Goal: Task Accomplishment & Management: Complete application form

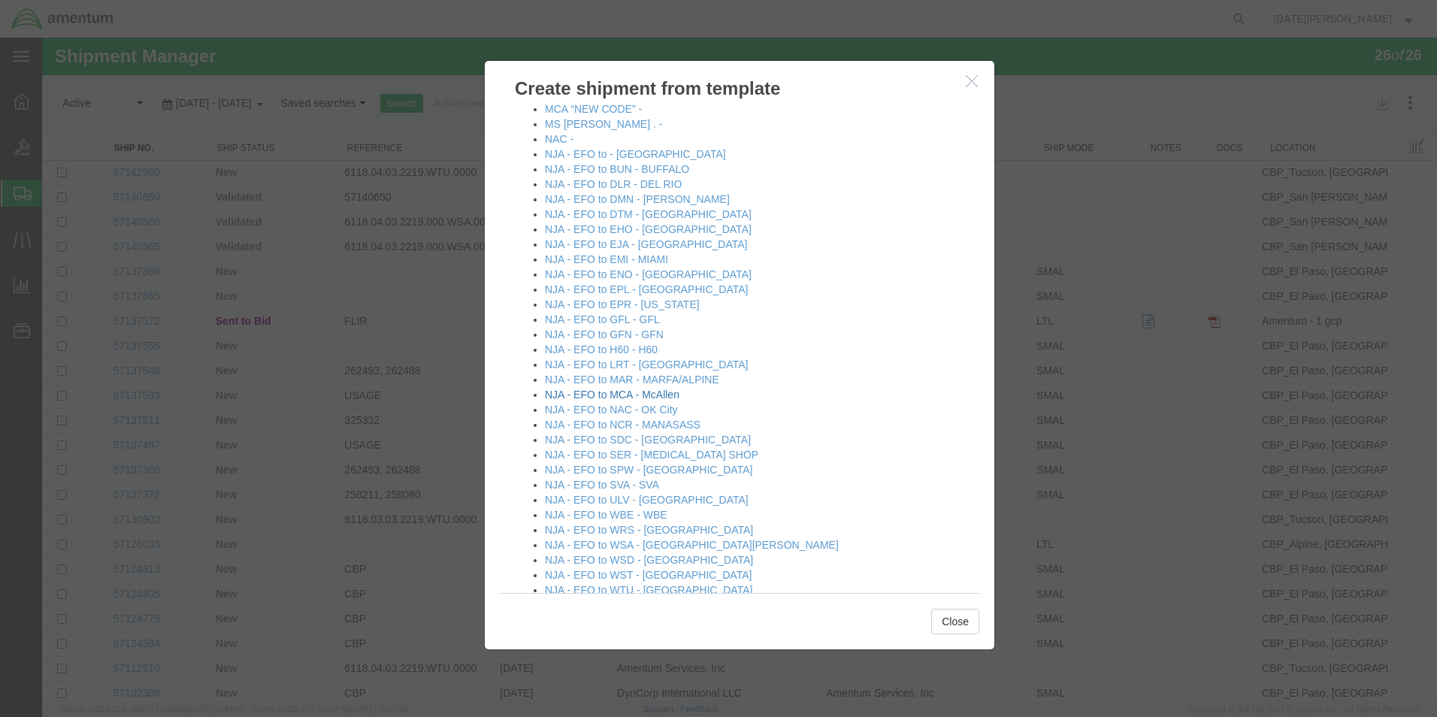
scroll to position [977, 0]
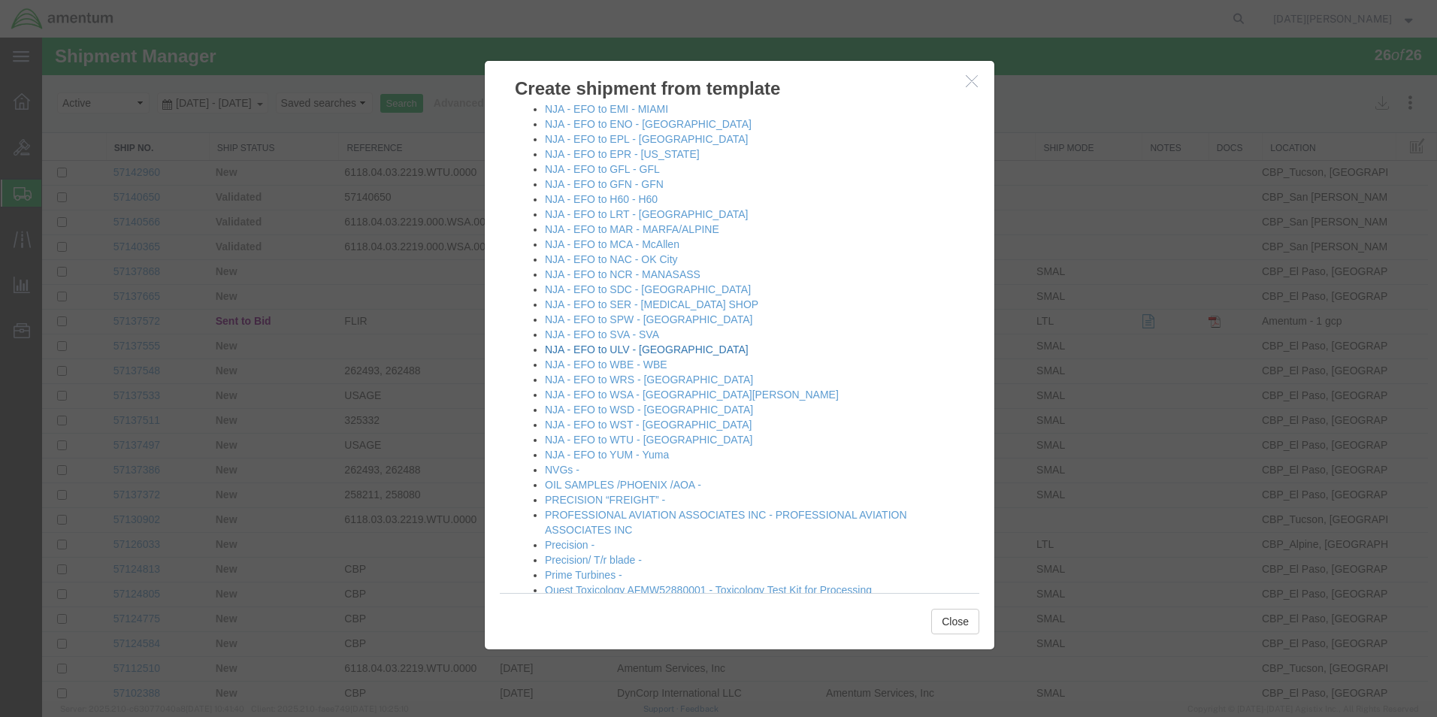
click at [625, 351] on link "NJA - EFO to ULV - [GEOGRAPHIC_DATA]" at bounding box center [647, 349] width 204 height 12
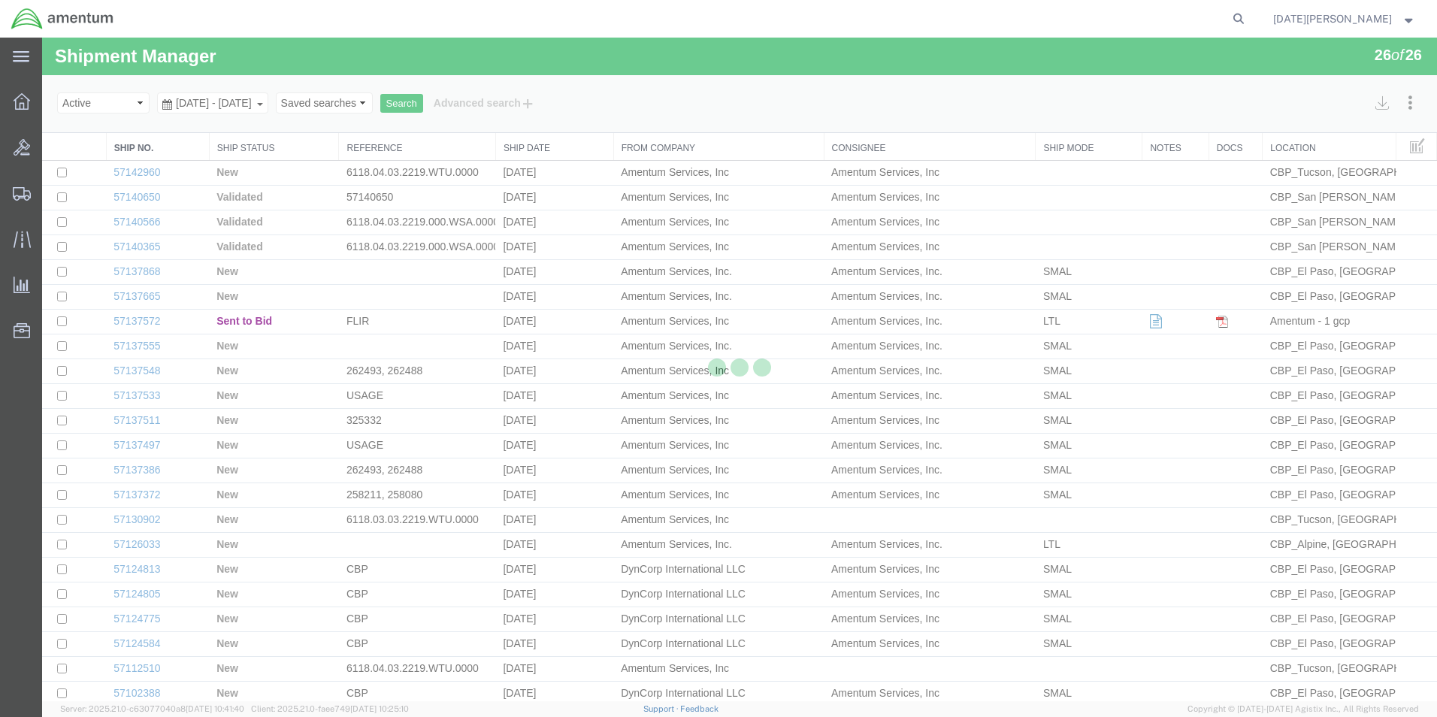
select select "49939"
select select "49950"
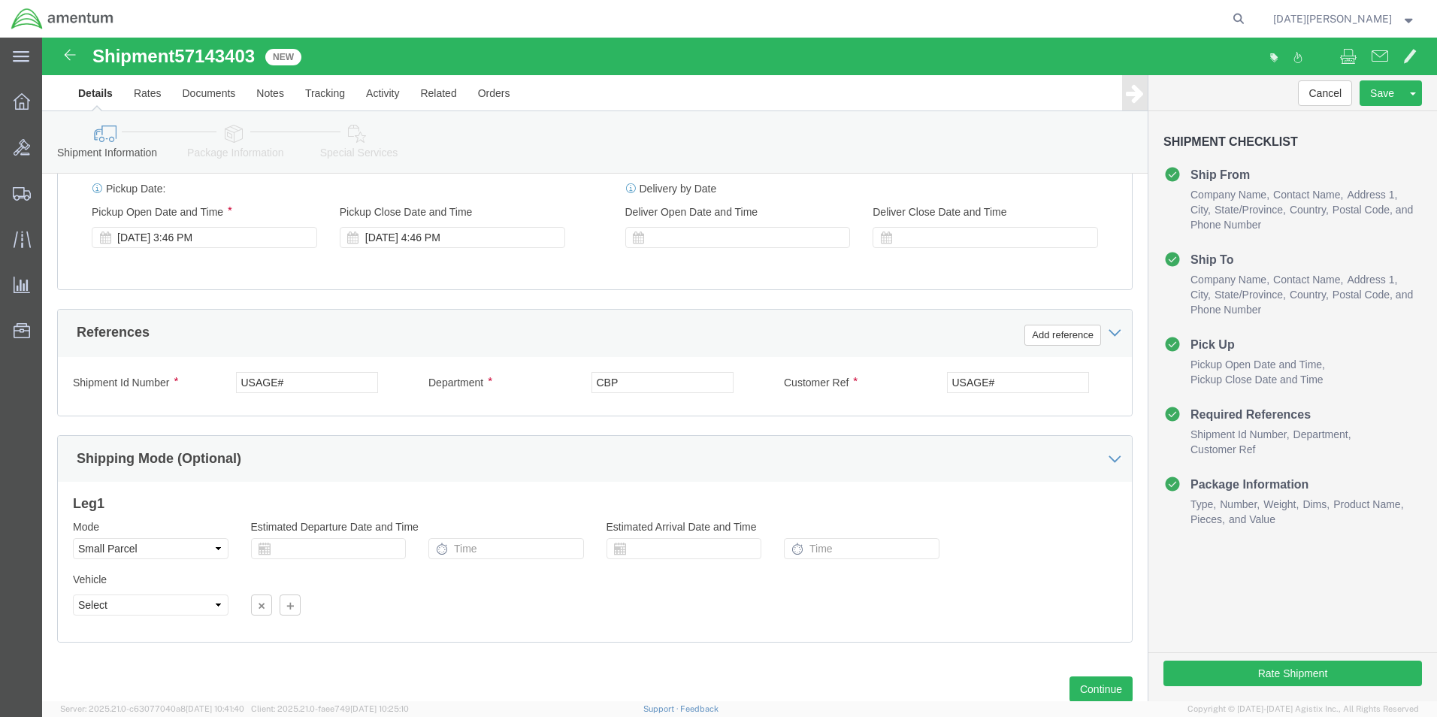
scroll to position [627, 0]
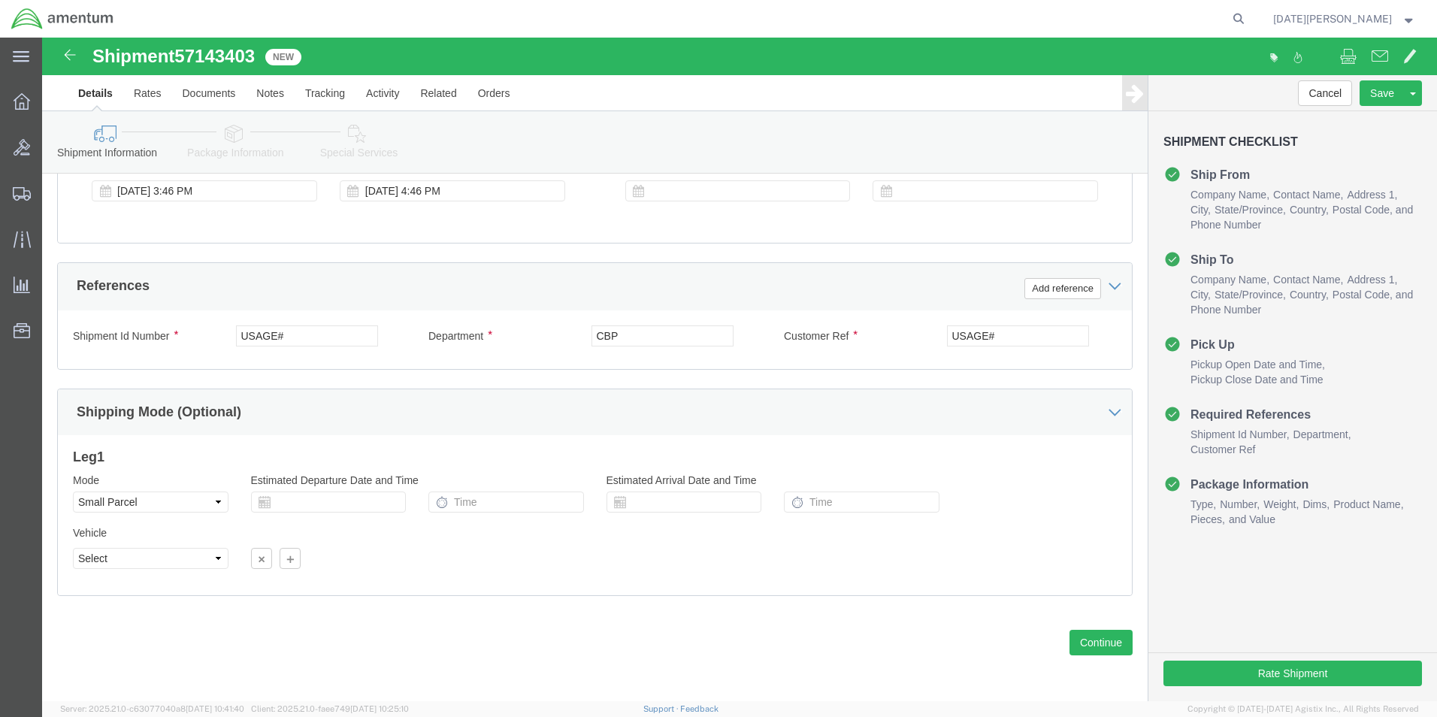
drag, startPoint x: 583, startPoint y: 313, endPoint x: 399, endPoint y: 280, distance: 187.2
click div "Shipment Id Number USAGE# Department CBP Customer Ref USAGE# Select Account Typ…"
drag, startPoint x: 256, startPoint y: 292, endPoint x: -45, endPoint y: 286, distance: 301.4
click html "Shipment 57143403 New Details Rates Documents Notes Tracking Activity Related O…"
type input "503-012830"
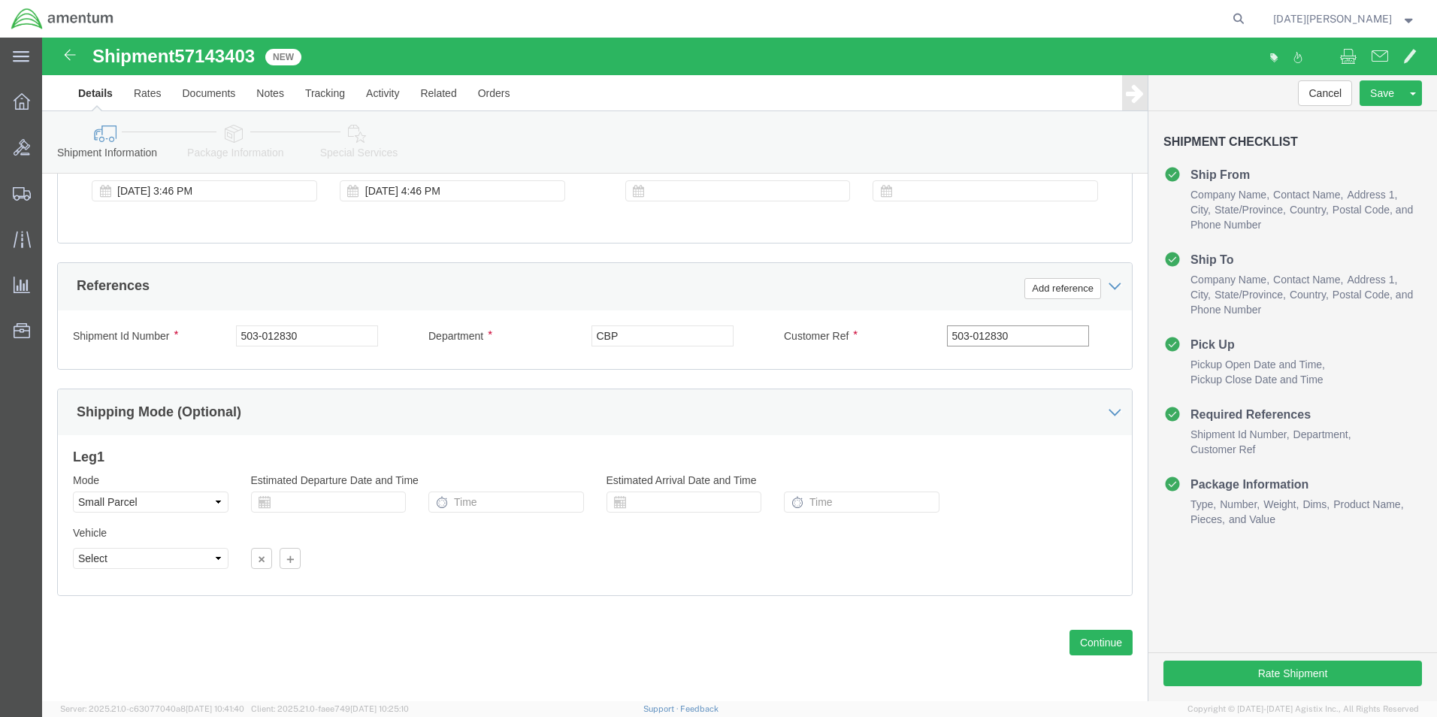
type input "503-012830"
click button "Continue"
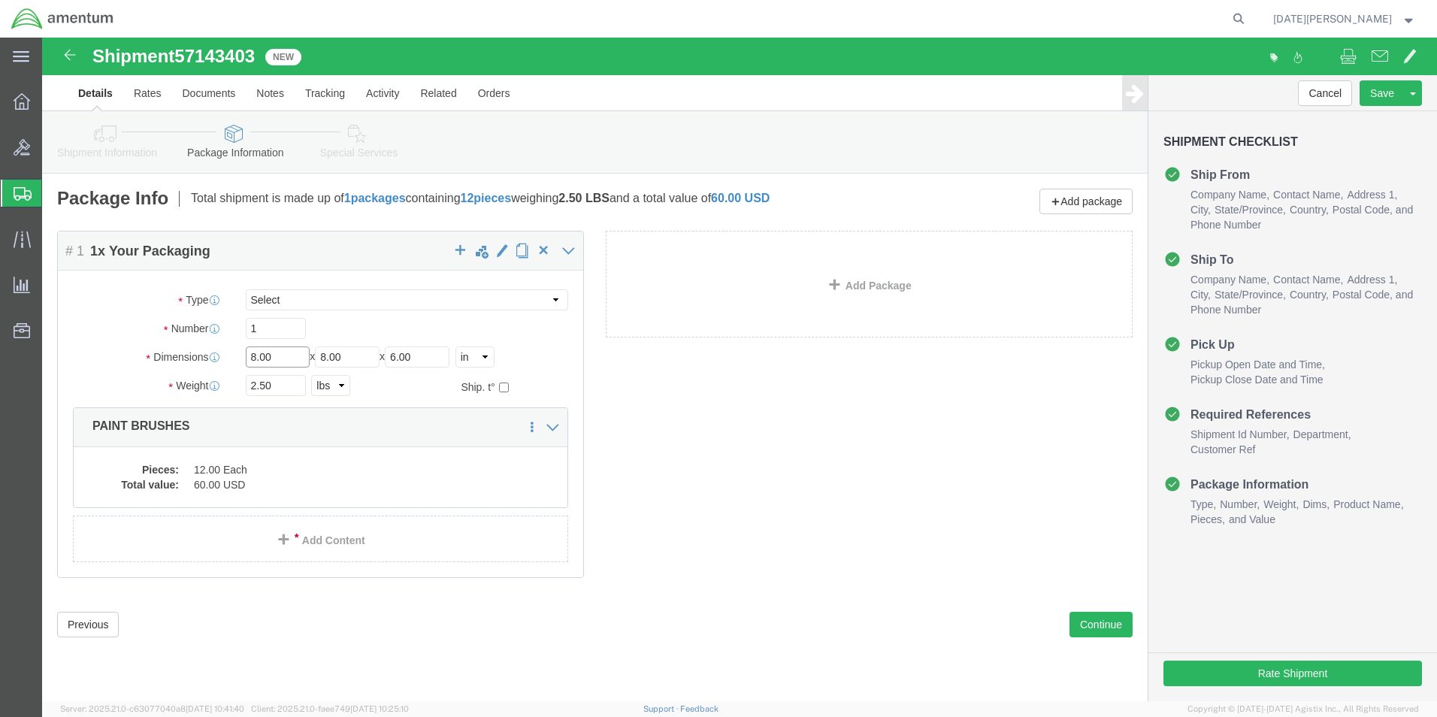
click input "8.00"
type input "15"
type input "39.15"
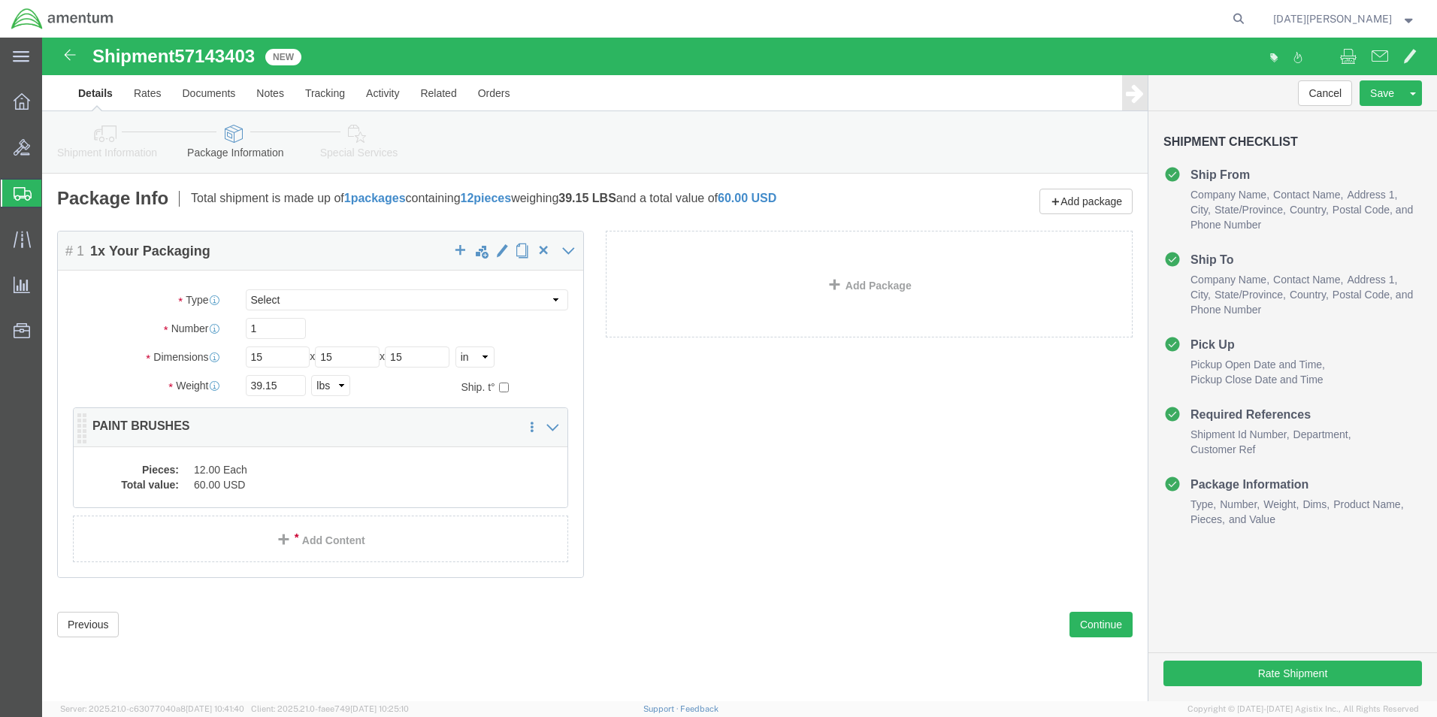
click dd "60.00 USD"
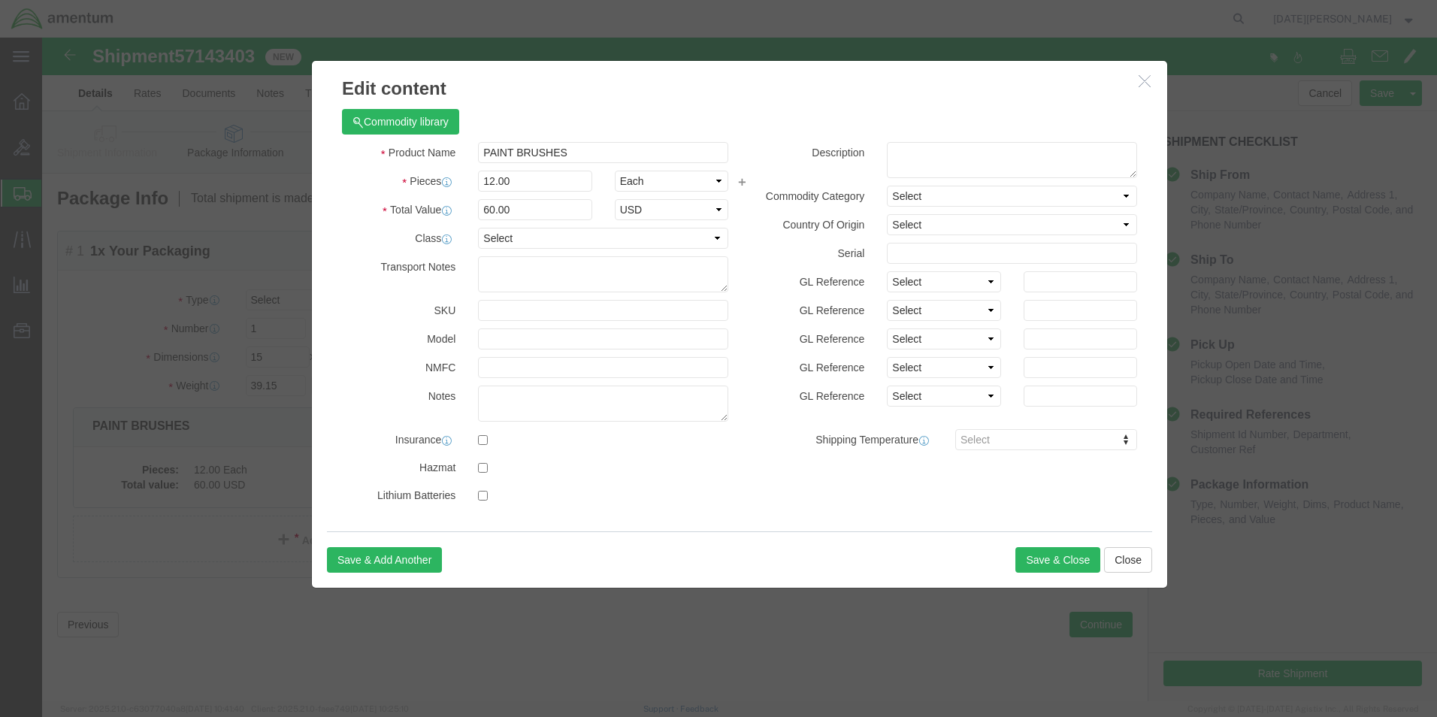
click div "Commodity library"
drag, startPoint x: 515, startPoint y: 109, endPoint x: 506, endPoint y: 117, distance: 12.8
click input "PAINT BRUSHES"
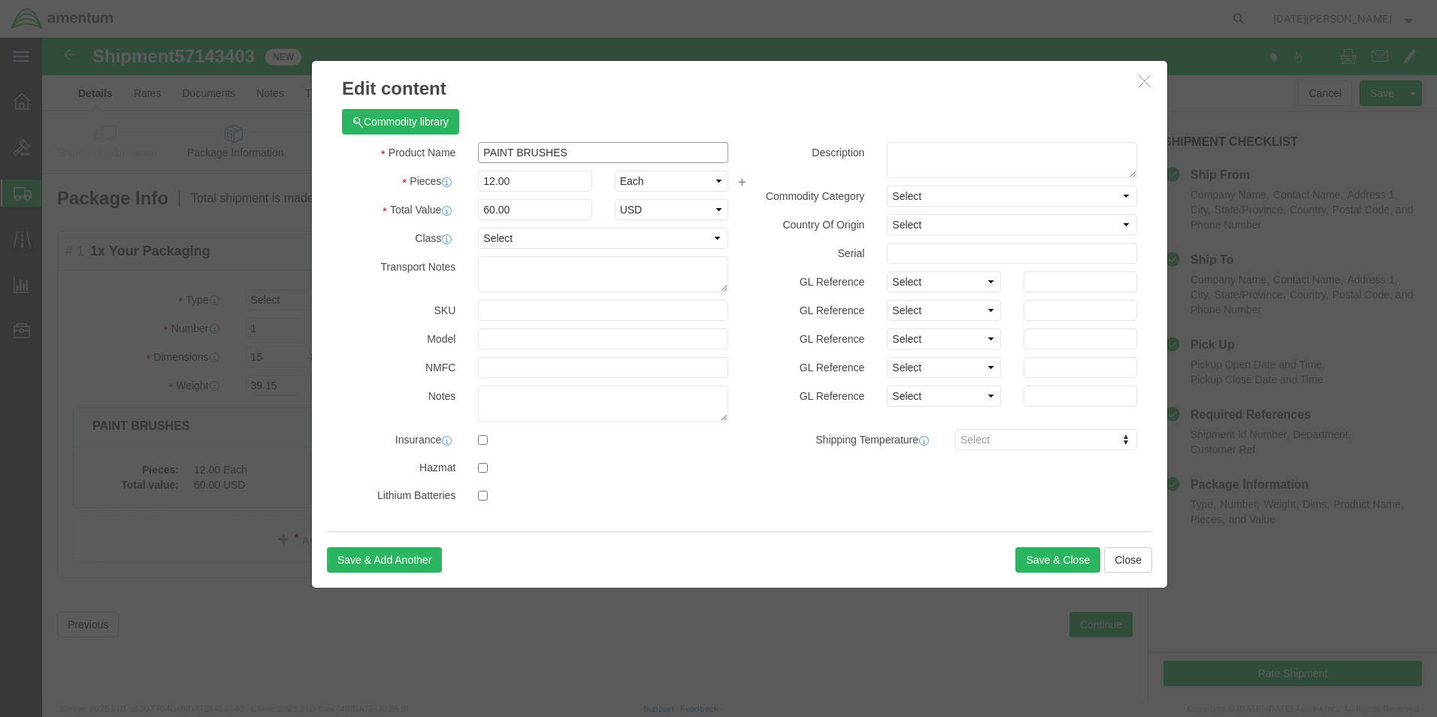
click input "PAINT BRUSHES"
type input "[MEDICAL_DATA] ALCOHOL,TECHNICAL"
type input "4"
type input "20"
type input "50"
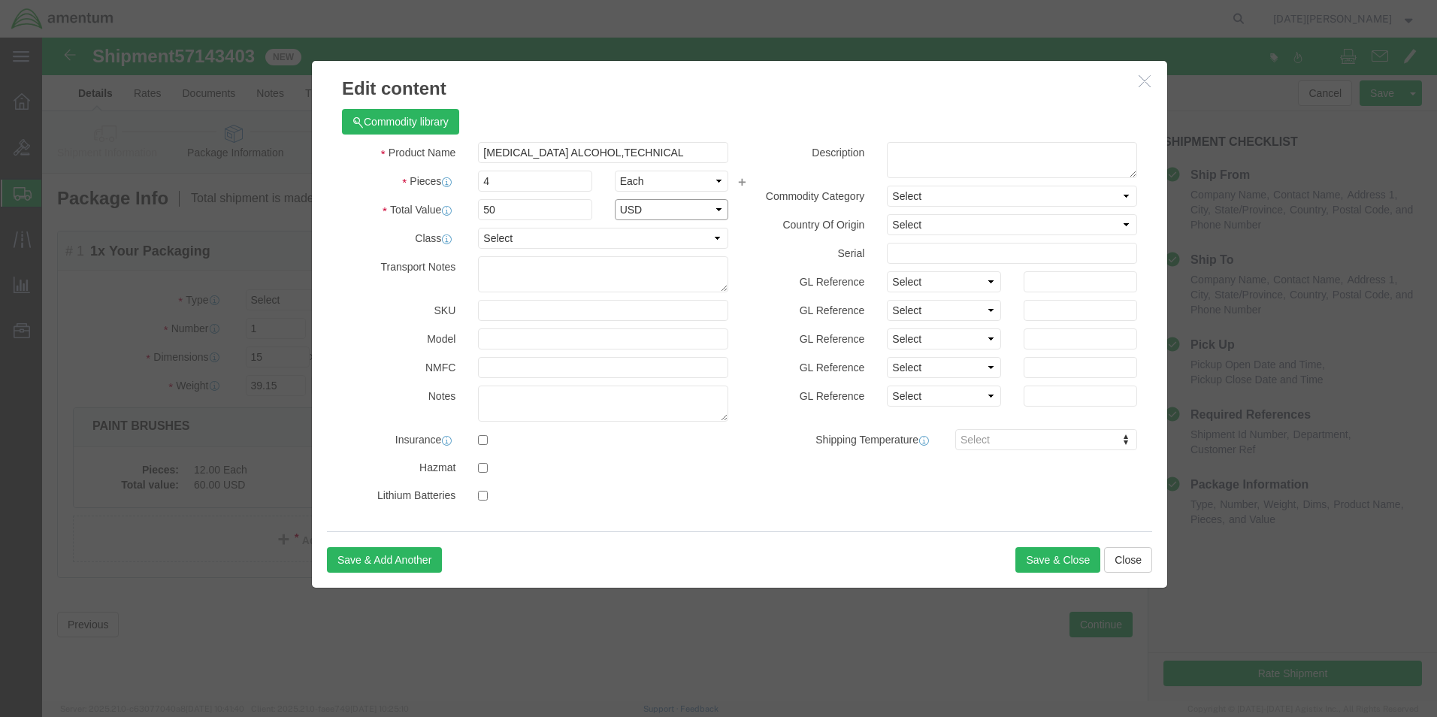
select select "USD"
click label
click input "checkbox"
checkbox input "true"
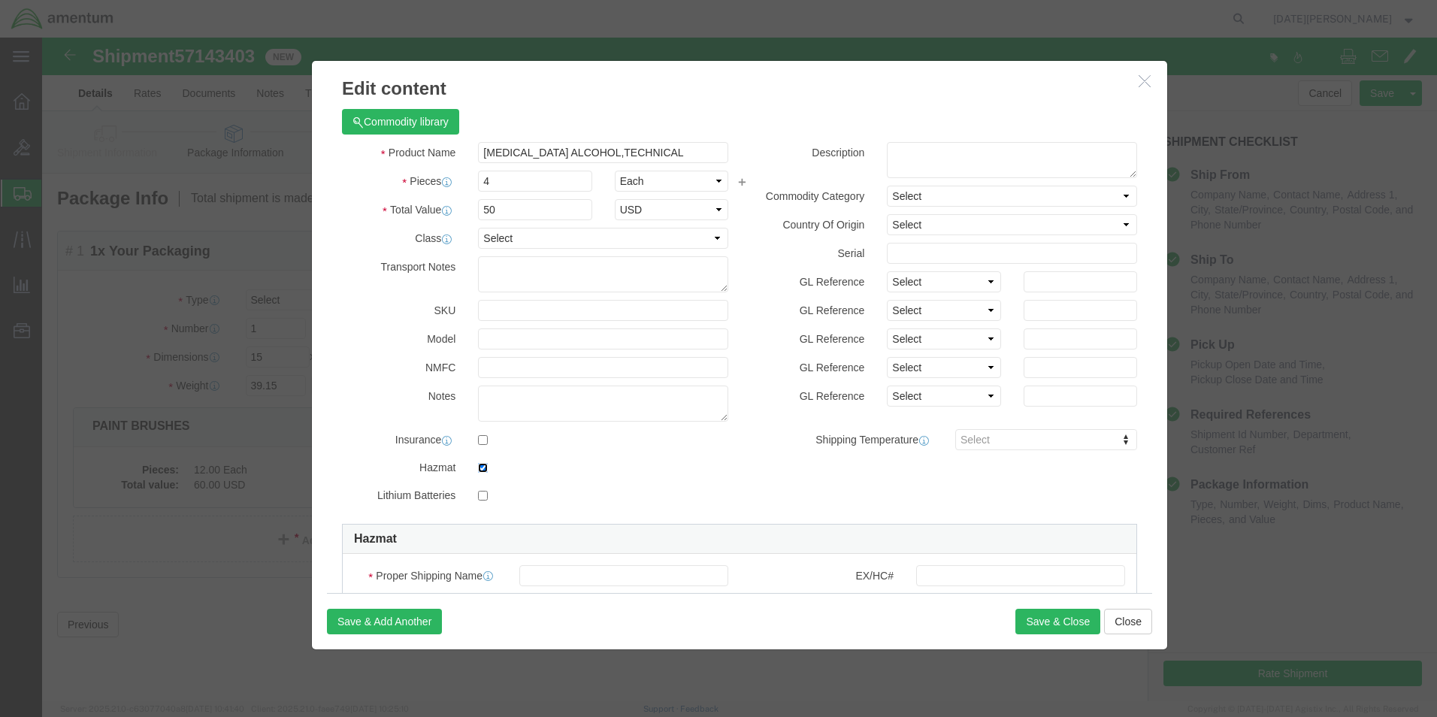
scroll to position [301, 0]
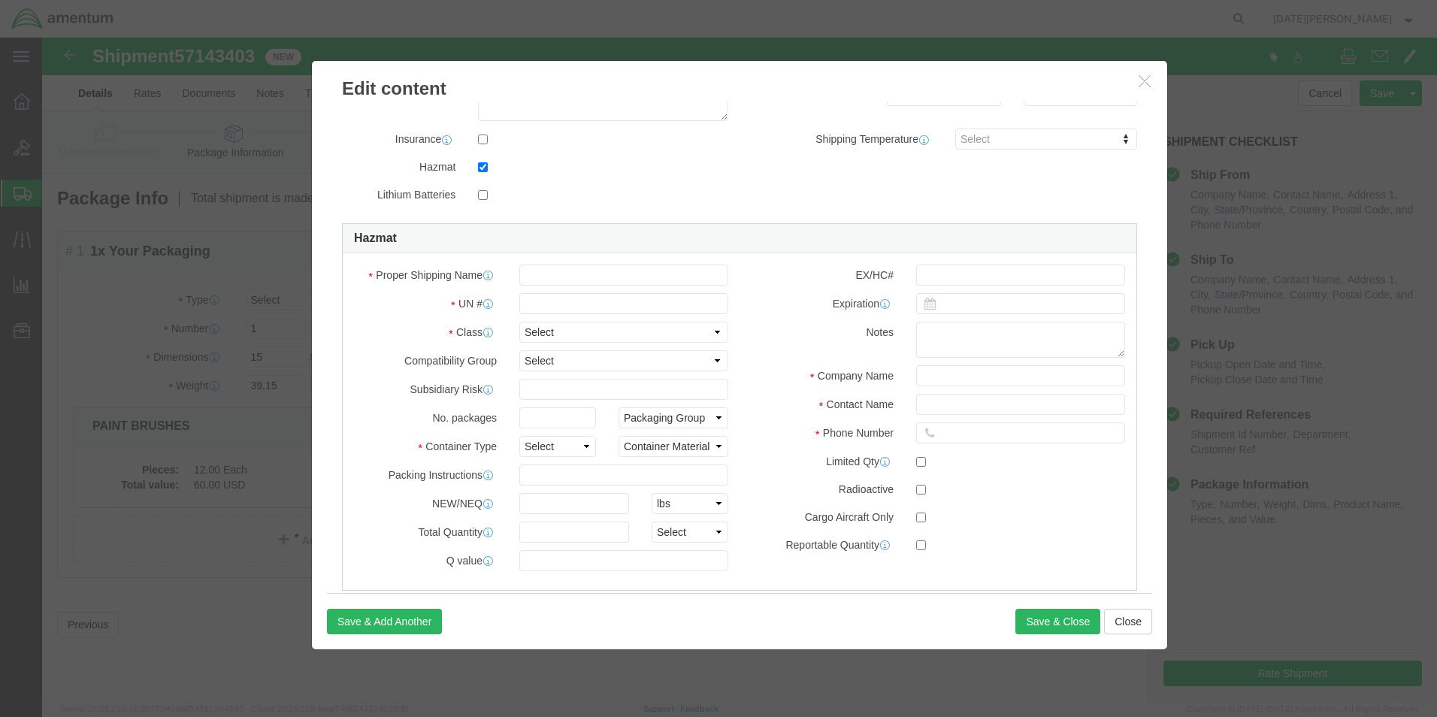
click div "Proper Shipping Name UN # Class Select 1 Explosive 1.1 Explosive 1.2 Explosive …"
click input "text"
type input "[MEDICAL_DATA] ALCOHOL"
click input "text"
type input "1219"
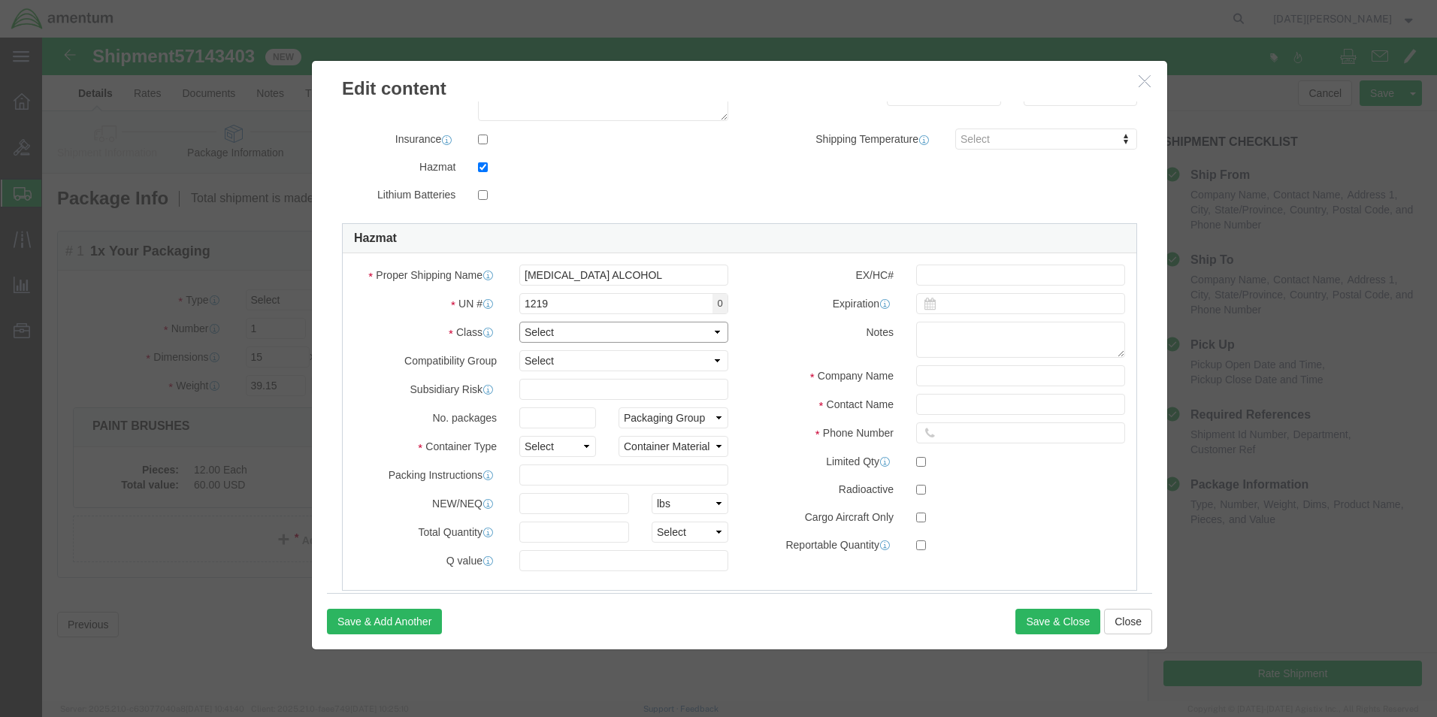
click select "Select 1 Explosive 1.1 Explosive 1.2 Explosive 1.3 Explosive 1.4 Explosive 1.5 …"
select select "3 Flammable Liquid"
click select "Select 1 Explosive 1.1 Explosive 1.2 Explosive 1.3 Explosive 1.4 Explosive 1.5 …"
click select "Select 1 - Drums 2 - Reserved 3 - Jerricans 4 - Boxes 5 - Bags 6 - Composite Pa…"
select select "BOXES"
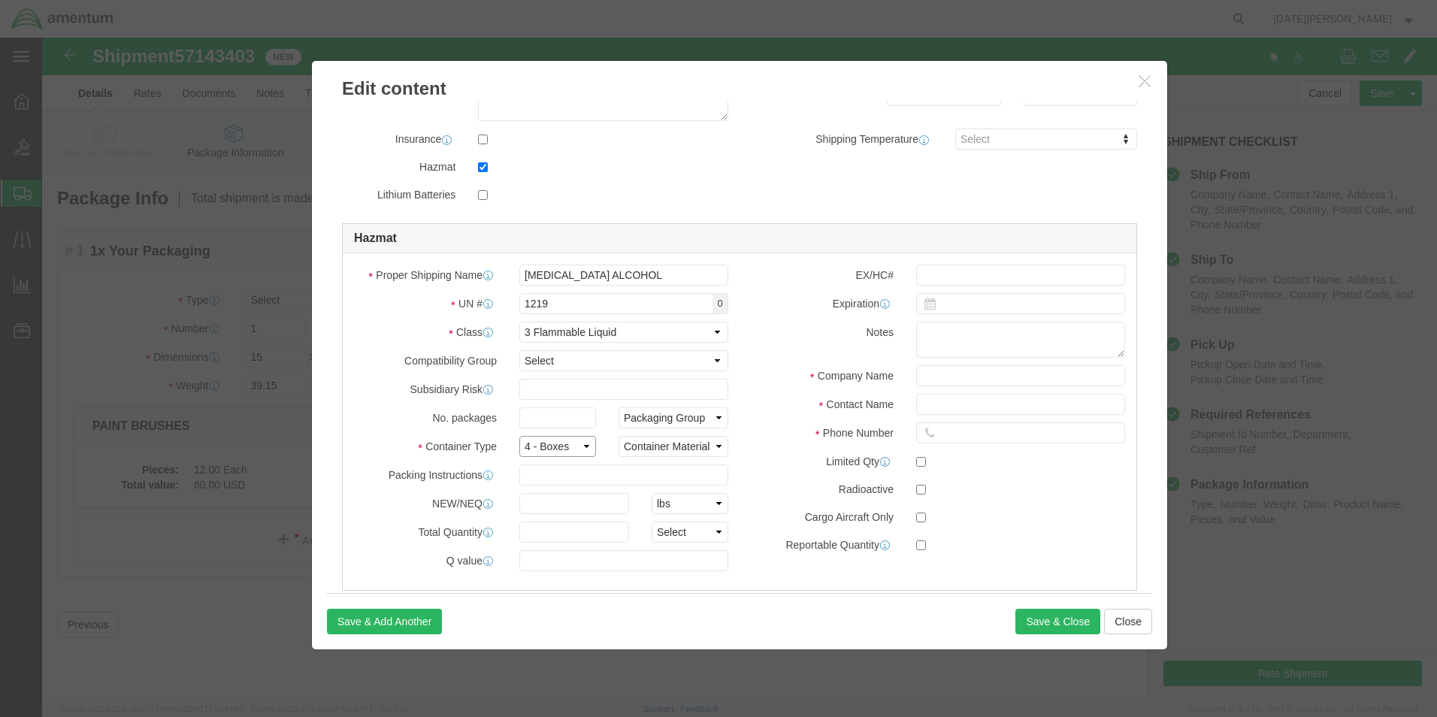
click select "Select 1 - Drums 2 - Reserved 3 - Jerricans 4 - Boxes 5 - Bags 6 - Composite Pa…"
click select "Container Material A - Steel (all types and surface treatments) B - Aluminum C …"
select select "FIBERBOARD"
click select "Container Material A - Steel (all types and surface treatments) B - Aluminum C …"
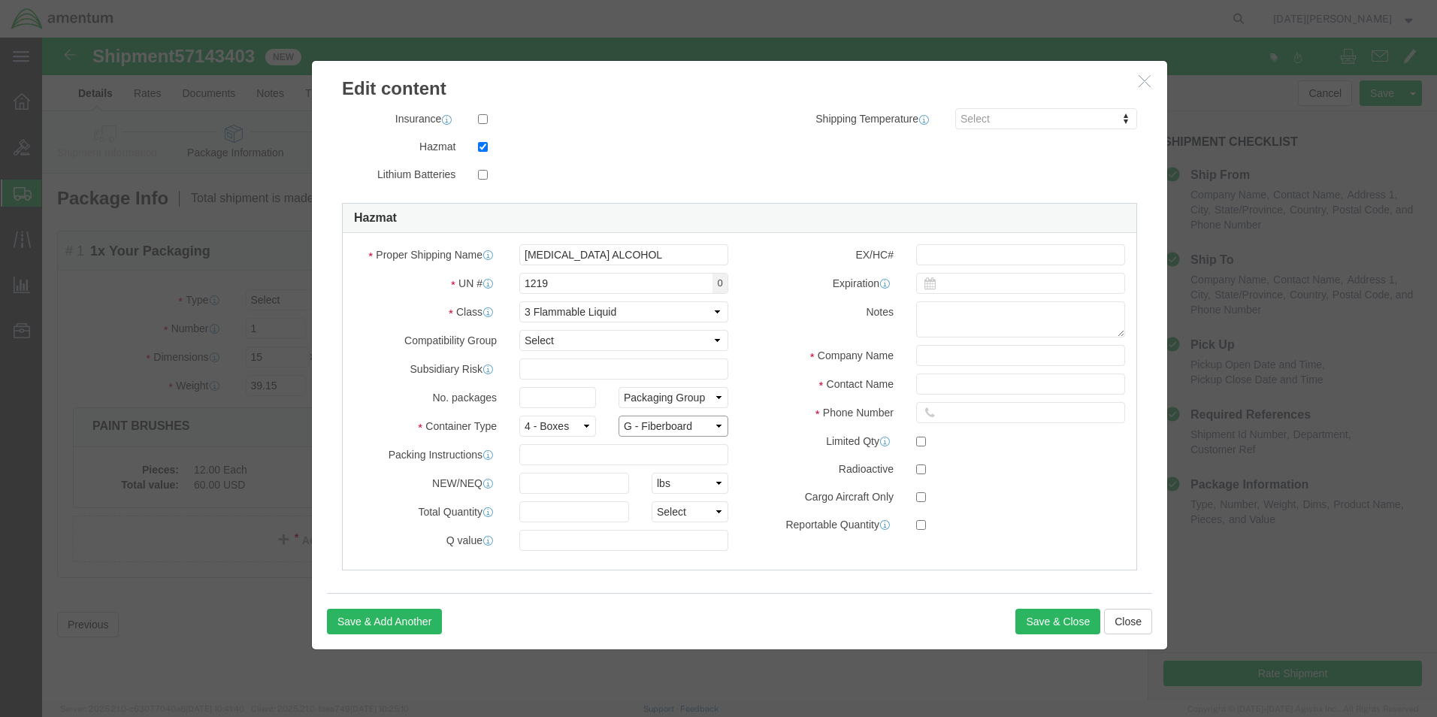
scroll to position [332, 0]
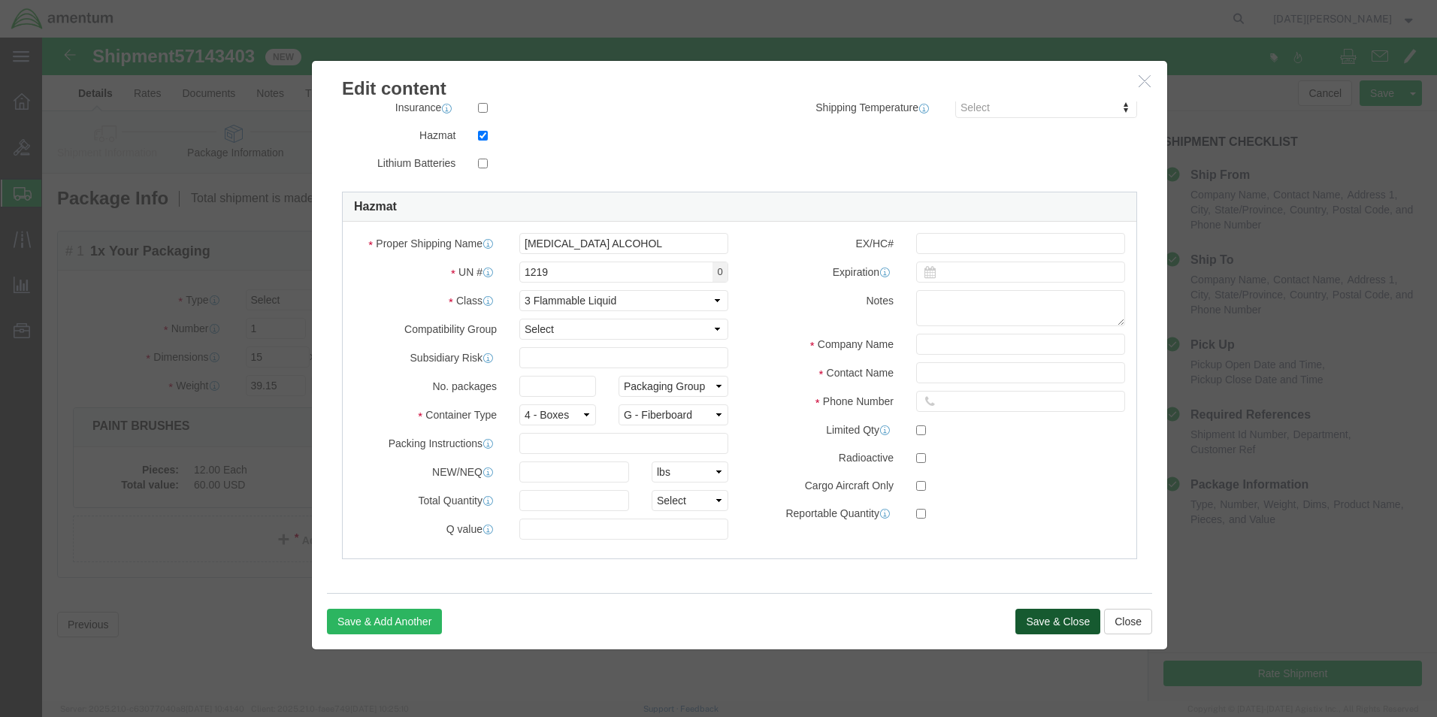
click button "Save & Close"
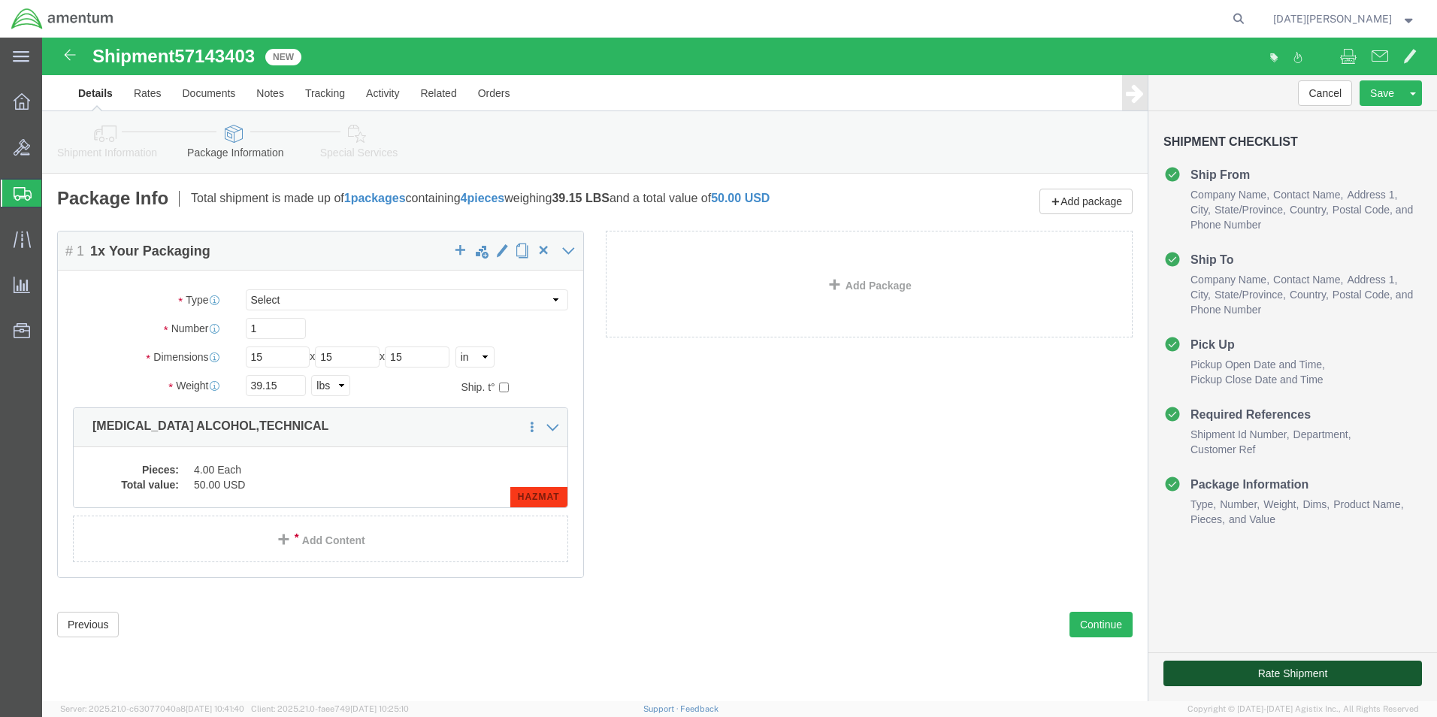
click button "Rate Shipment"
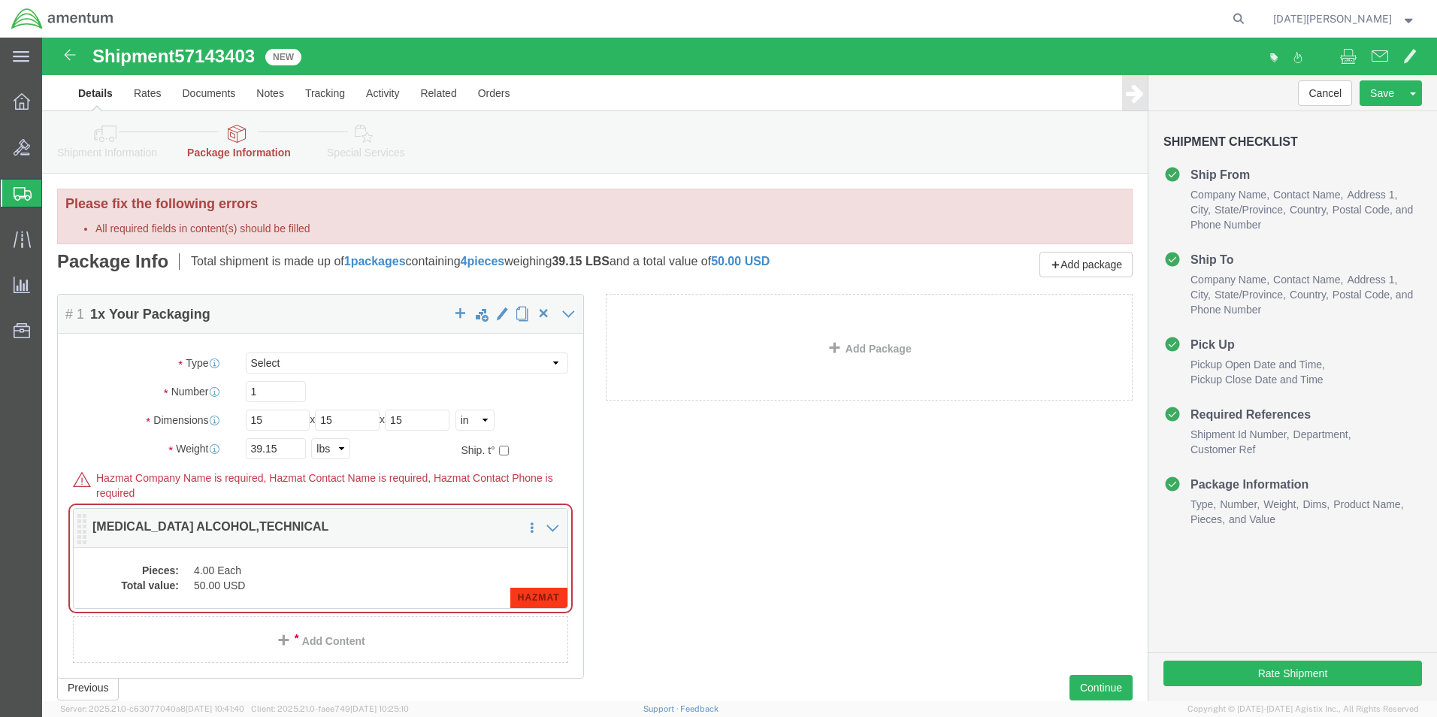
click dd "4.00 Each"
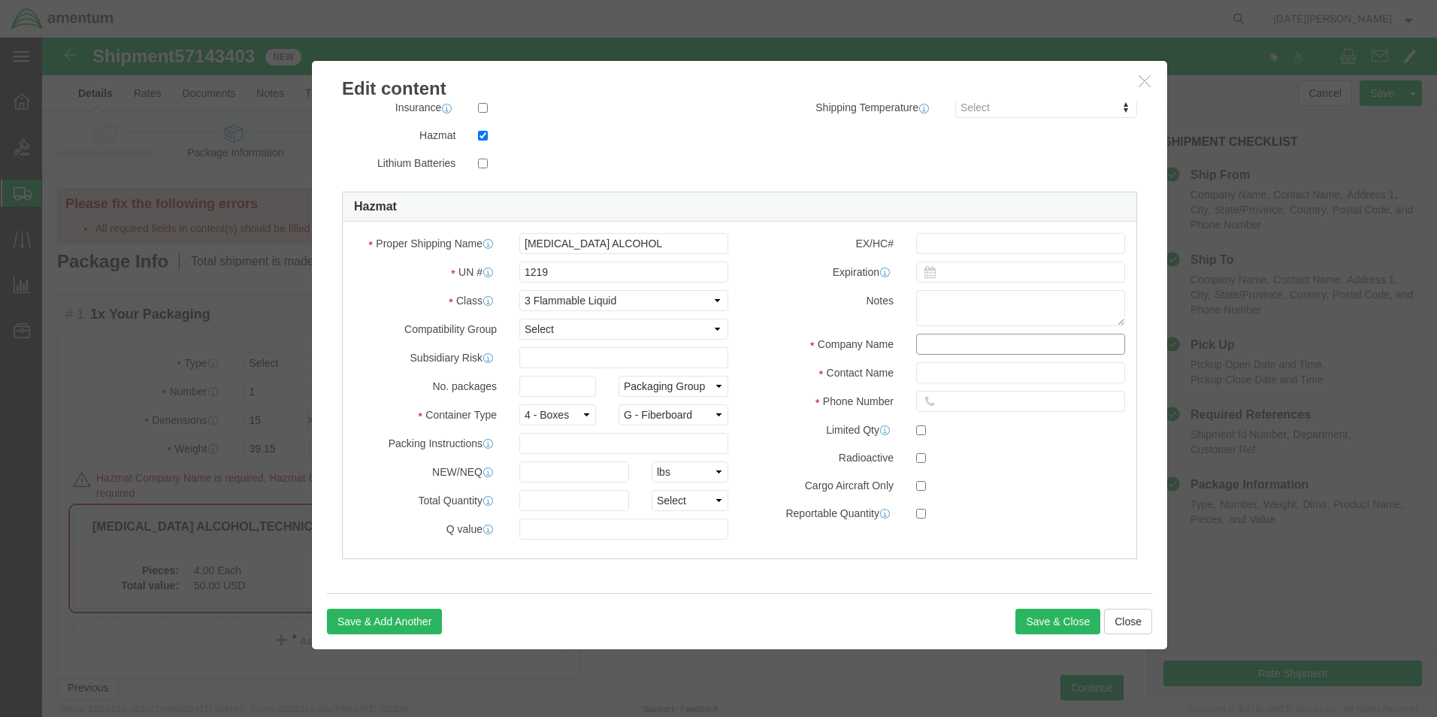
click input "text"
type input "Chemtrec - CCN 216832"
type input "[PERSON_NAME]"
type input "7035273887"
drag, startPoint x: 963, startPoint y: 334, endPoint x: 797, endPoint y: 343, distance: 166.3
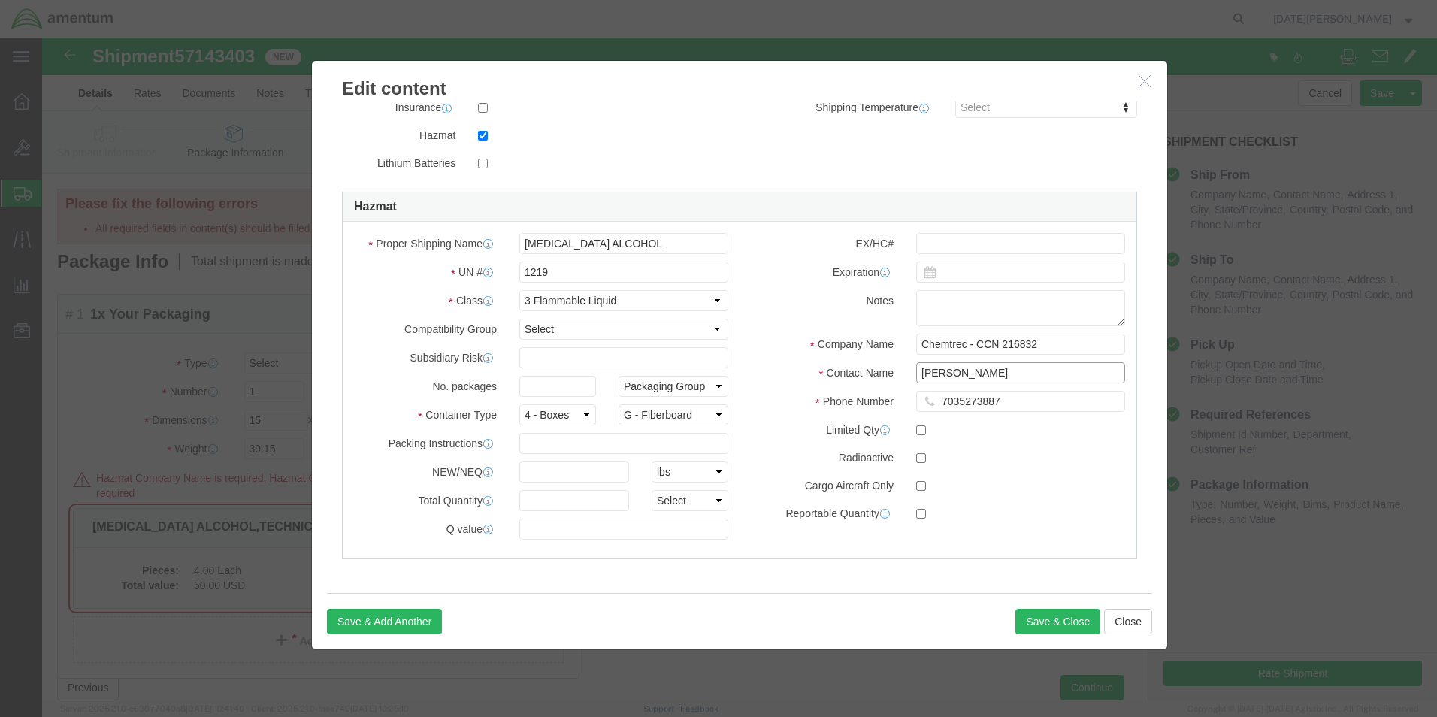
click div "Contact Name [PERSON_NAME]"
type input "c"
click input "CEHMTREC"
type input "CHEMTREC"
click button "Save & Close"
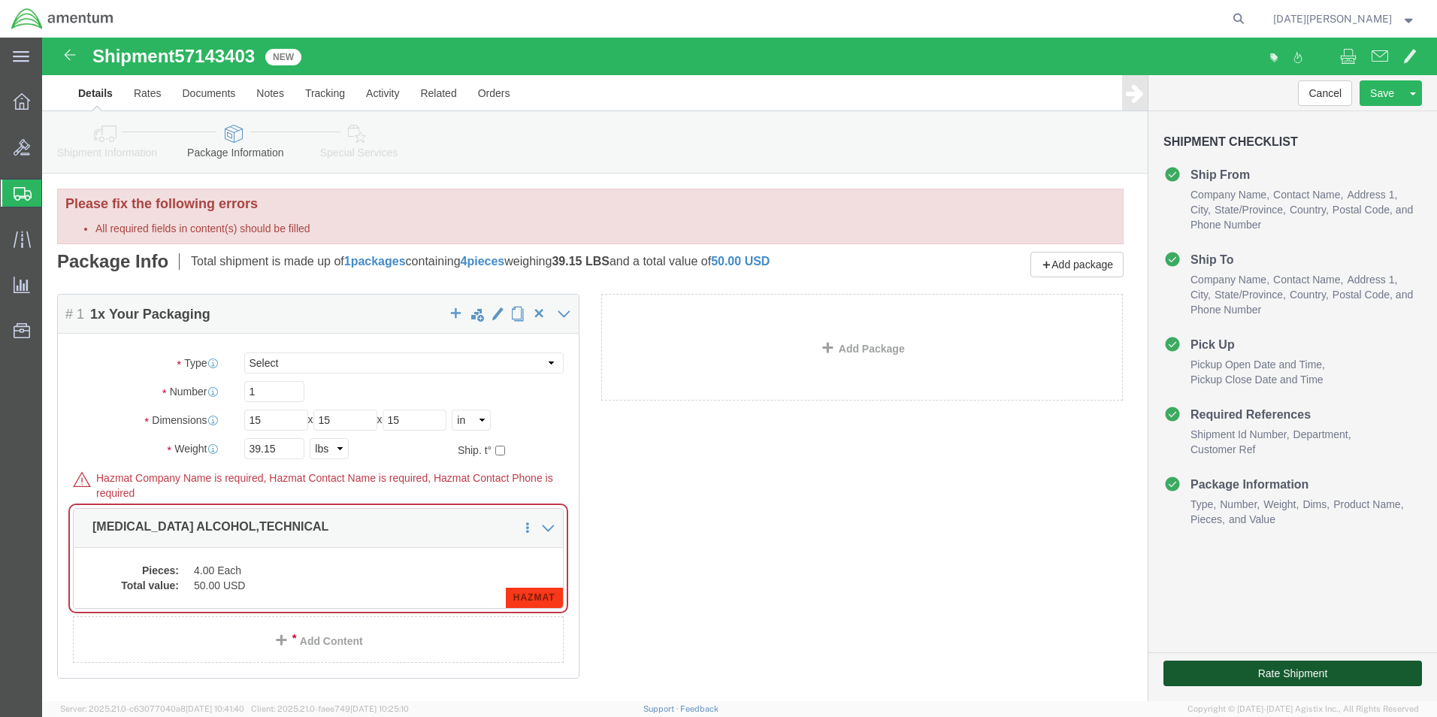
click button "Rate Shipment"
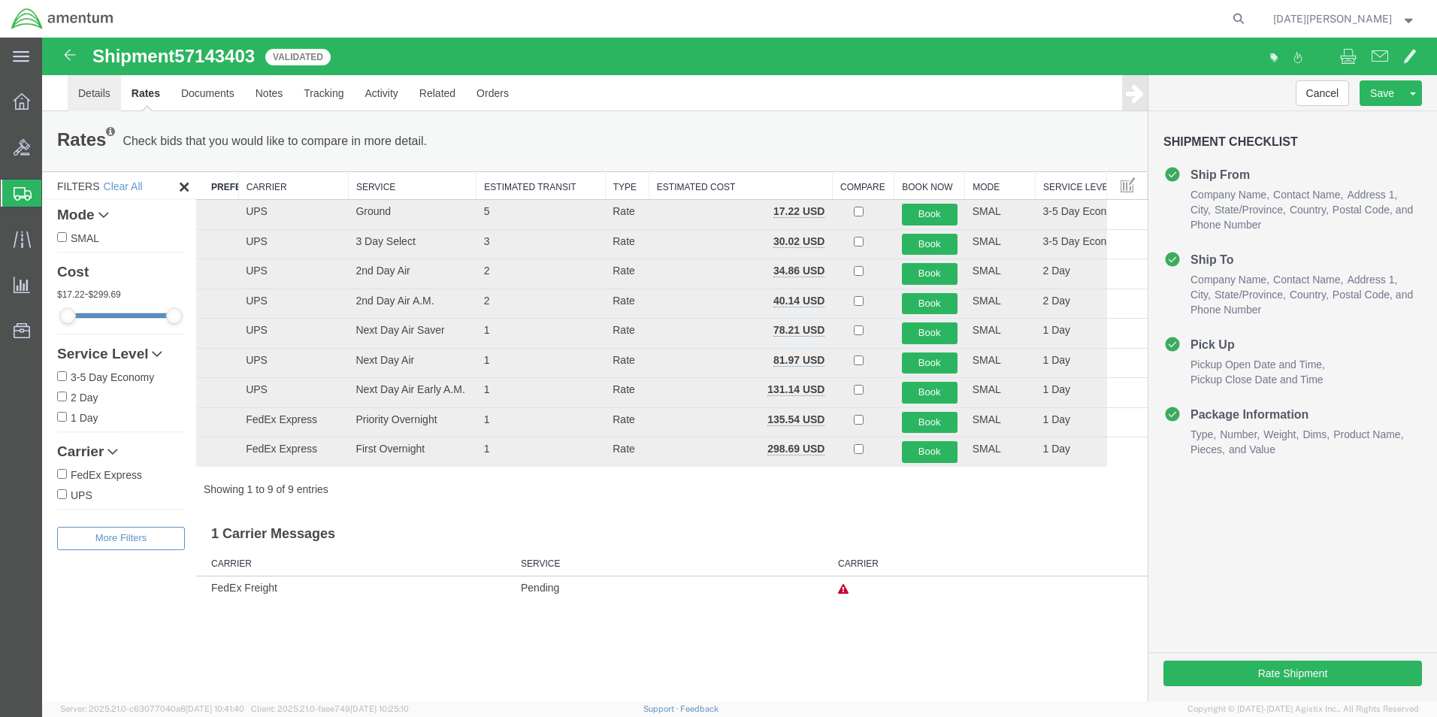
click at [110, 94] on link "Details" at bounding box center [94, 93] width 53 height 36
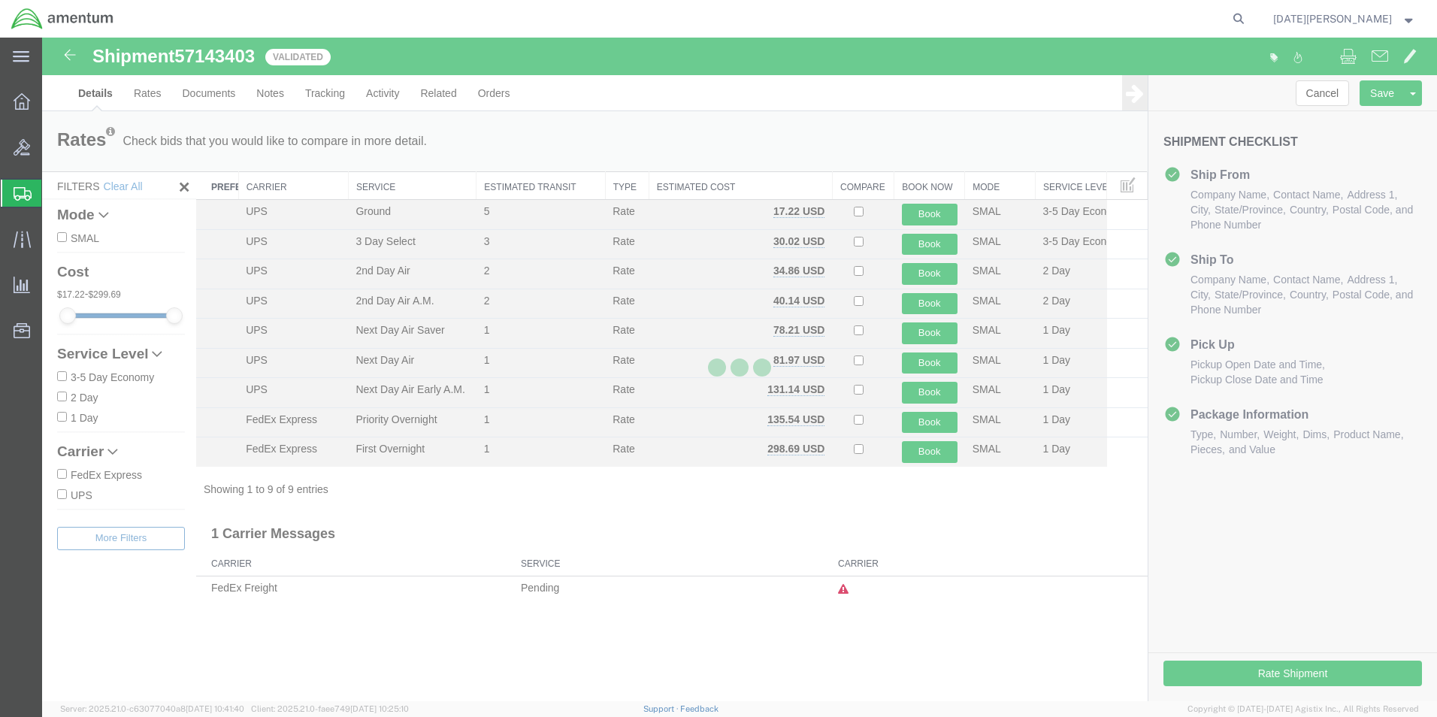
select select "49939"
select select "49950"
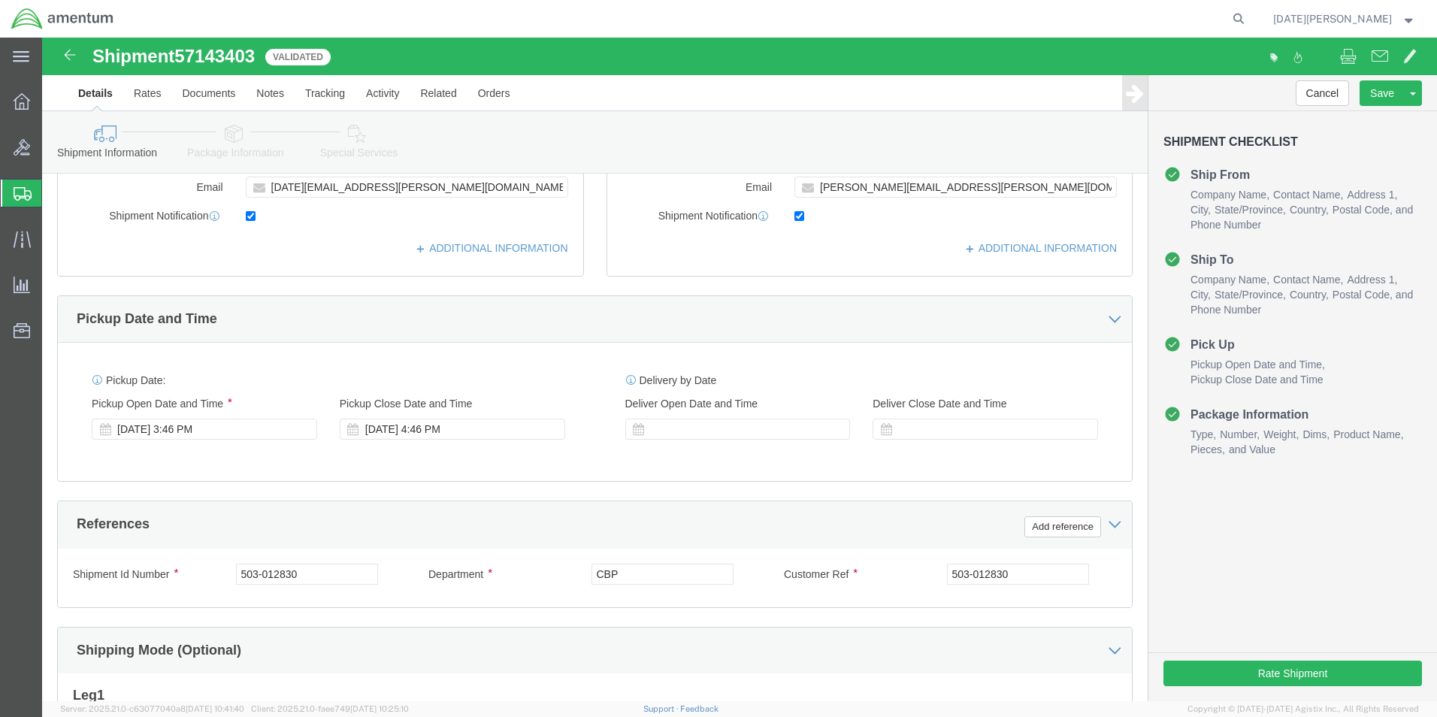
scroll to position [176, 0]
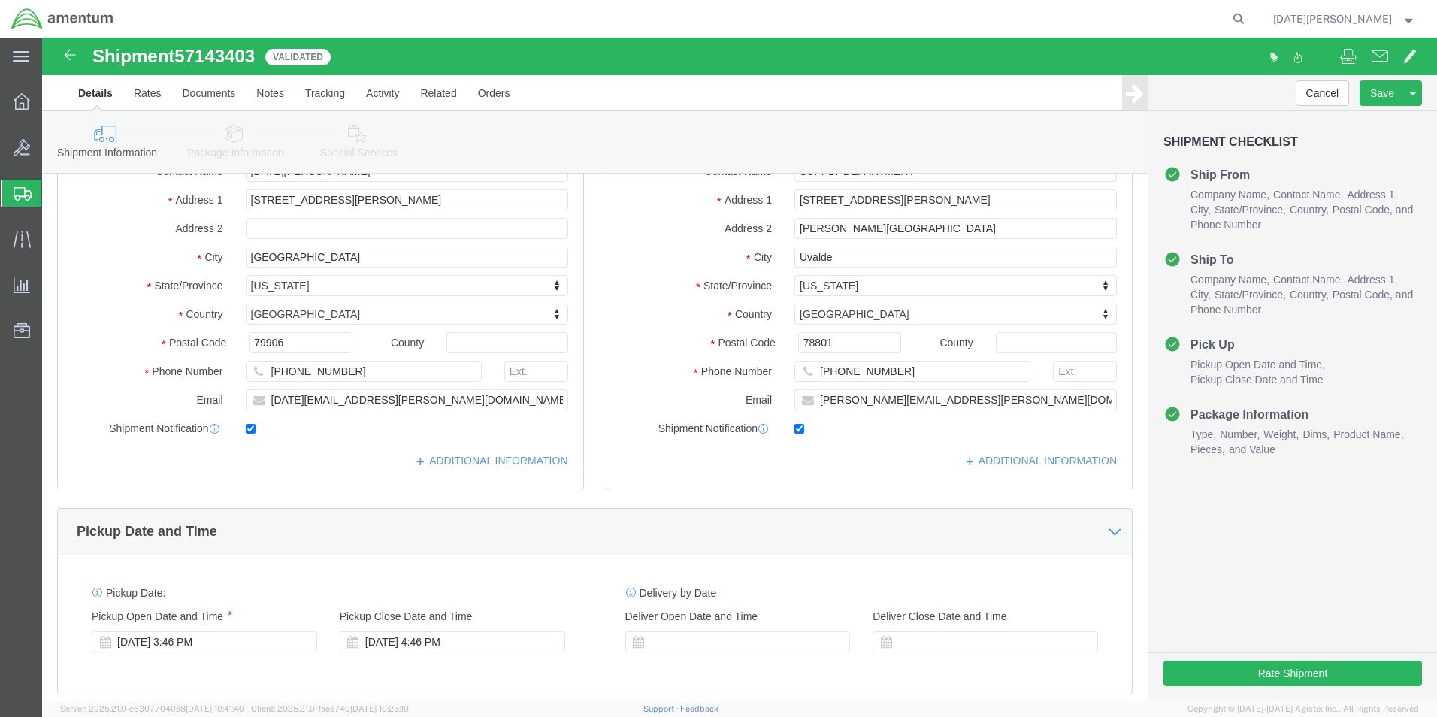
click link "Package Information"
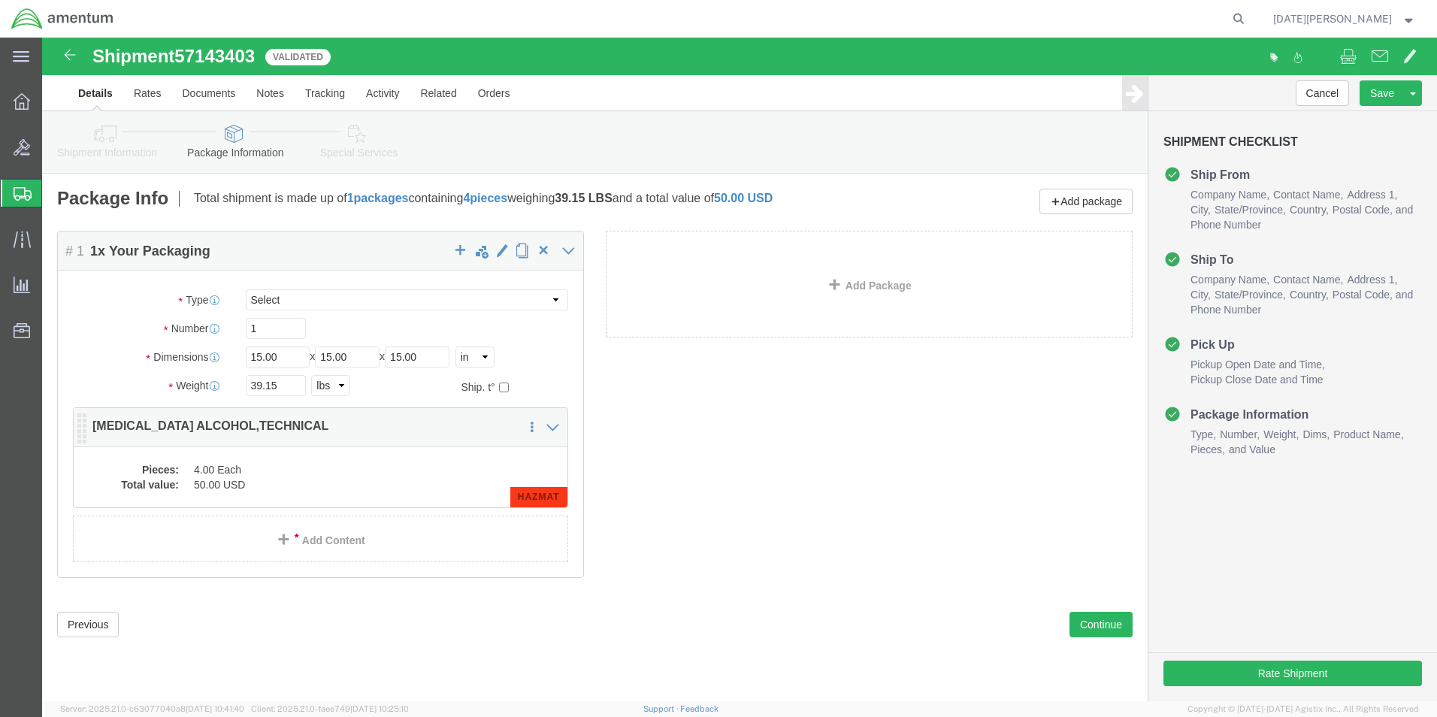
click dd "4.00 Each"
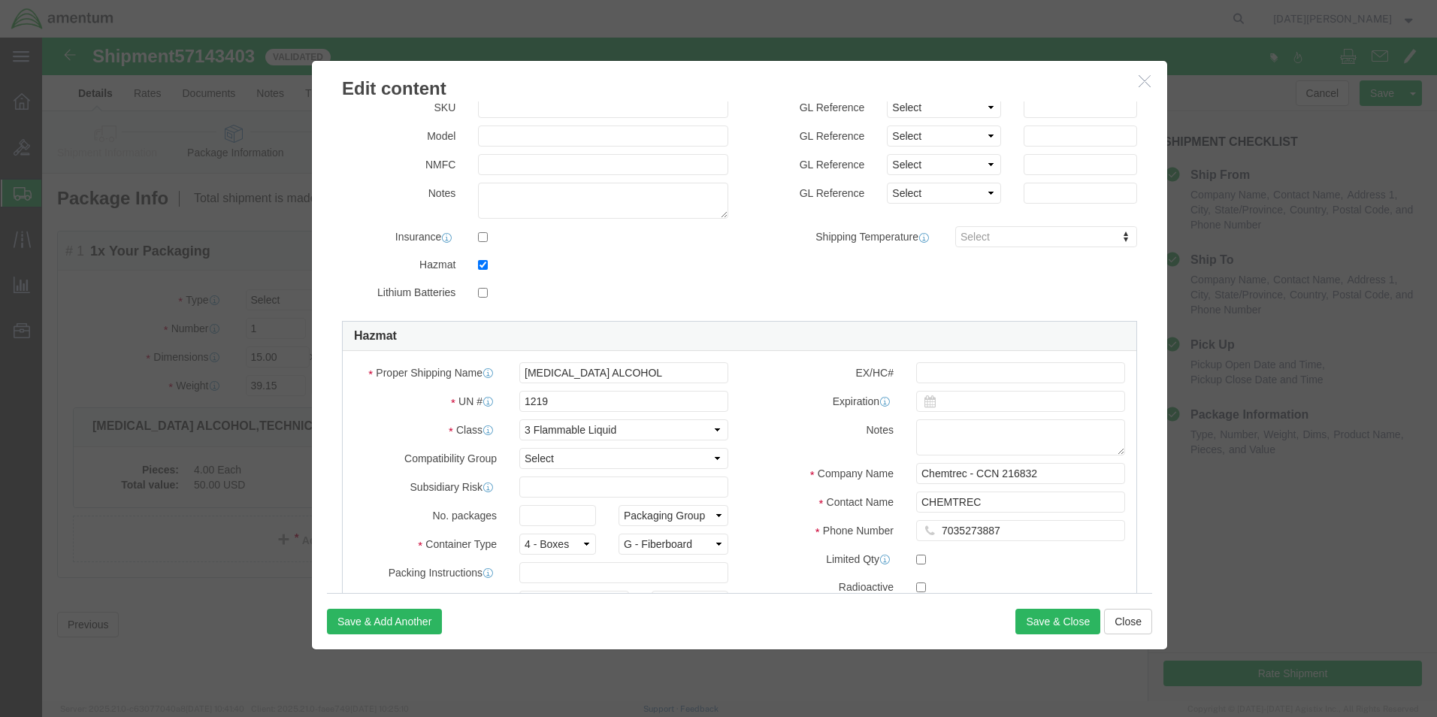
scroll to position [225, 0]
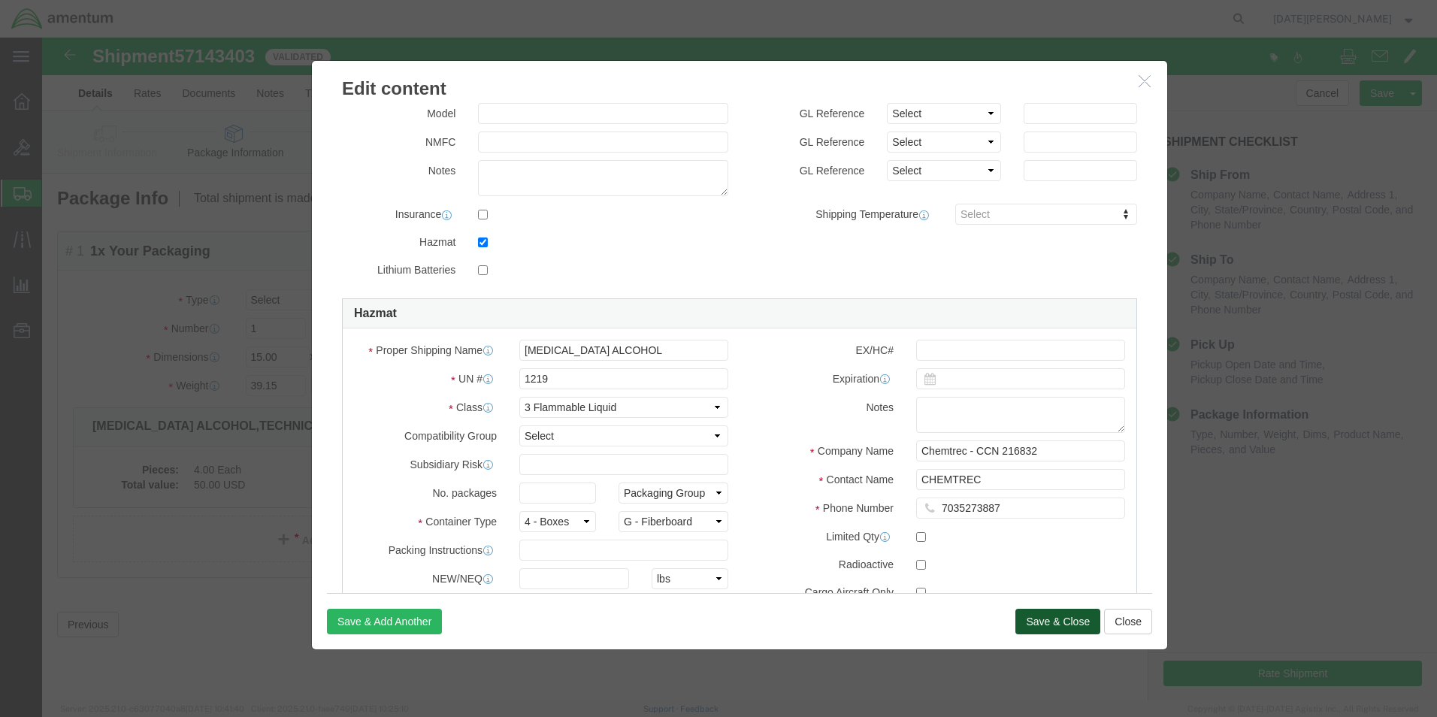
click button "Save & Close"
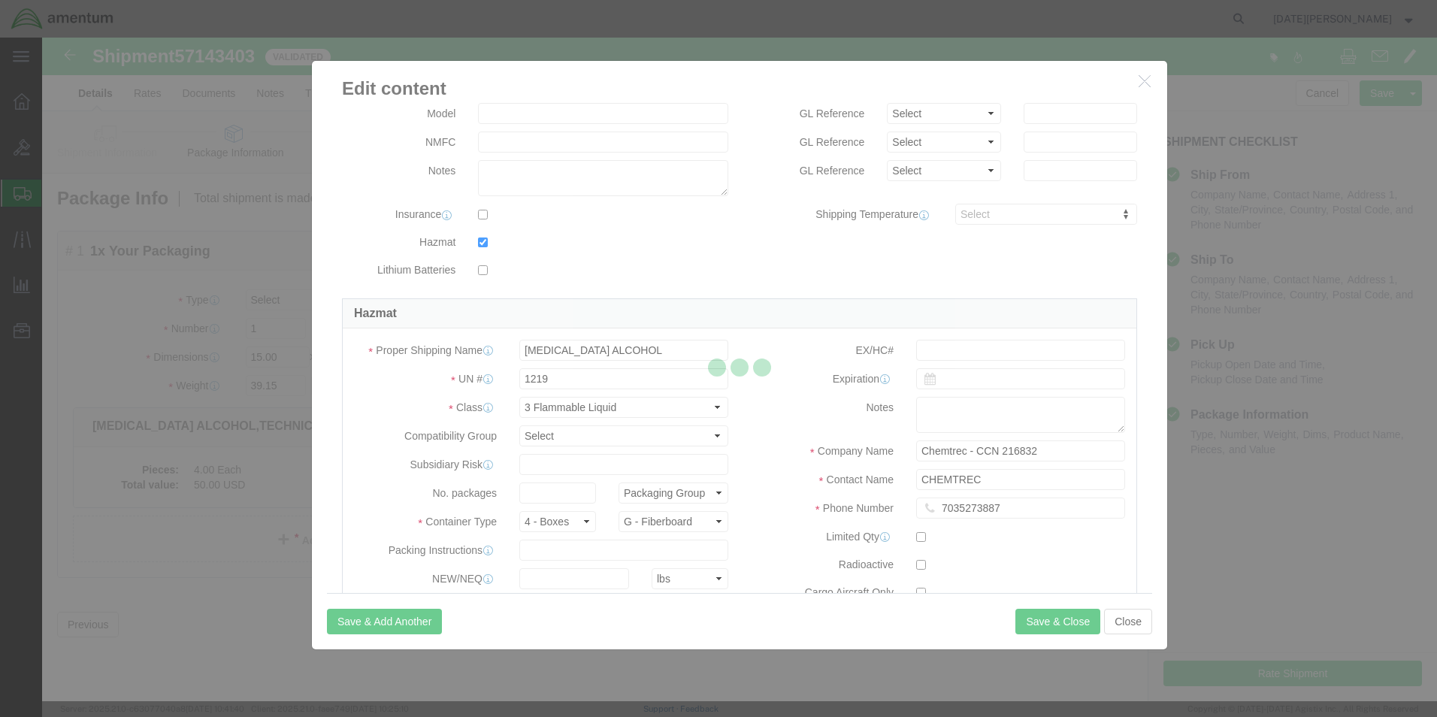
click at [1280, 677] on div at bounding box center [739, 369] width 1395 height 663
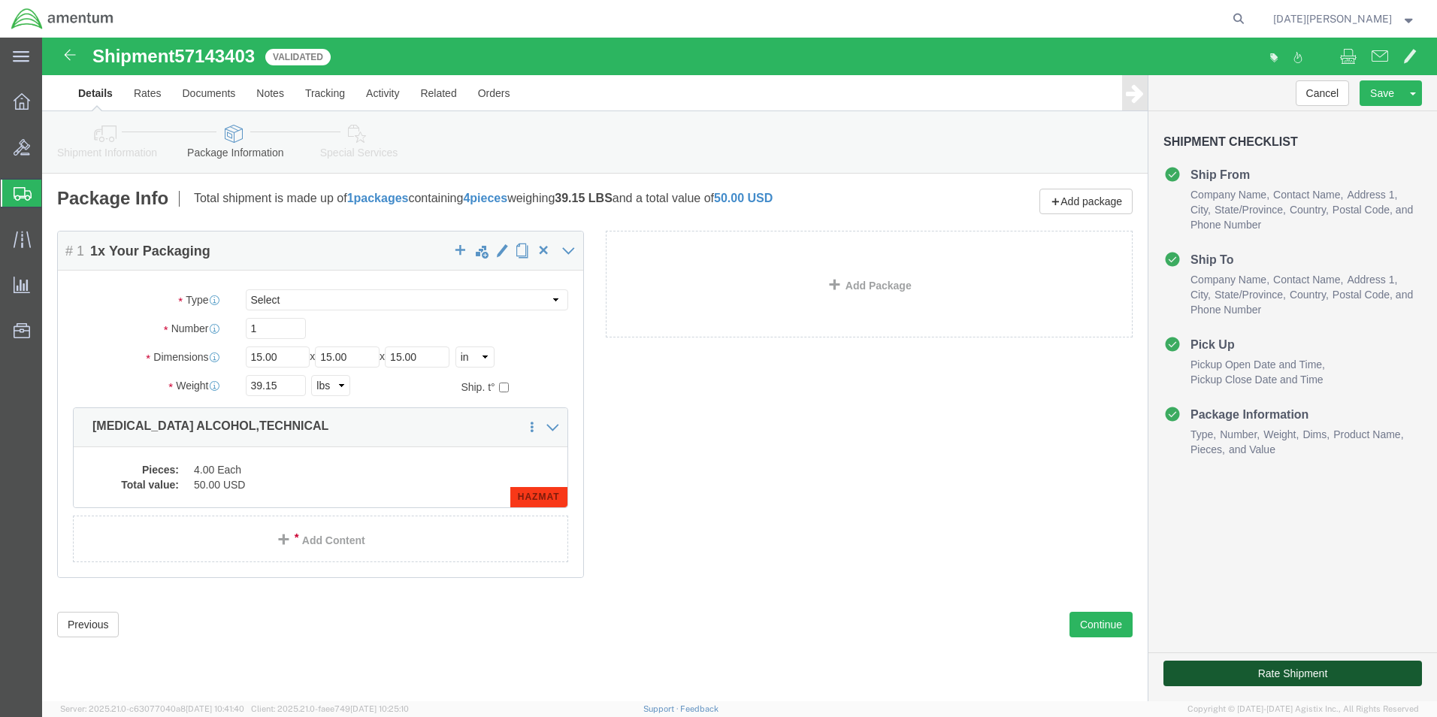
drag, startPoint x: 1280, startPoint y: 677, endPoint x: 1238, endPoint y: 640, distance: 55.9
click button "Rate Shipment"
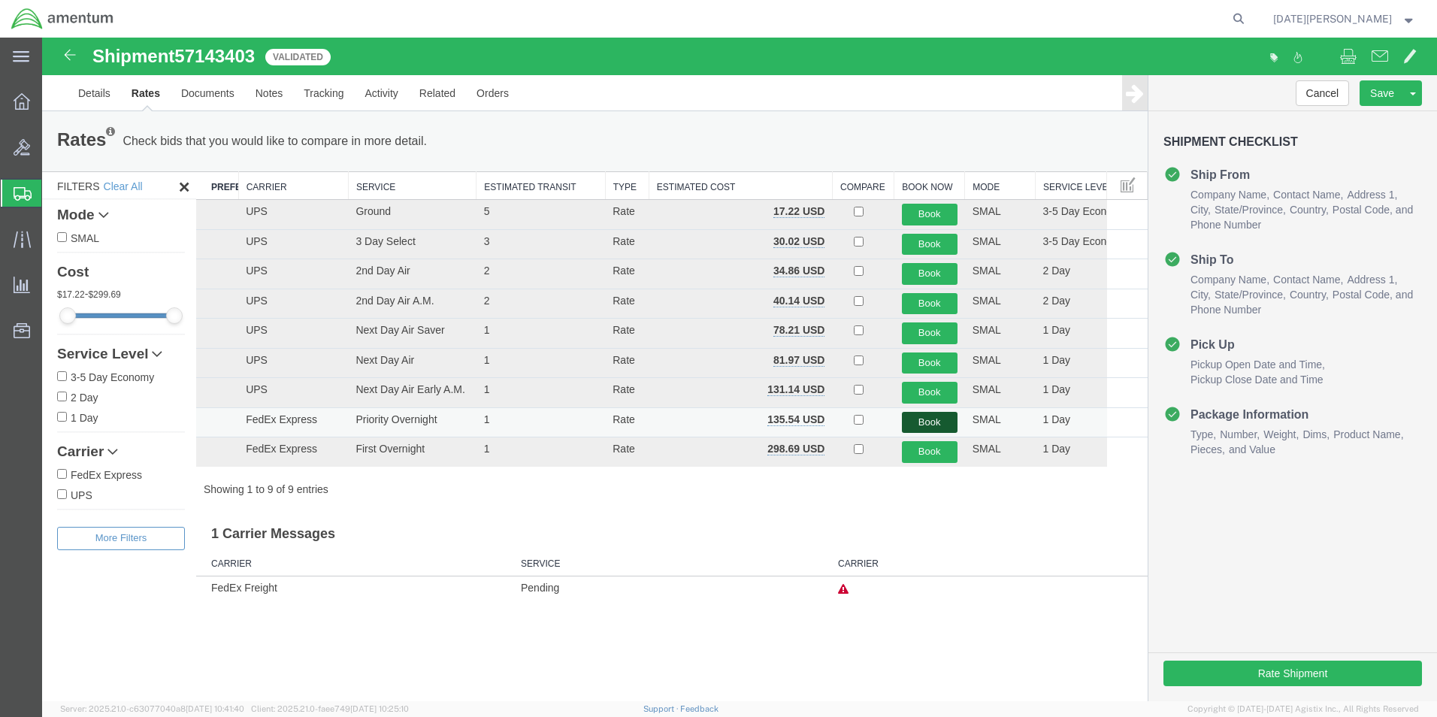
click at [933, 427] on button "Book" at bounding box center [930, 423] width 56 height 22
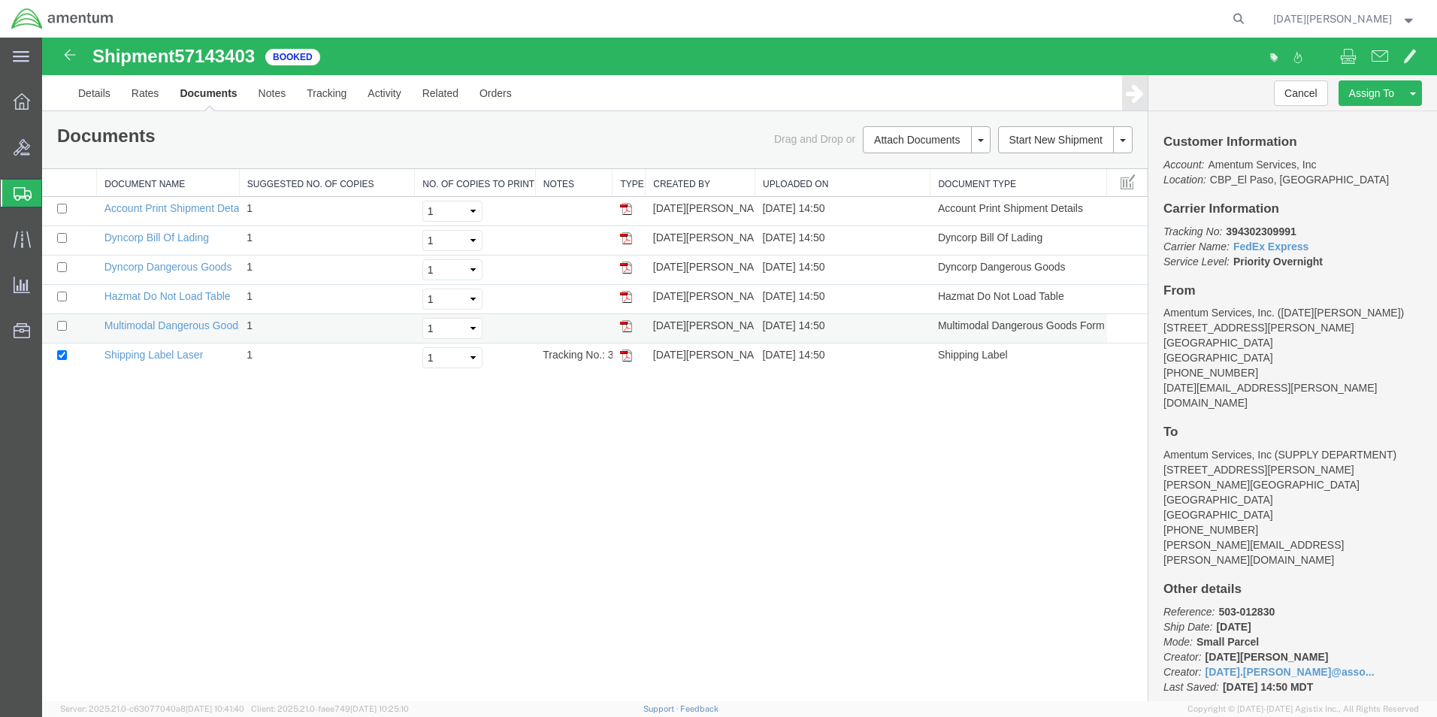
drag, startPoint x: 627, startPoint y: 360, endPoint x: 639, endPoint y: 325, distance: 37.6
click at [627, 360] on img at bounding box center [626, 355] width 12 height 12
click at [0, 0] on span "Create from Template" at bounding box center [0, 0] width 0 height 0
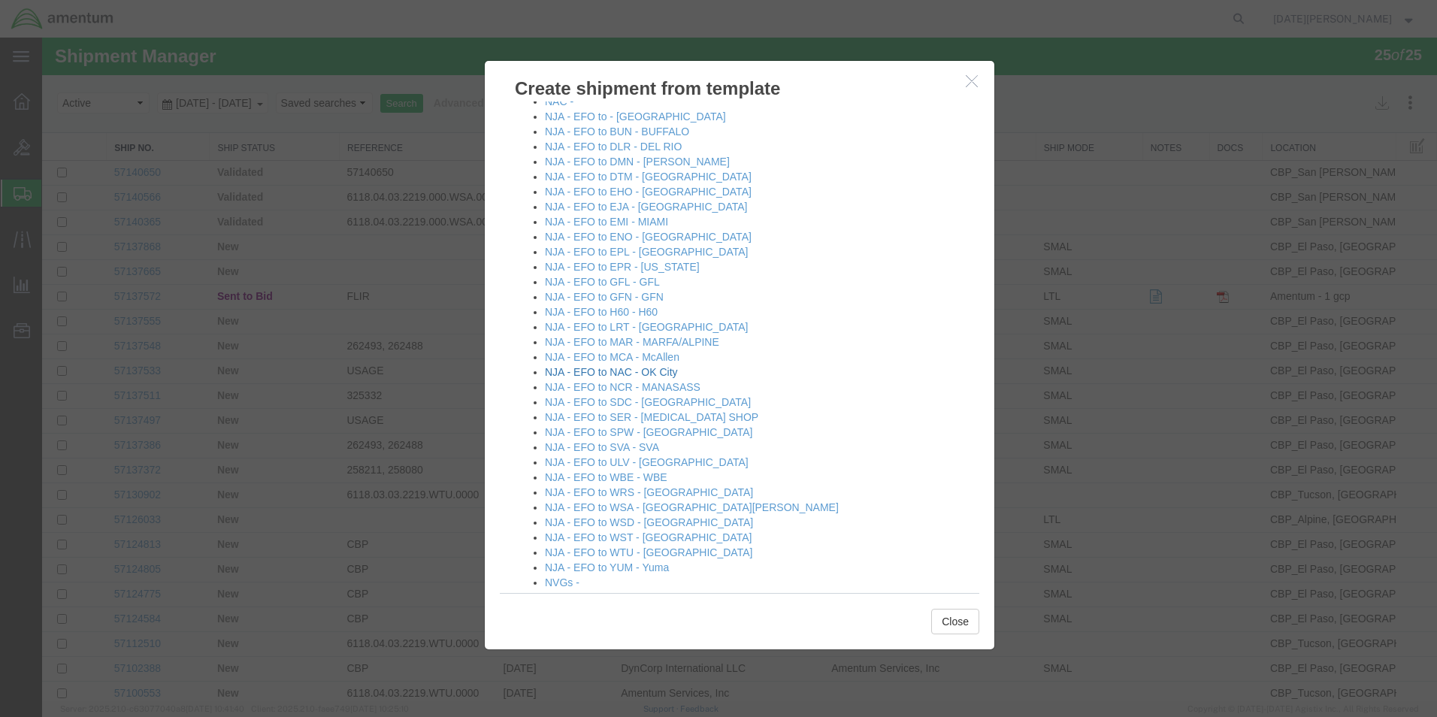
scroll to position [902, 0]
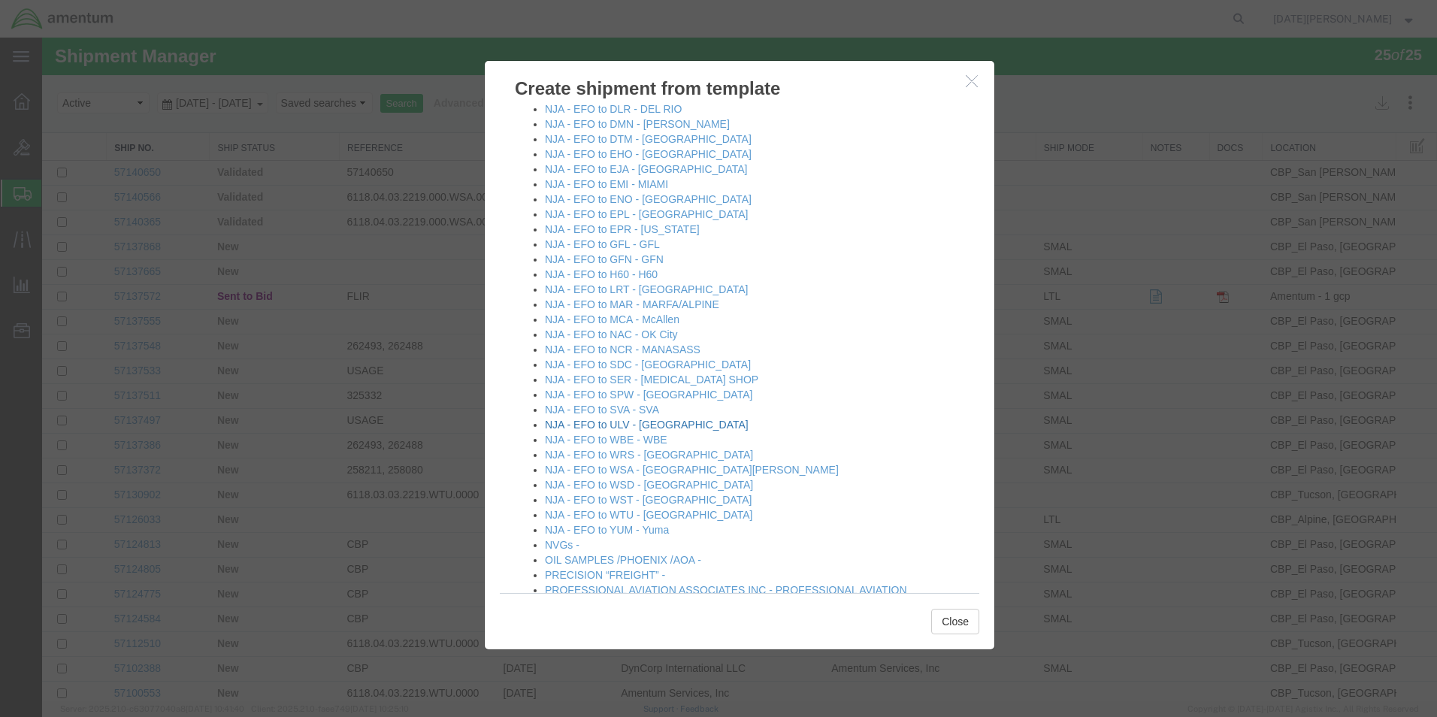
click at [638, 422] on link "NJA - EFO to ULV - [GEOGRAPHIC_DATA]" at bounding box center [647, 425] width 204 height 12
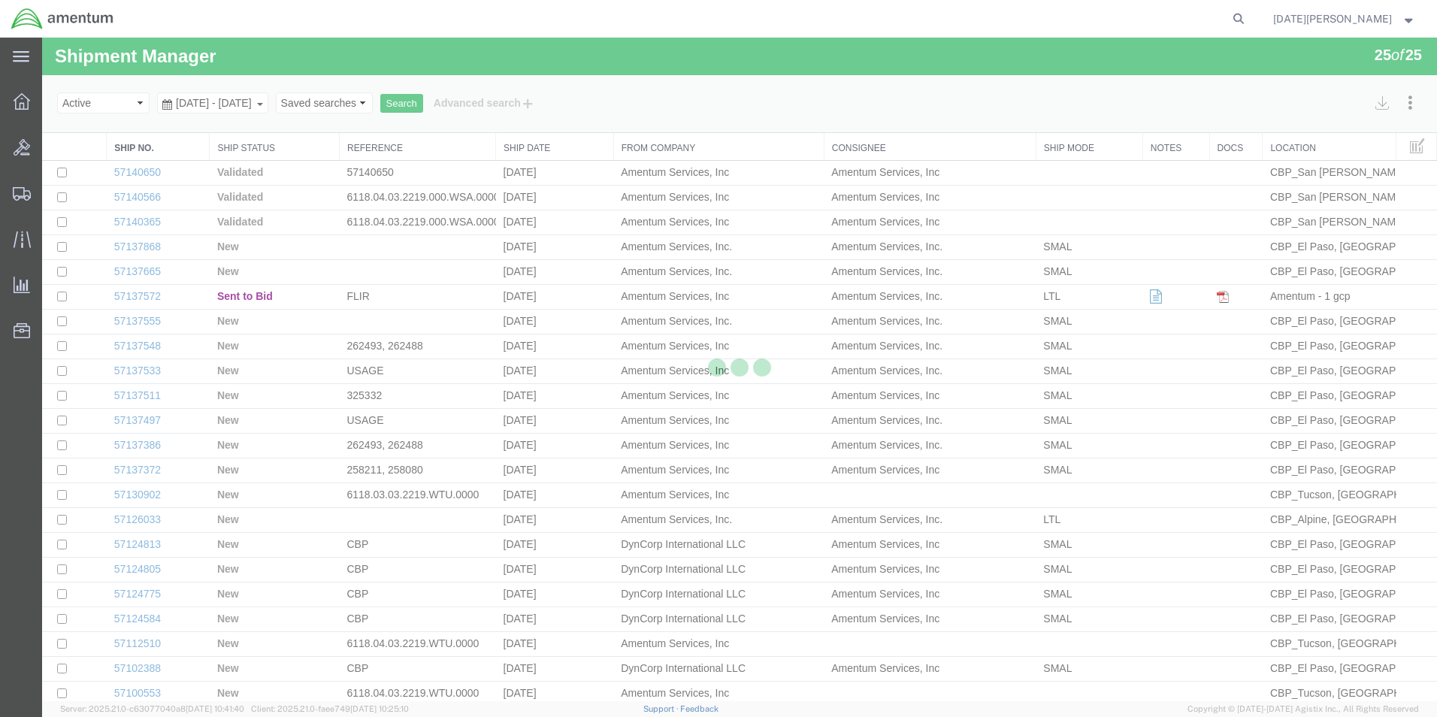
select select "49939"
select select "49950"
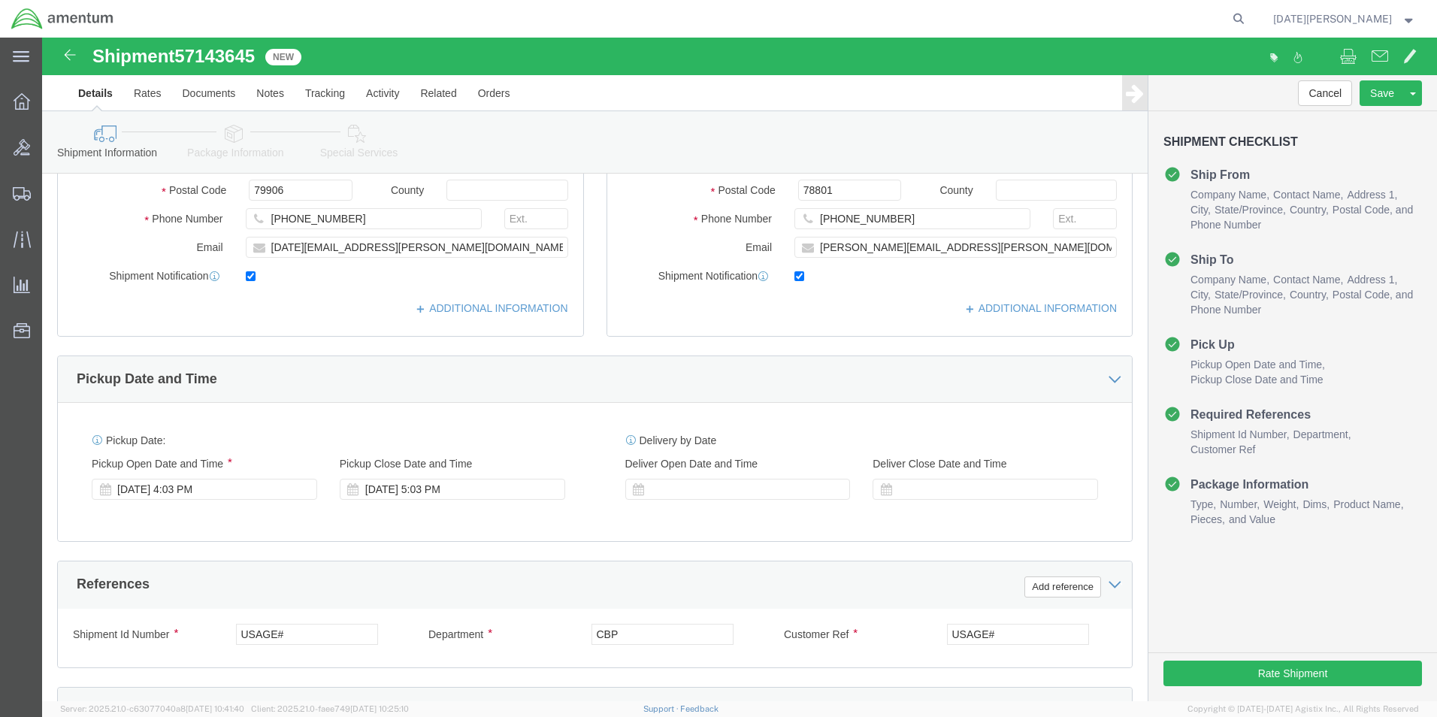
scroll to position [376, 0]
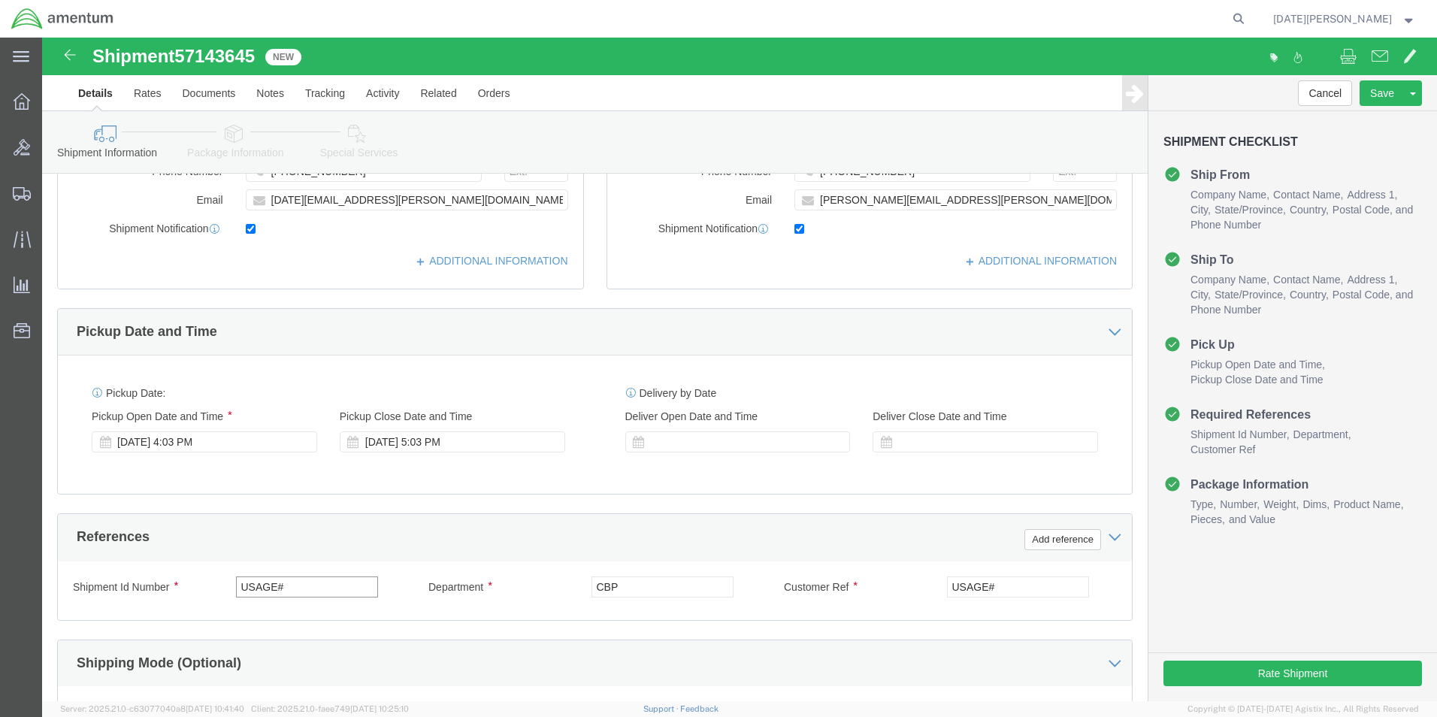
drag, startPoint x: 295, startPoint y: 551, endPoint x: 141, endPoint y: 546, distance: 154.1
click div "Shipment Id Number USAGE#"
type input "503-012826"
paste input "503-012826"
type input "503-012826"
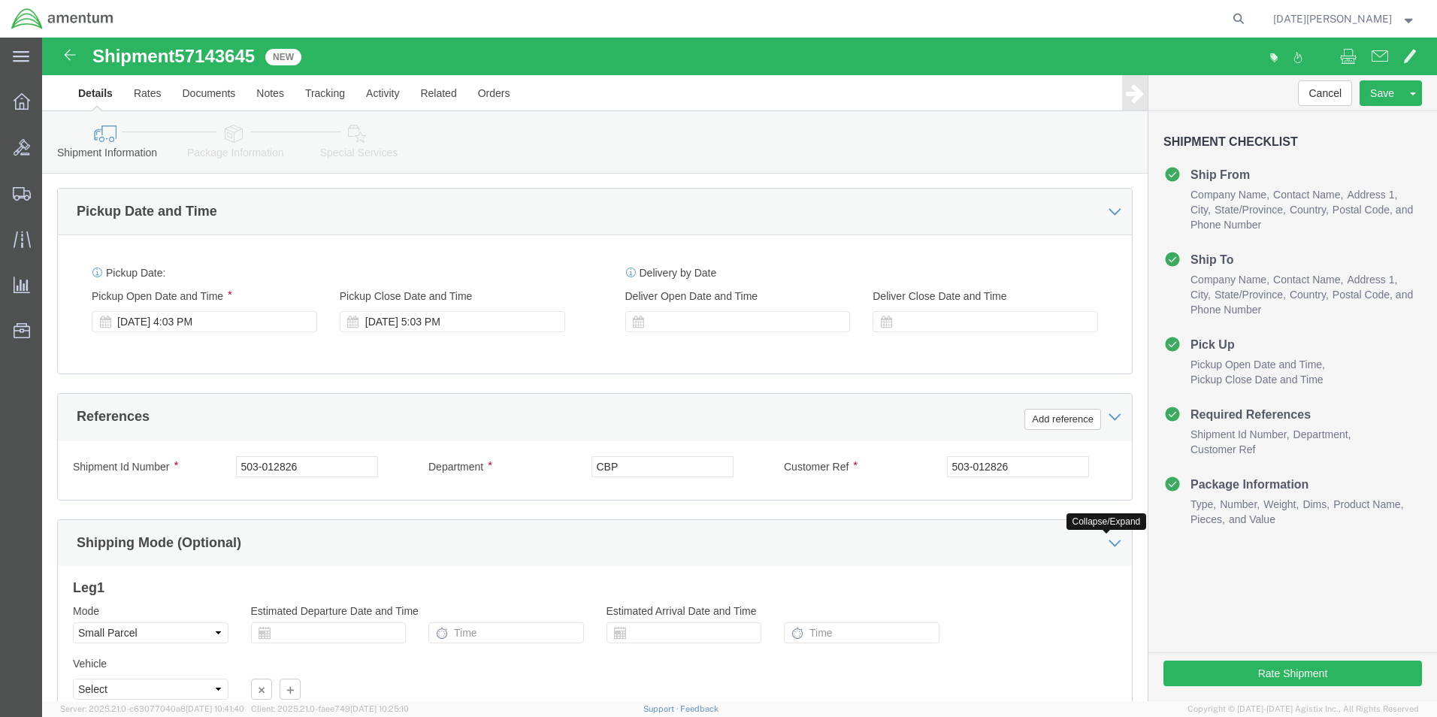
scroll to position [627, 0]
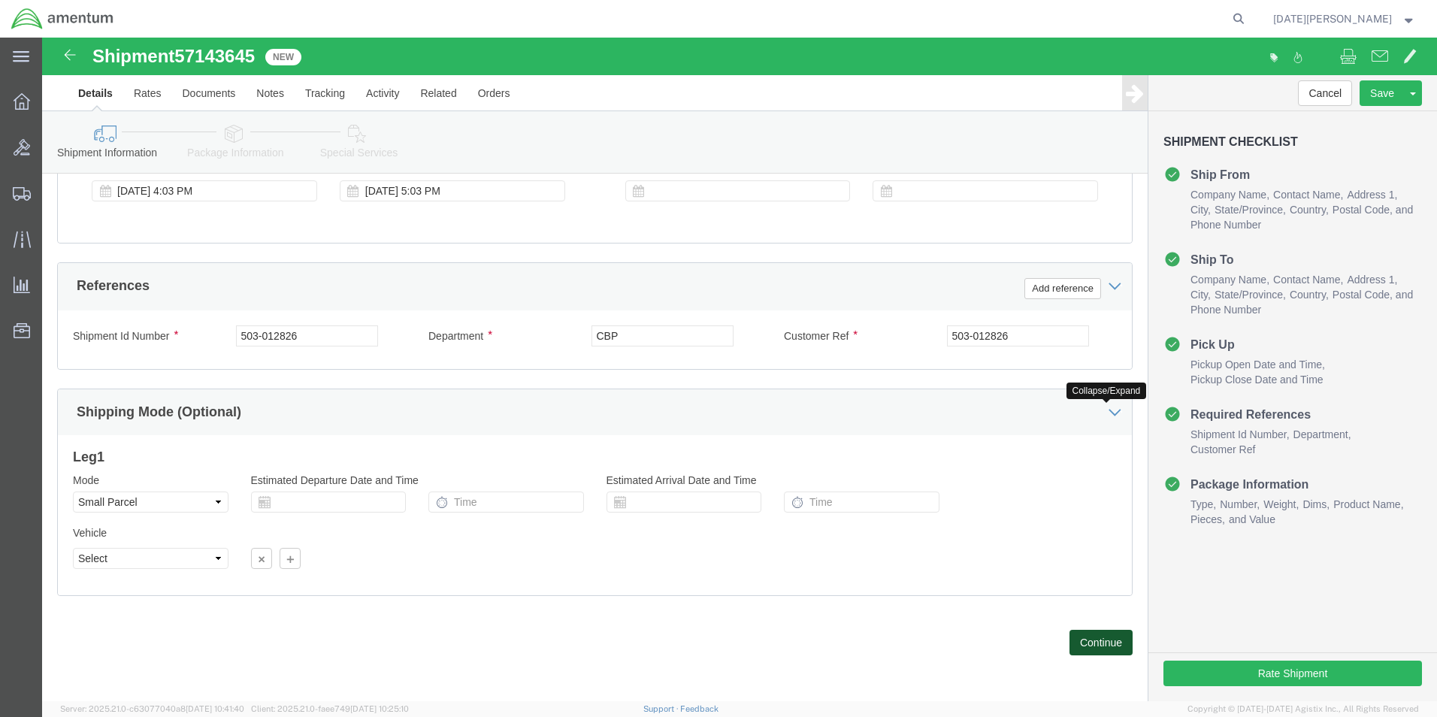
click button "Continue"
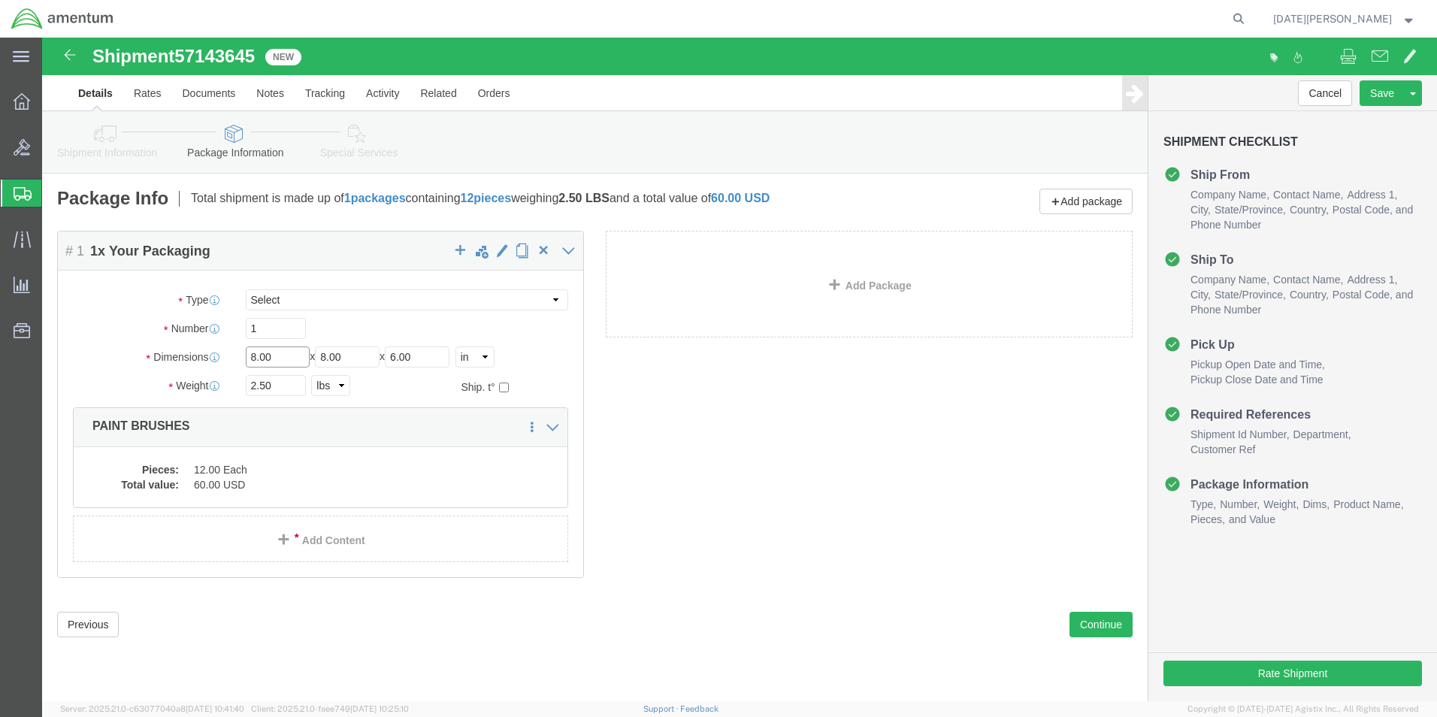
click input "8.00"
type input "17"
type input "13"
type input "60"
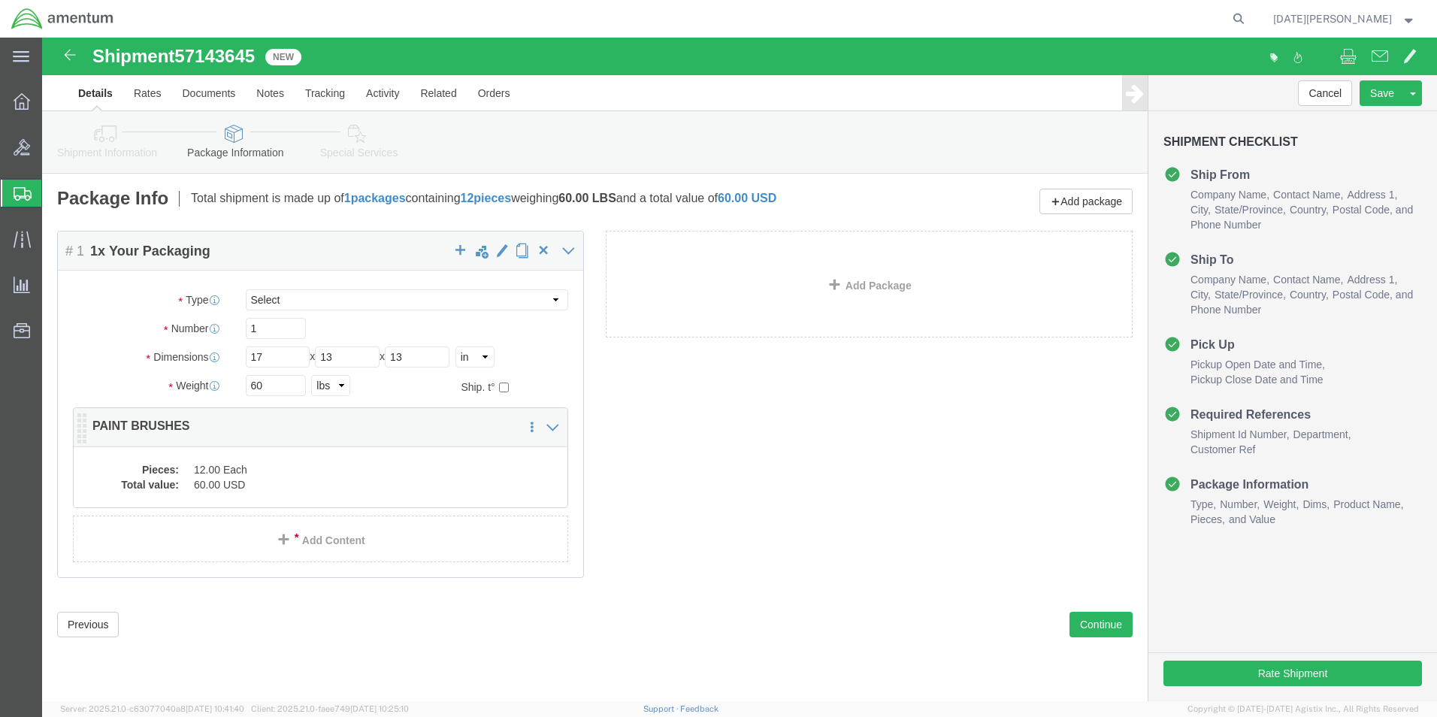
click dt "Total value:"
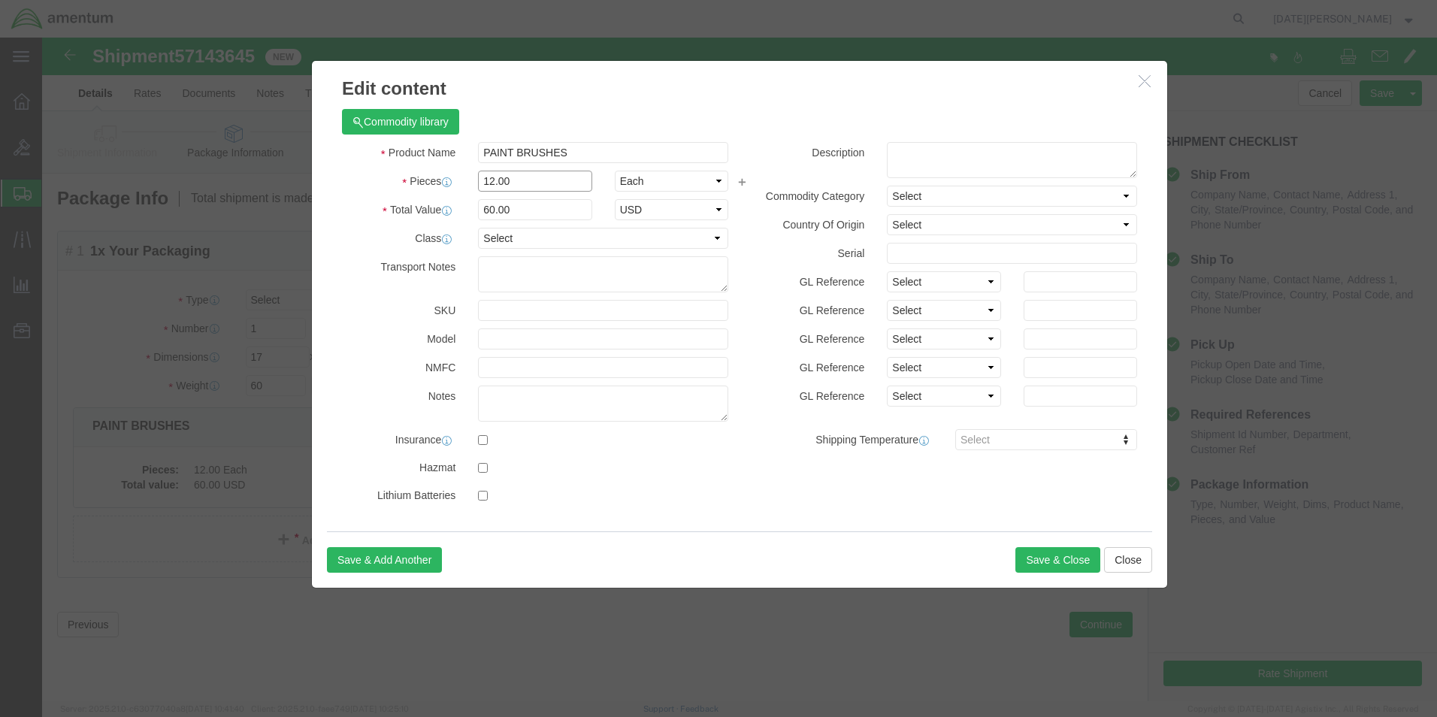
drag, startPoint x: 509, startPoint y: 136, endPoint x: 68, endPoint y: 128, distance: 441.9
click div "Edit content Commodity library Product Name PAINT BRUSHES Pieces 12.00 Select B…"
type input "24"
type input "120"
type input "350"
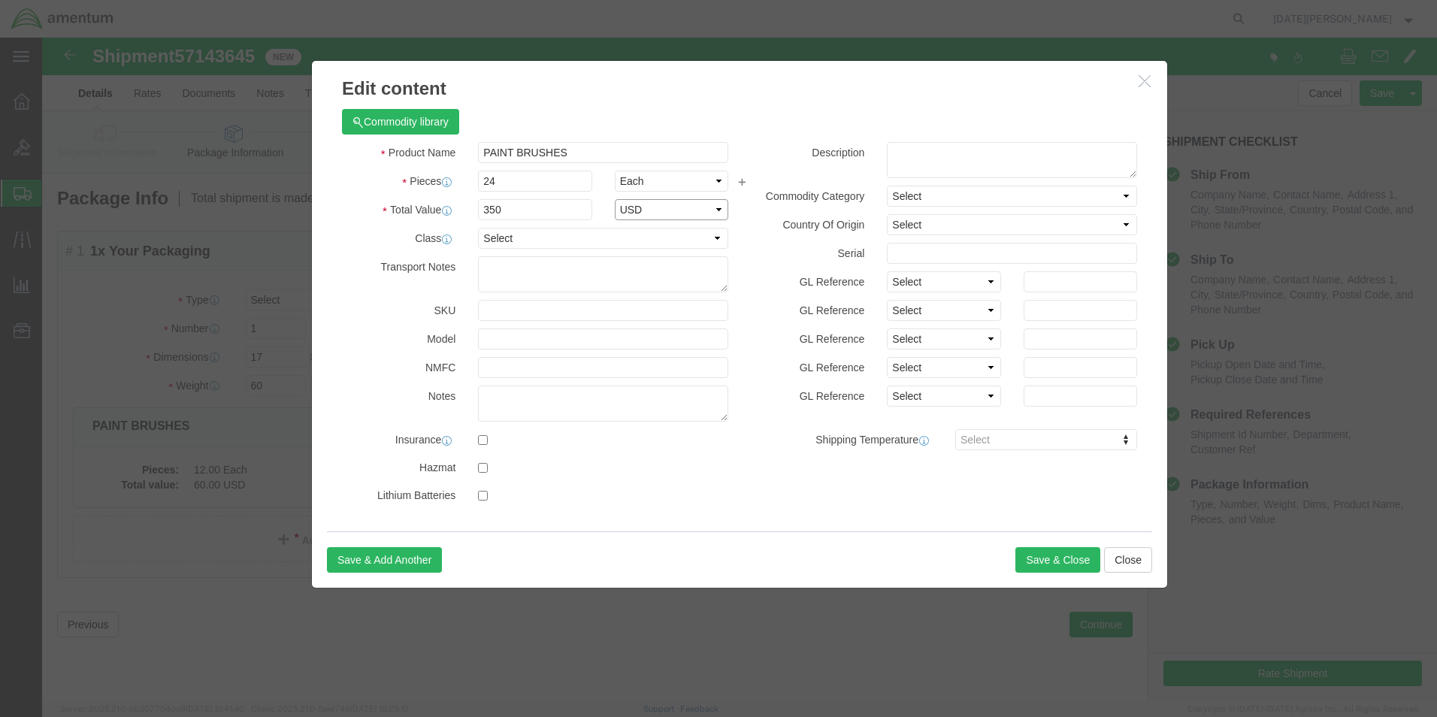
select select "USD"
drag, startPoint x: 591, startPoint y: 113, endPoint x: 39, endPoint y: 125, distance: 552.4
click html "Shipment 57143645 New Details Rates Documents Notes Tracking Activity Related O…"
type input "o"
type input "n"
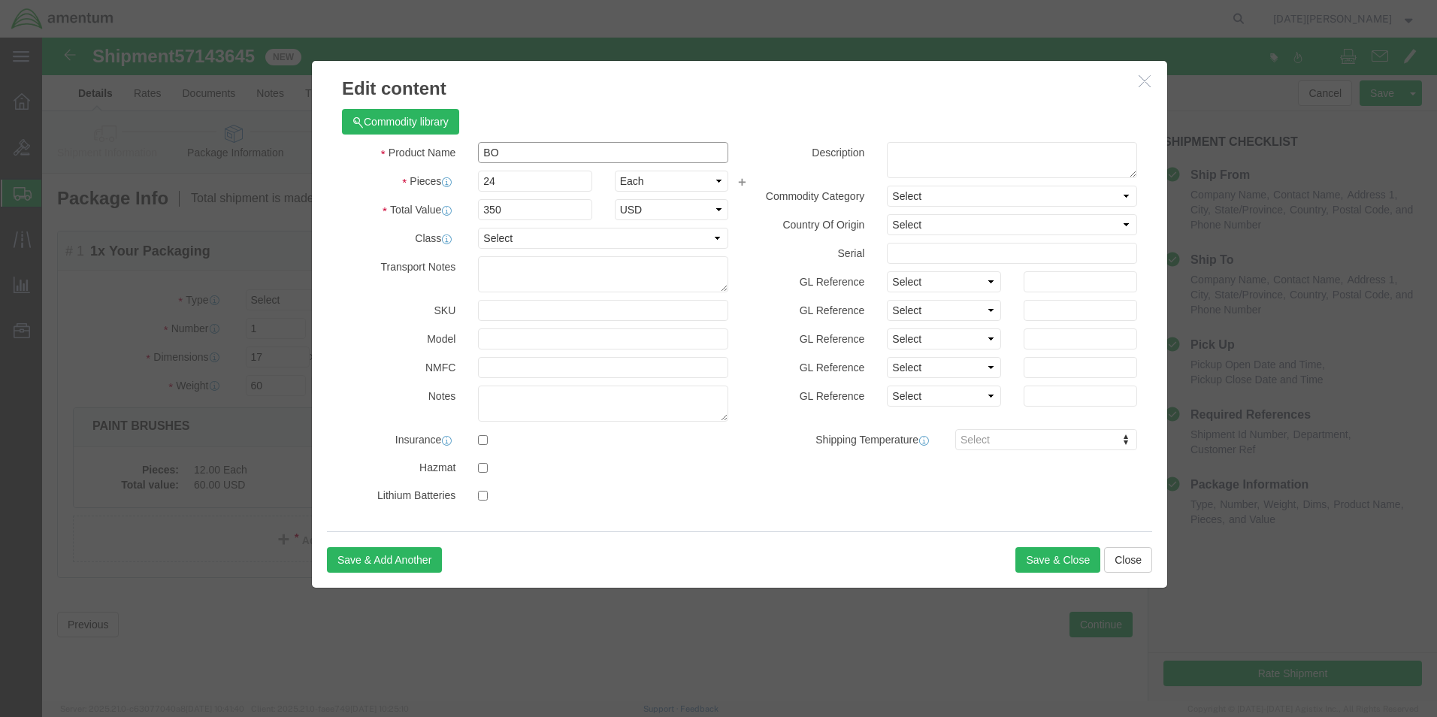
type input "B"
type input "MOBIL254"
click button "Save & Close"
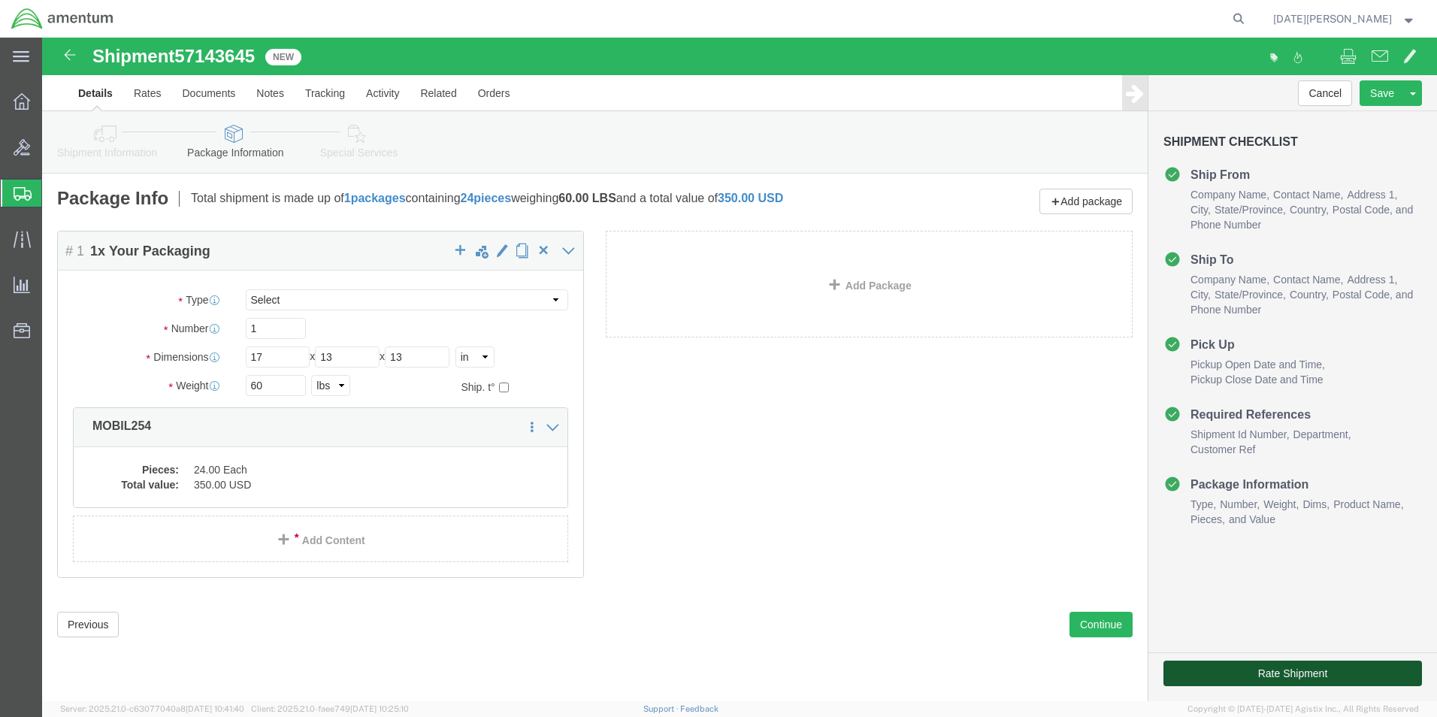
drag, startPoint x: 1253, startPoint y: 675, endPoint x: 1213, endPoint y: 636, distance: 55.3
click button "Rate Shipment"
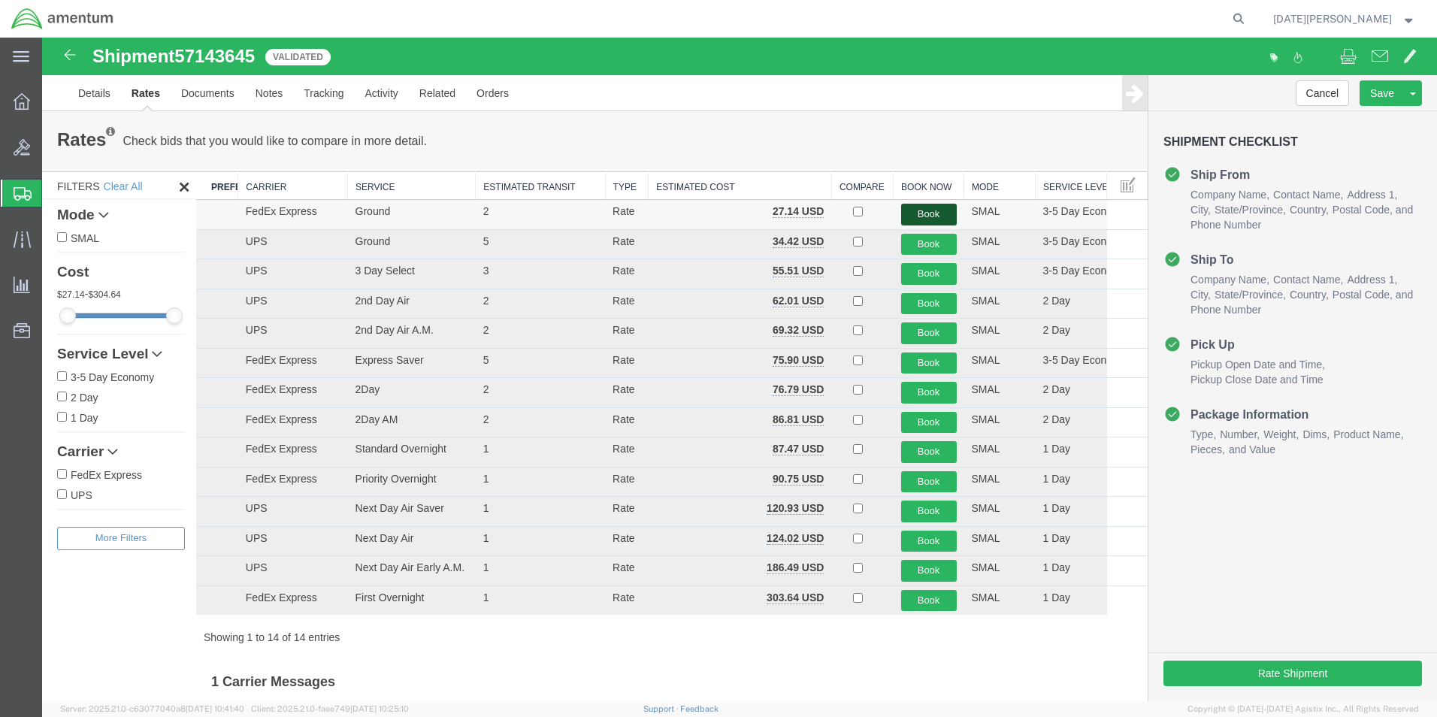
click at [901, 213] on button "Book" at bounding box center [929, 215] width 56 height 22
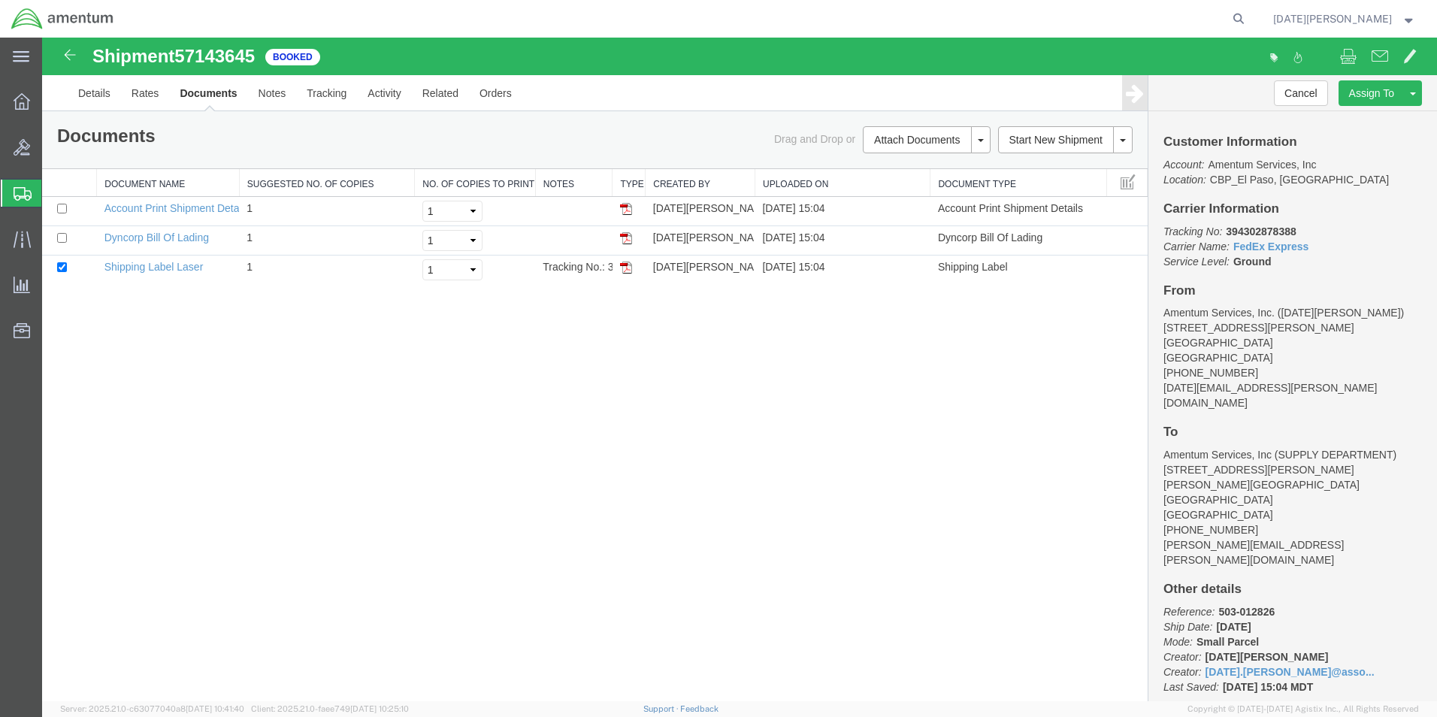
drag, startPoint x: 625, startPoint y: 270, endPoint x: 663, endPoint y: 348, distance: 86.4
click at [625, 270] on img at bounding box center [626, 267] width 12 height 12
click at [0, 0] on span "Create from Template" at bounding box center [0, 0] width 0 height 0
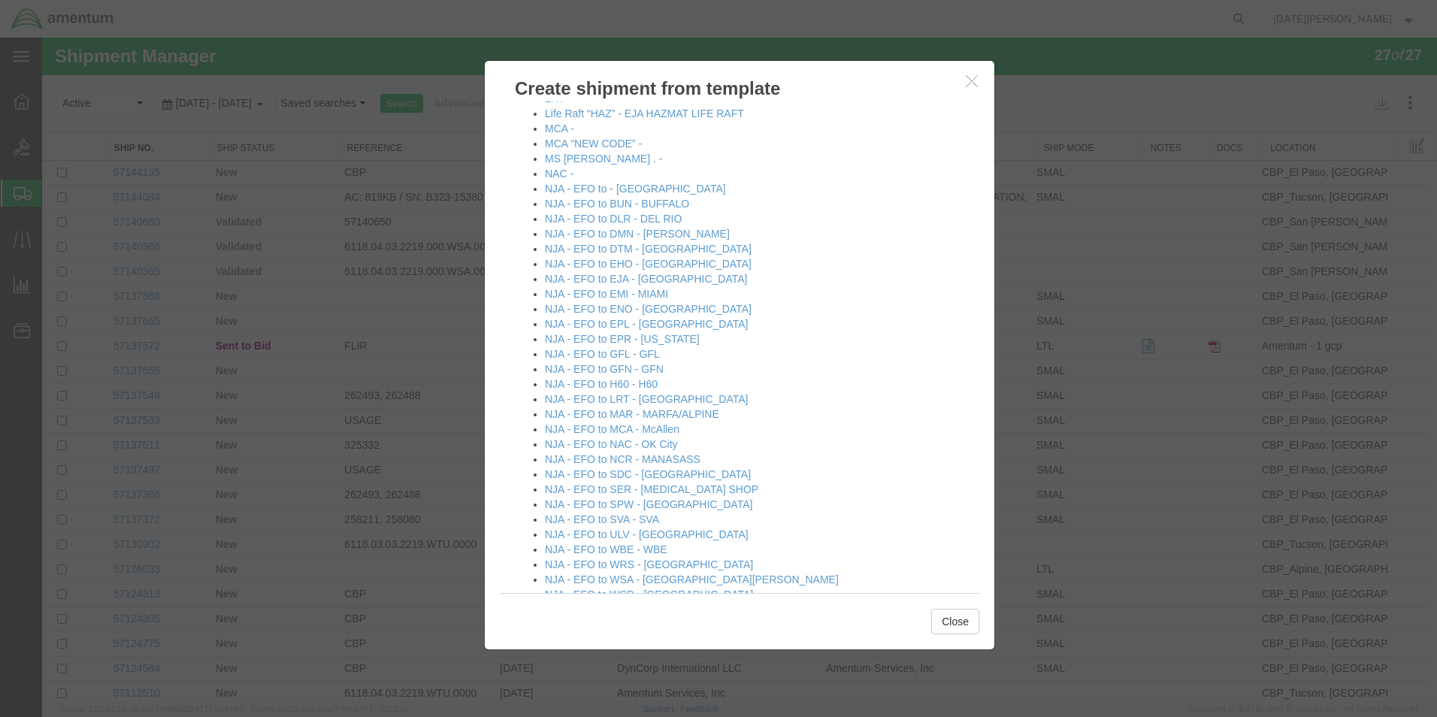
scroll to position [977, 0]
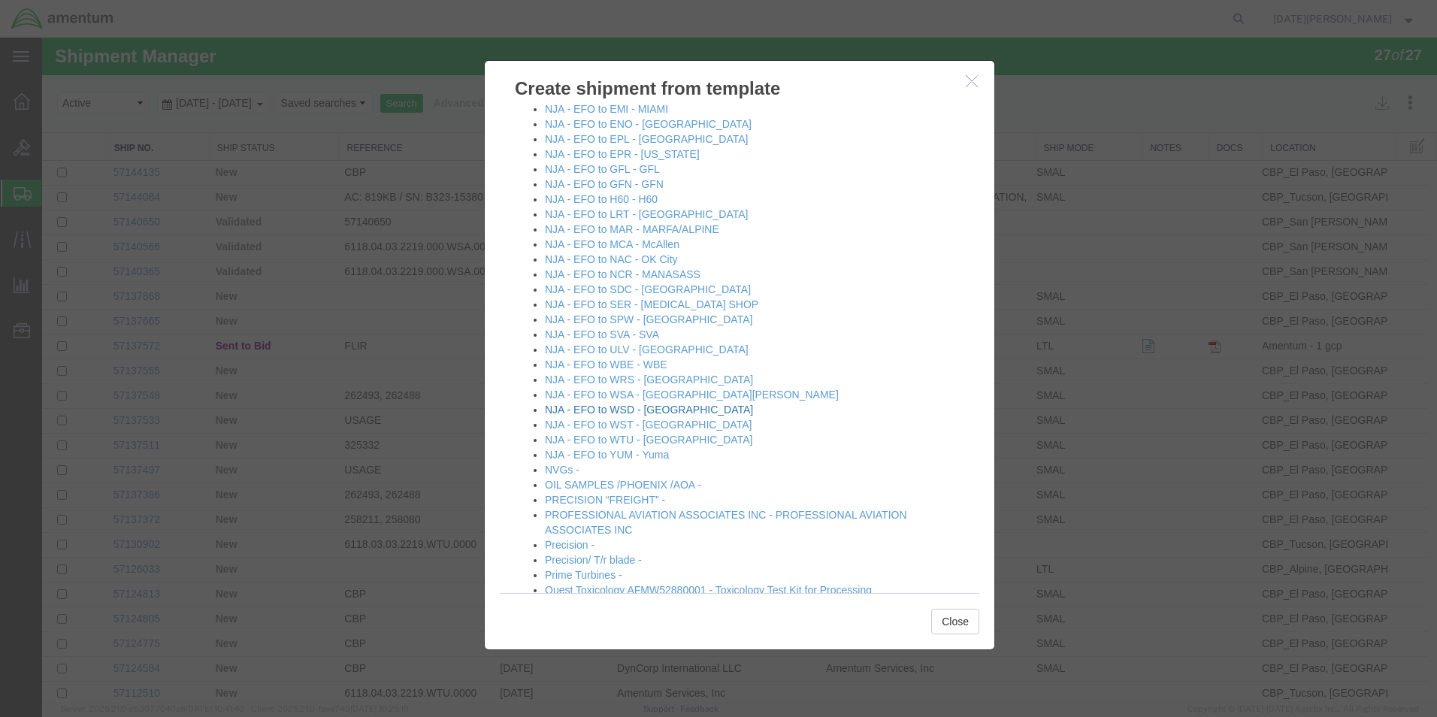
click at [655, 409] on link "NJA - EFO to WSD - [GEOGRAPHIC_DATA]" at bounding box center [649, 409] width 208 height 12
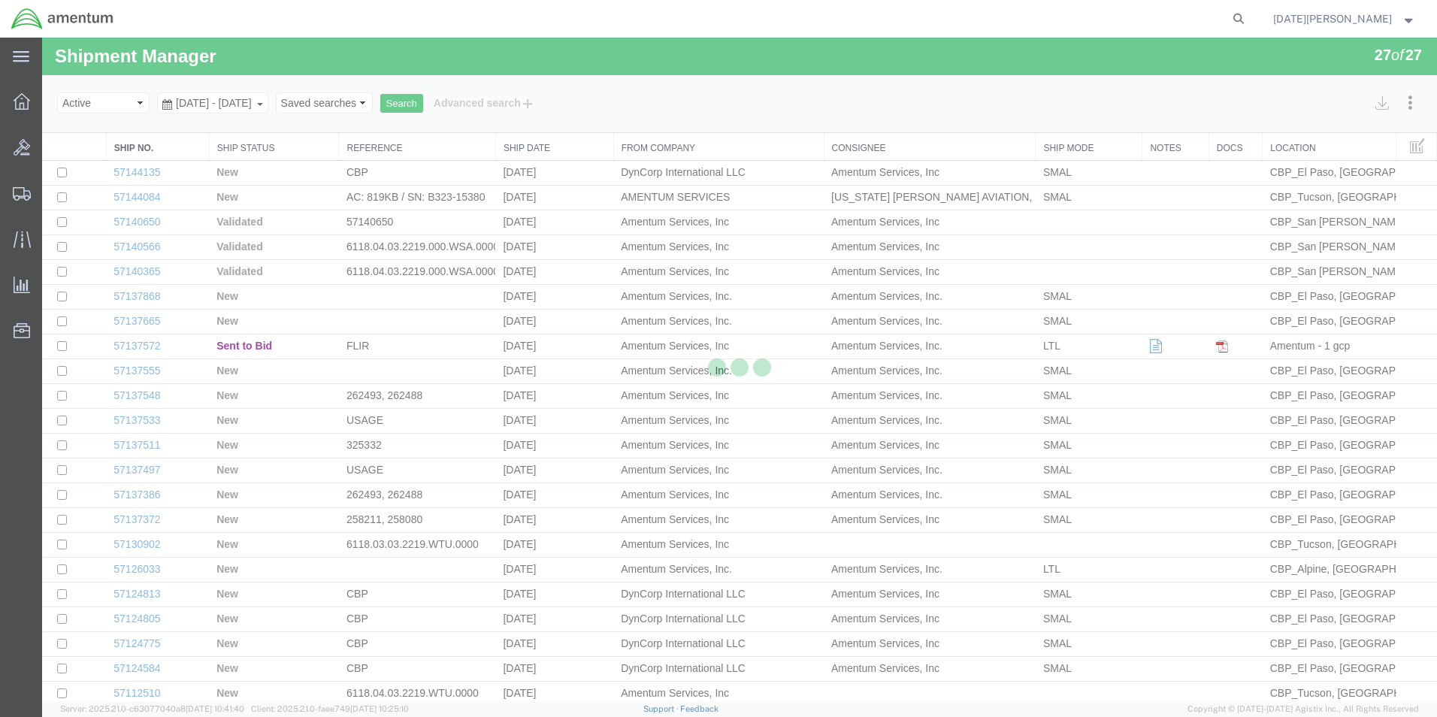
select select "49939"
select select "49946"
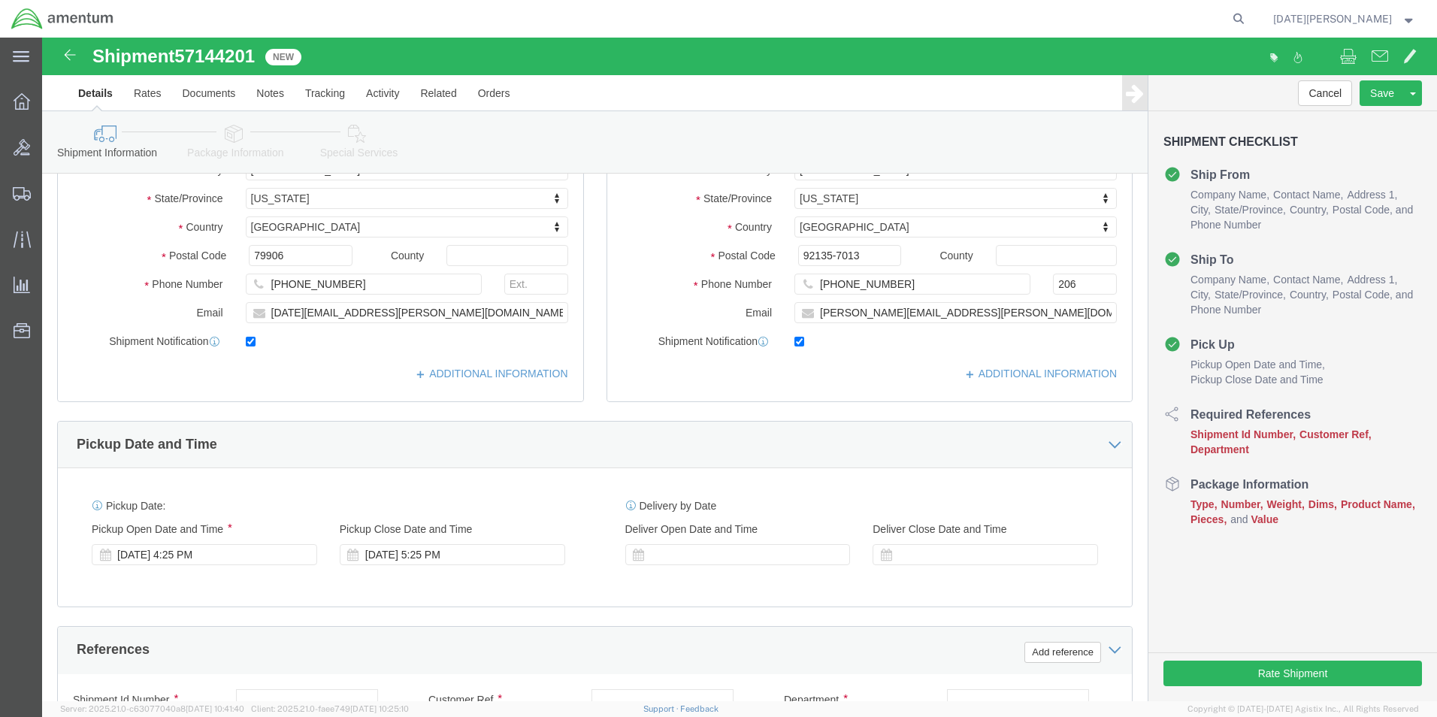
scroll to position [451, 0]
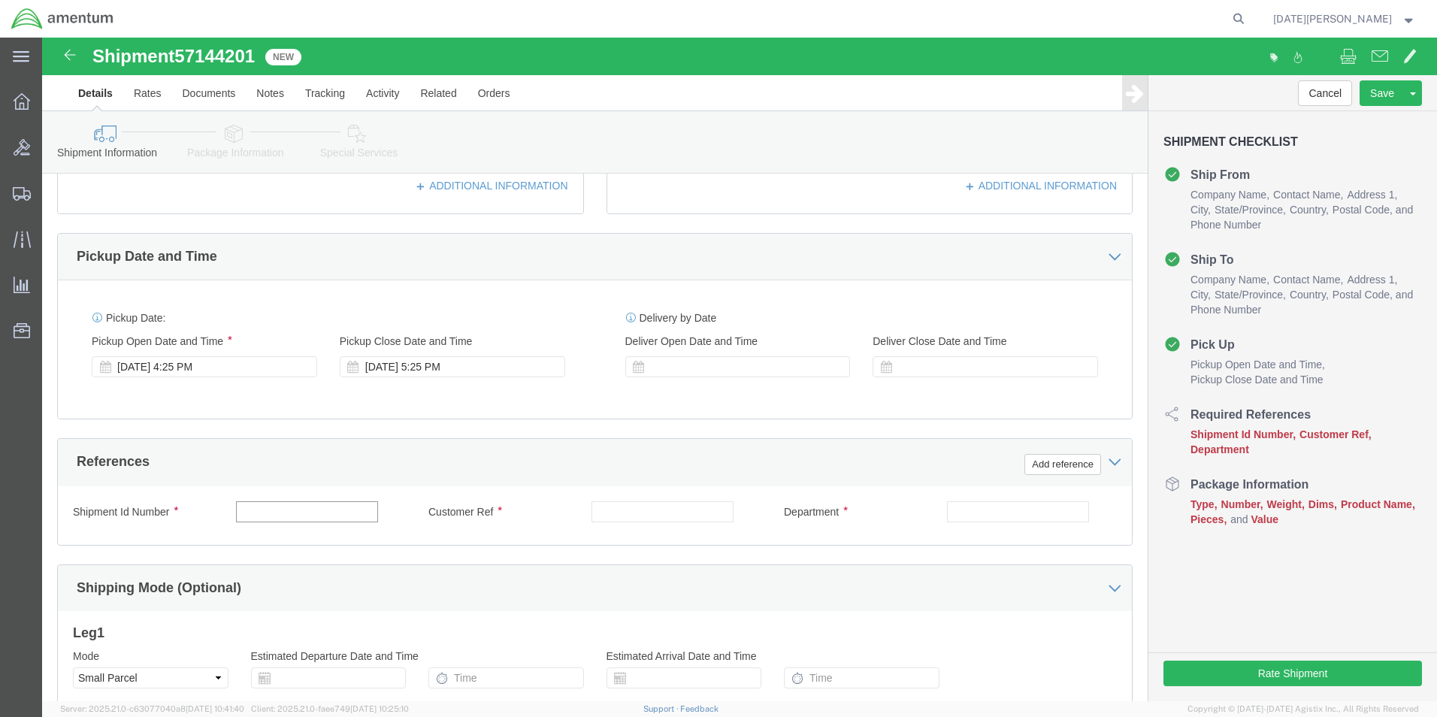
click input "text"
type input "AIRCRAFT HARNESS"
type input "CBP"
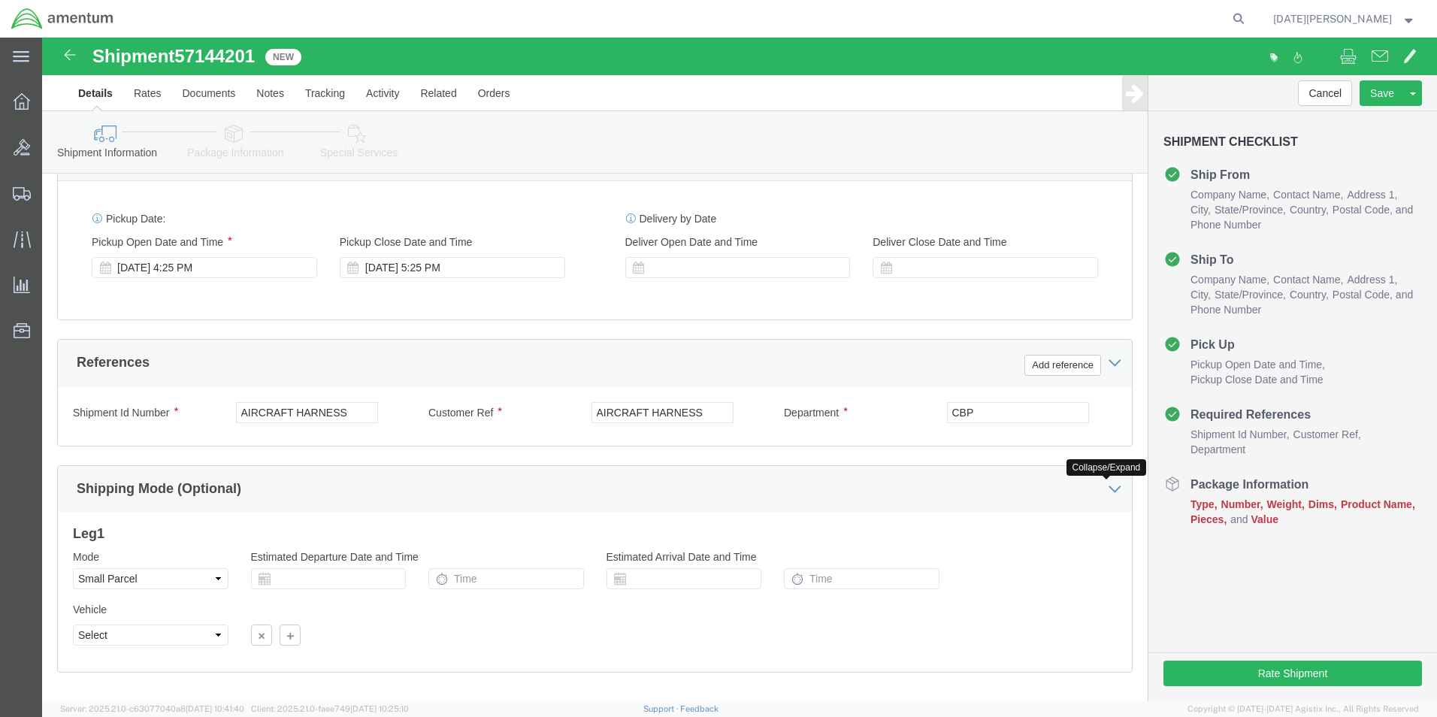
scroll to position [627, 0]
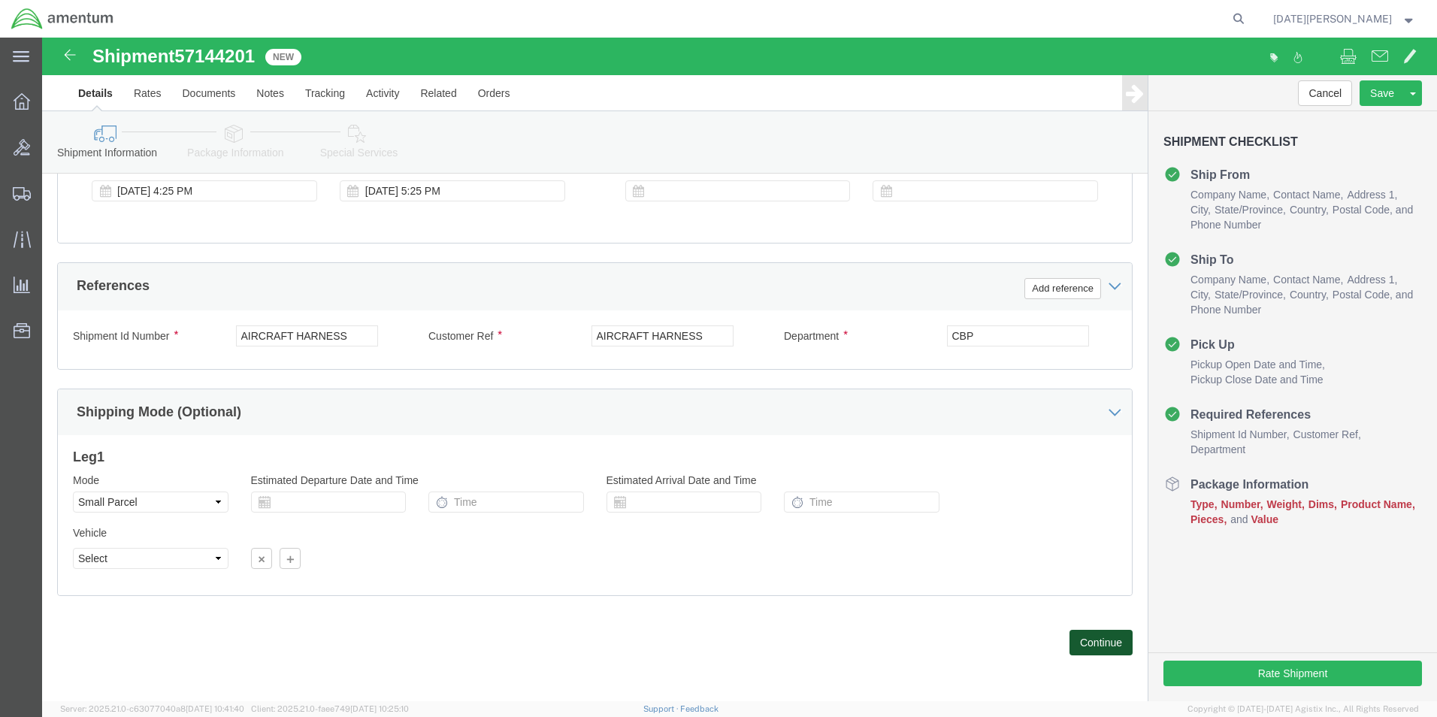
click button "Continue"
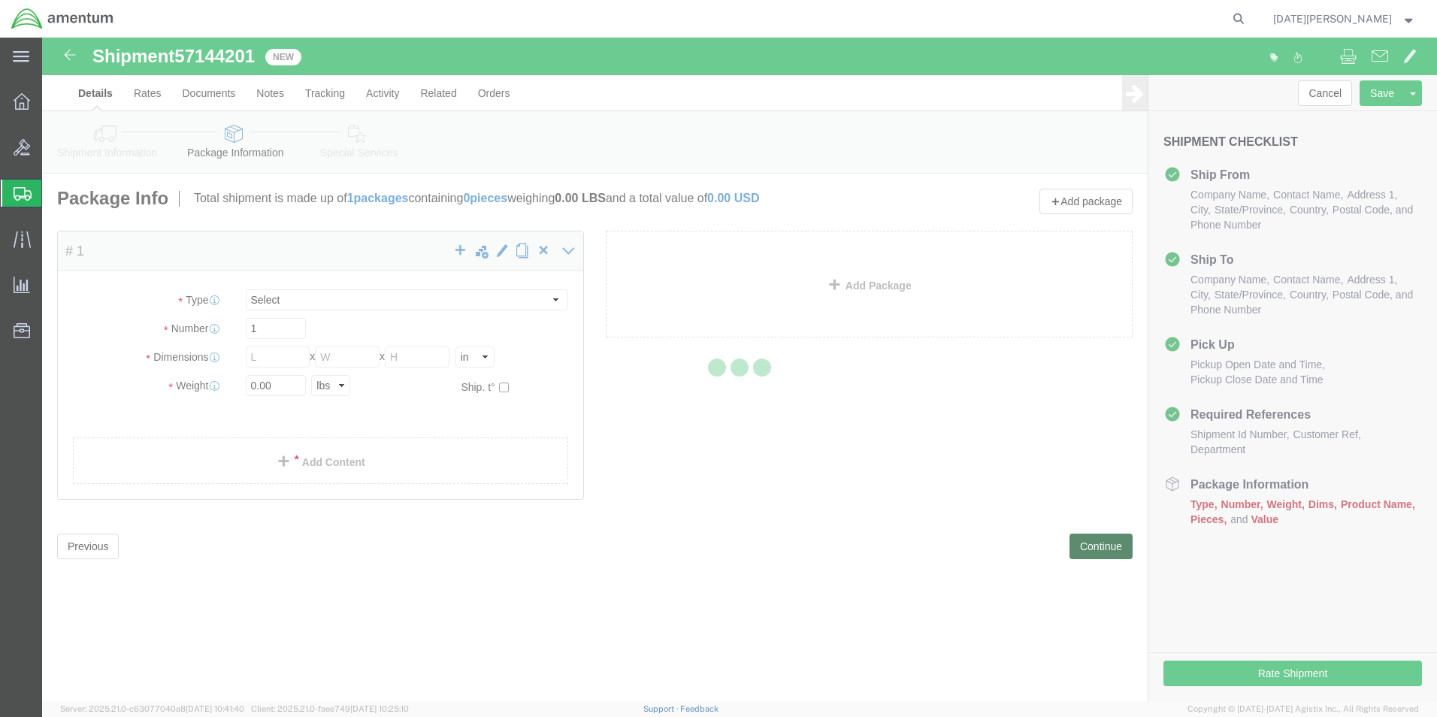
select select "YRPK"
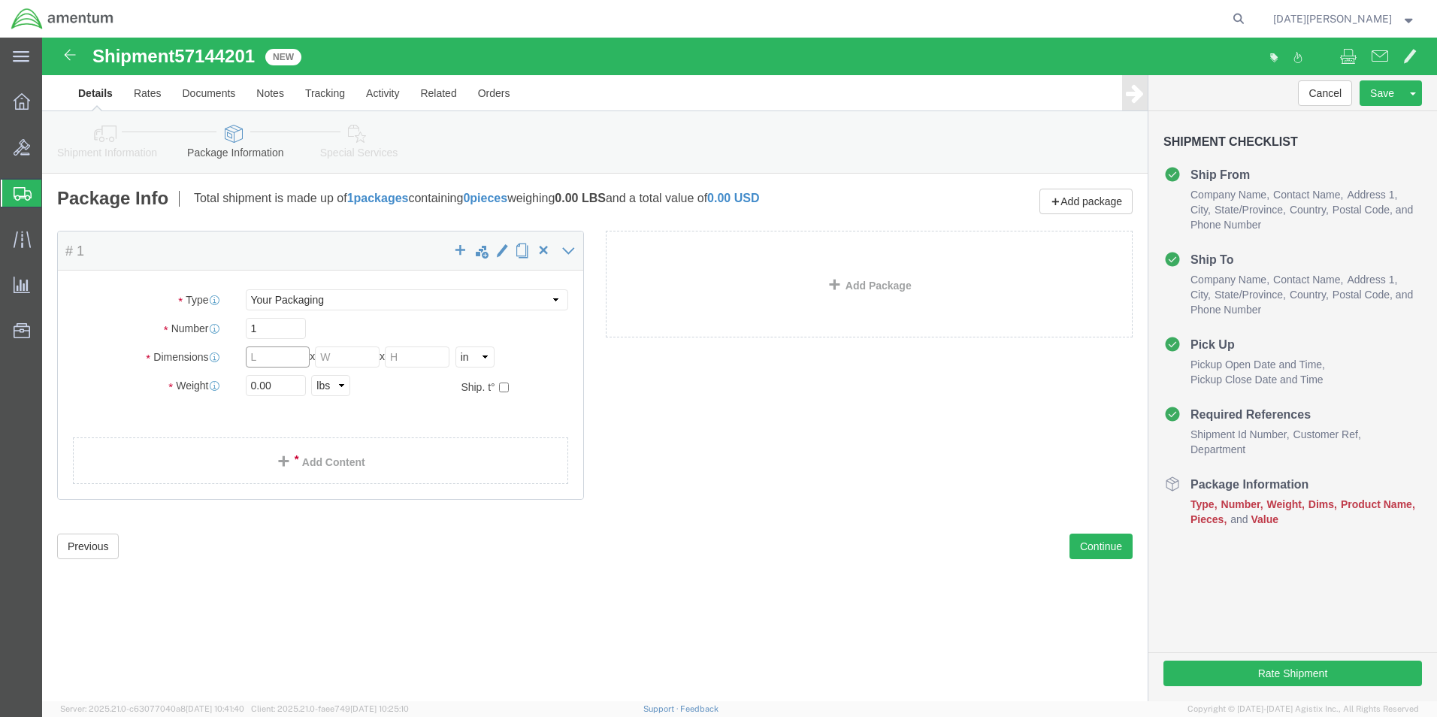
click input "text"
type input "16"
type input "10"
type input "12.20"
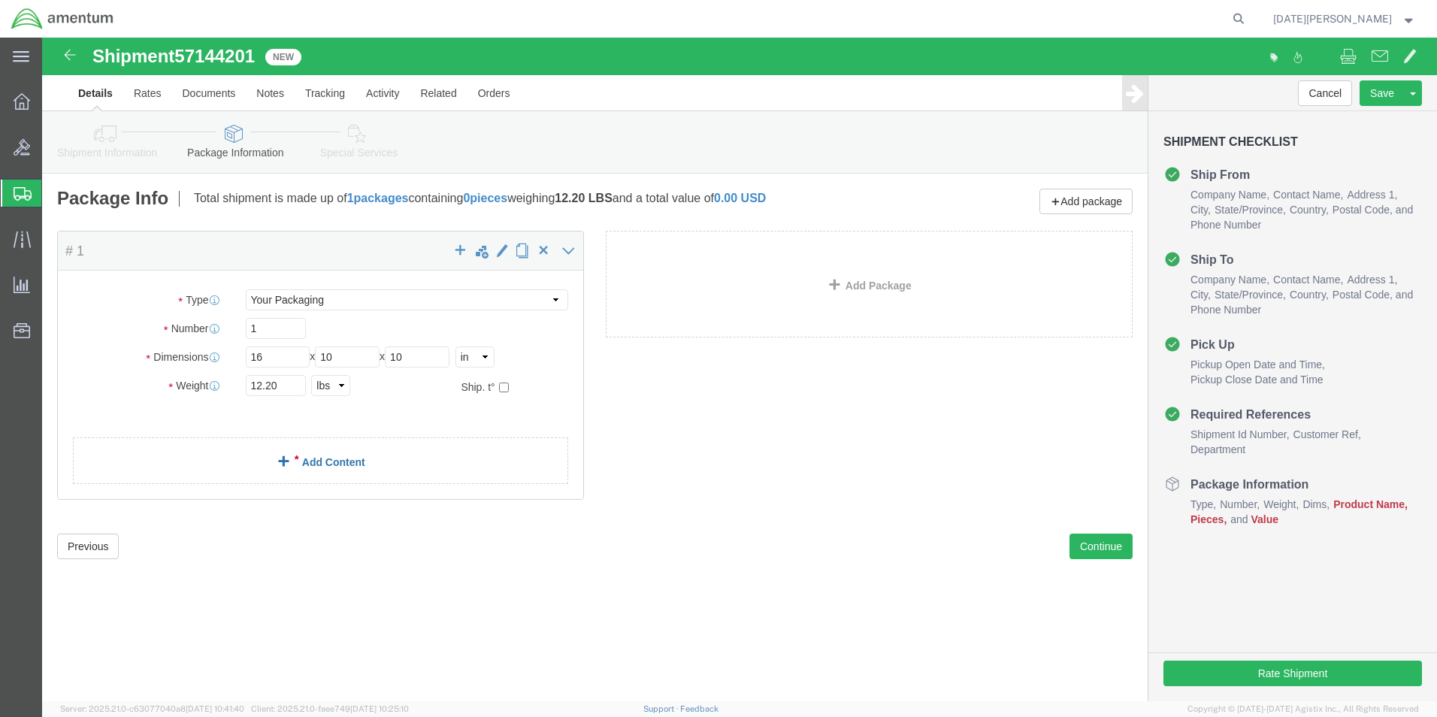
click link "Add Content"
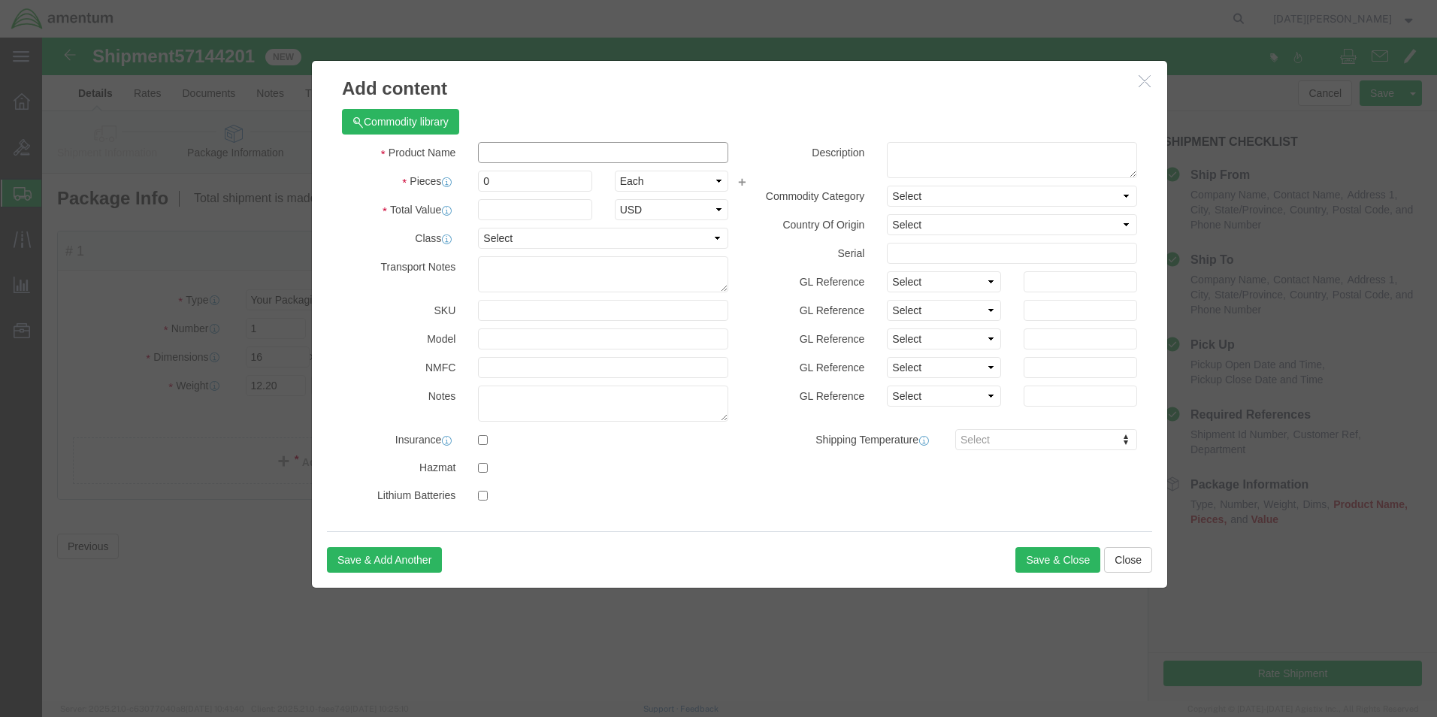
click input "text"
type input "AIRCRAFT HARNESS"
type input "8"
type input "2000"
select select "USD"
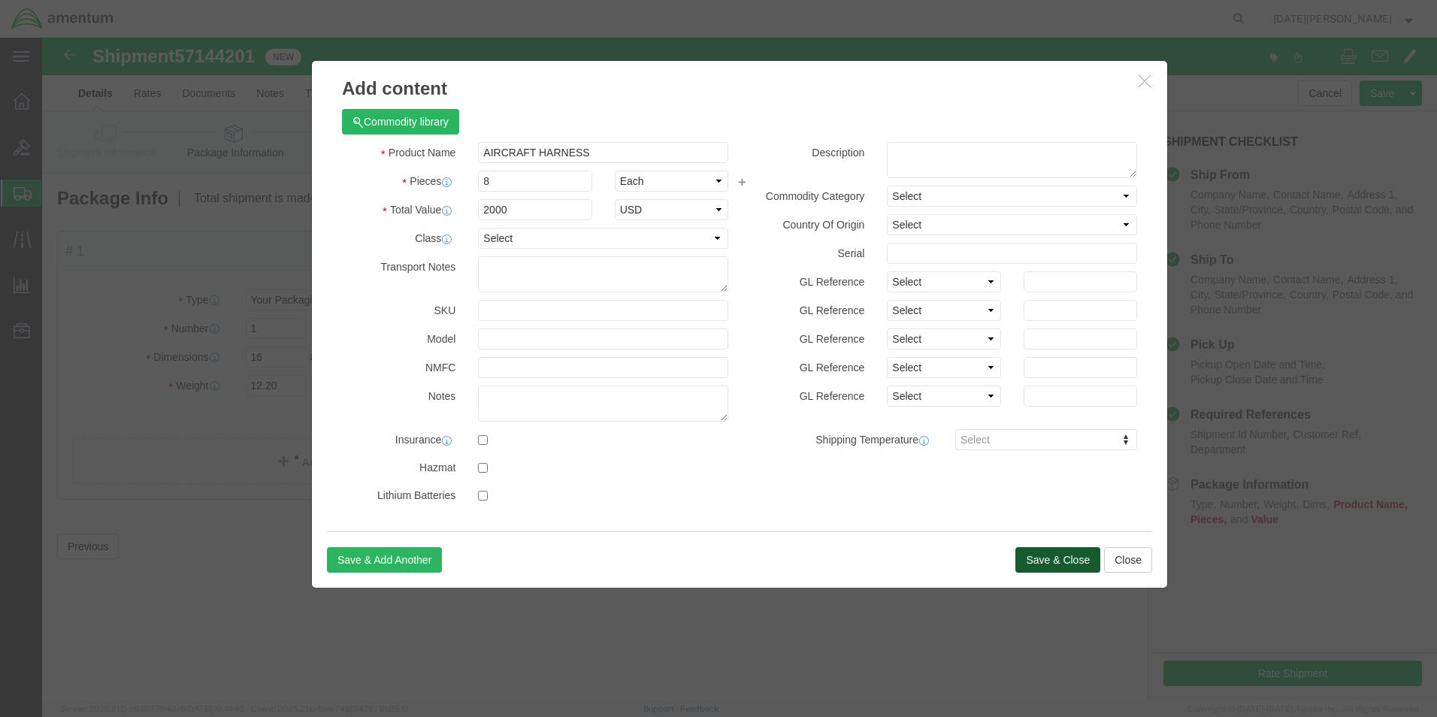
click button "Save & Close"
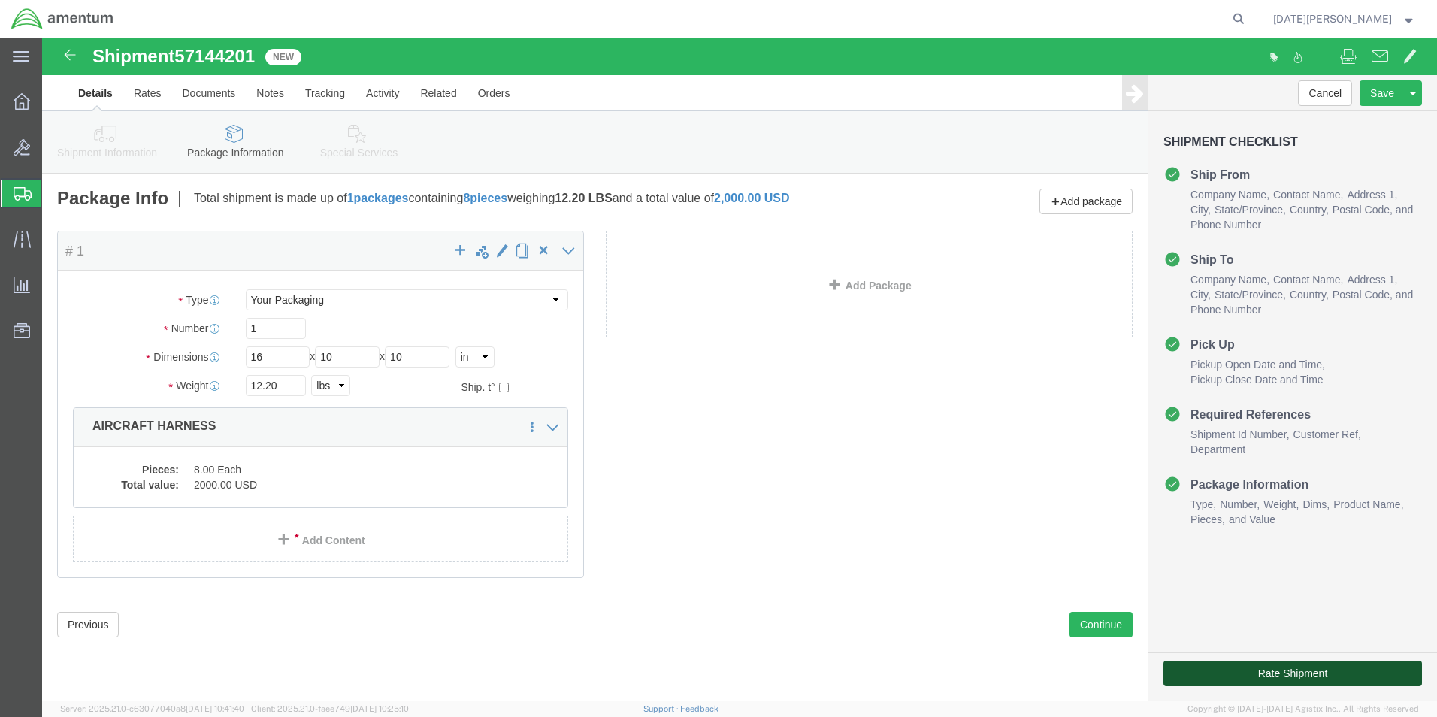
drag, startPoint x: 1265, startPoint y: 671, endPoint x: 1222, endPoint y: 634, distance: 56.5
click button "Rate Shipment"
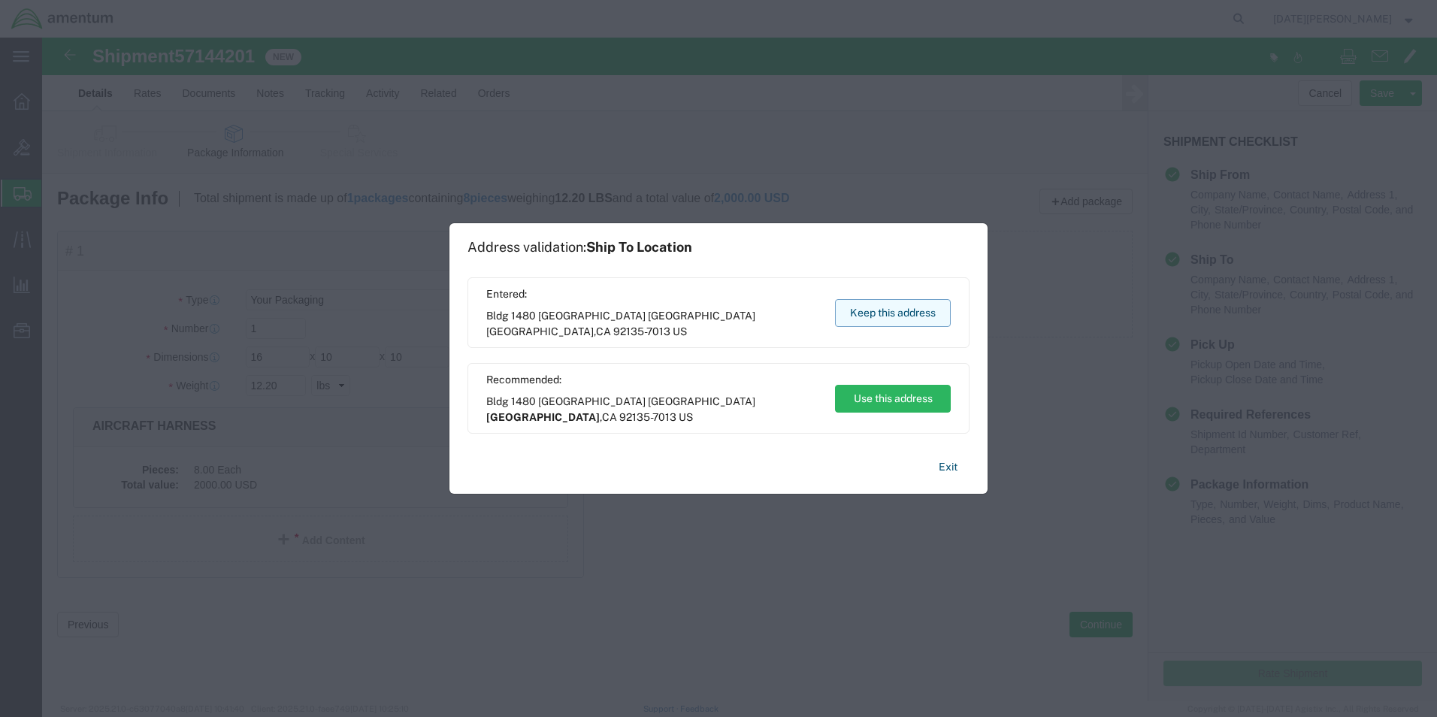
click at [914, 303] on button "Keep this address" at bounding box center [893, 313] width 116 height 28
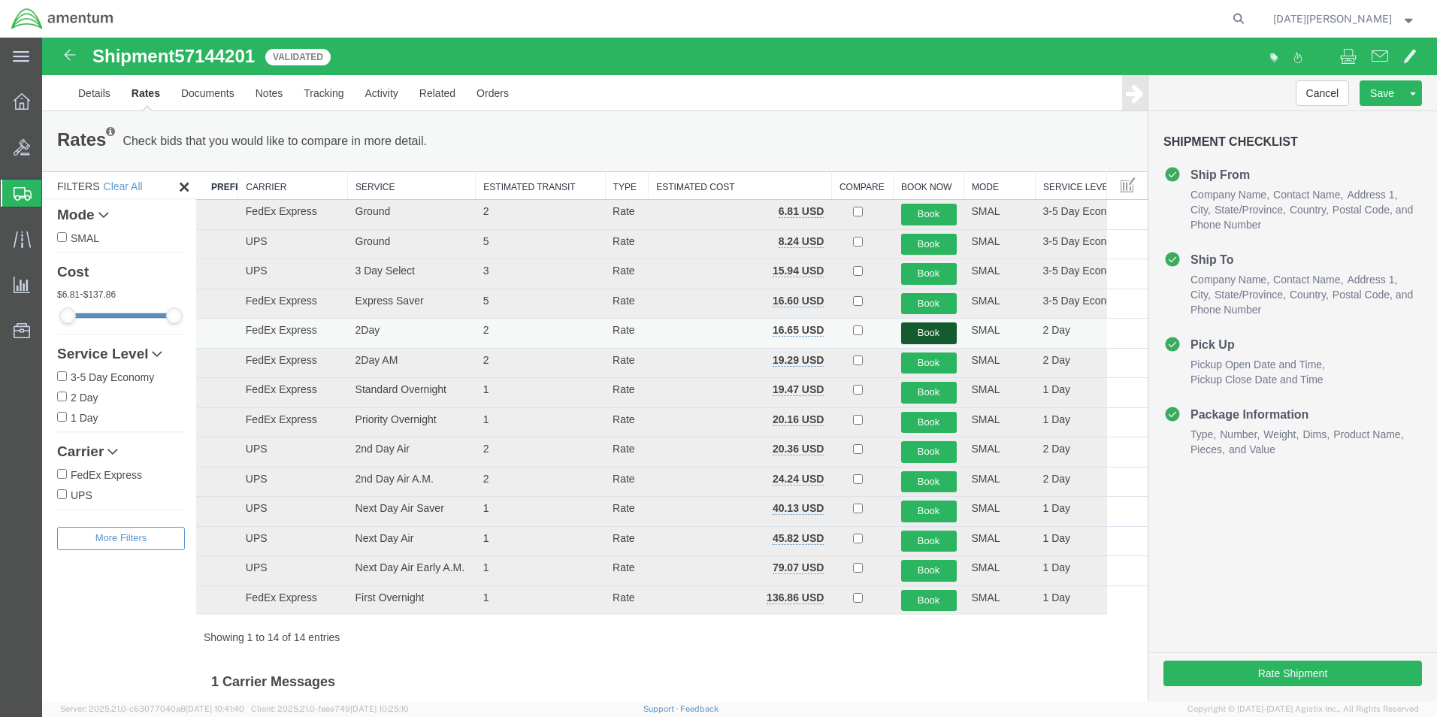
click at [904, 326] on button "Book" at bounding box center [929, 333] width 56 height 22
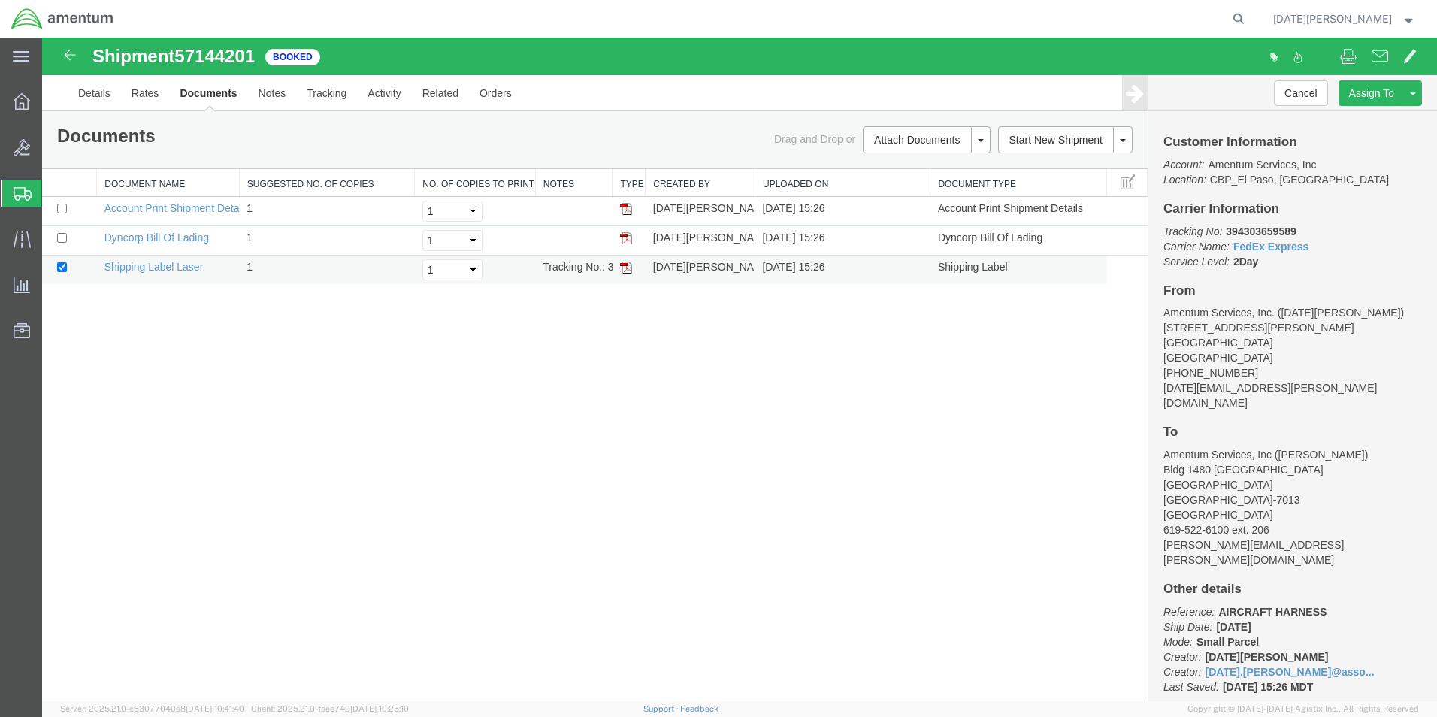
click at [630, 269] on img at bounding box center [626, 267] width 12 height 12
click at [0, 0] on span "Create from Template" at bounding box center [0, 0] width 0 height 0
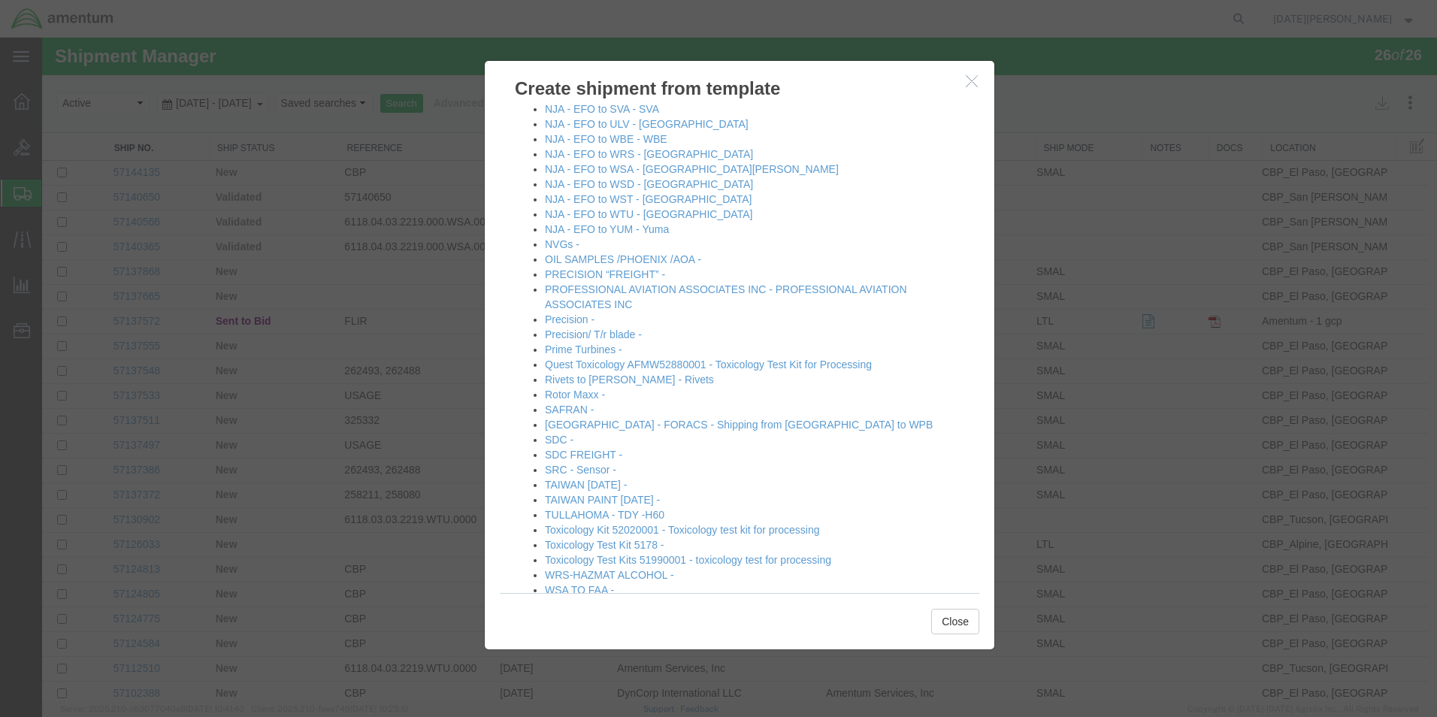
scroll to position [1127, 0]
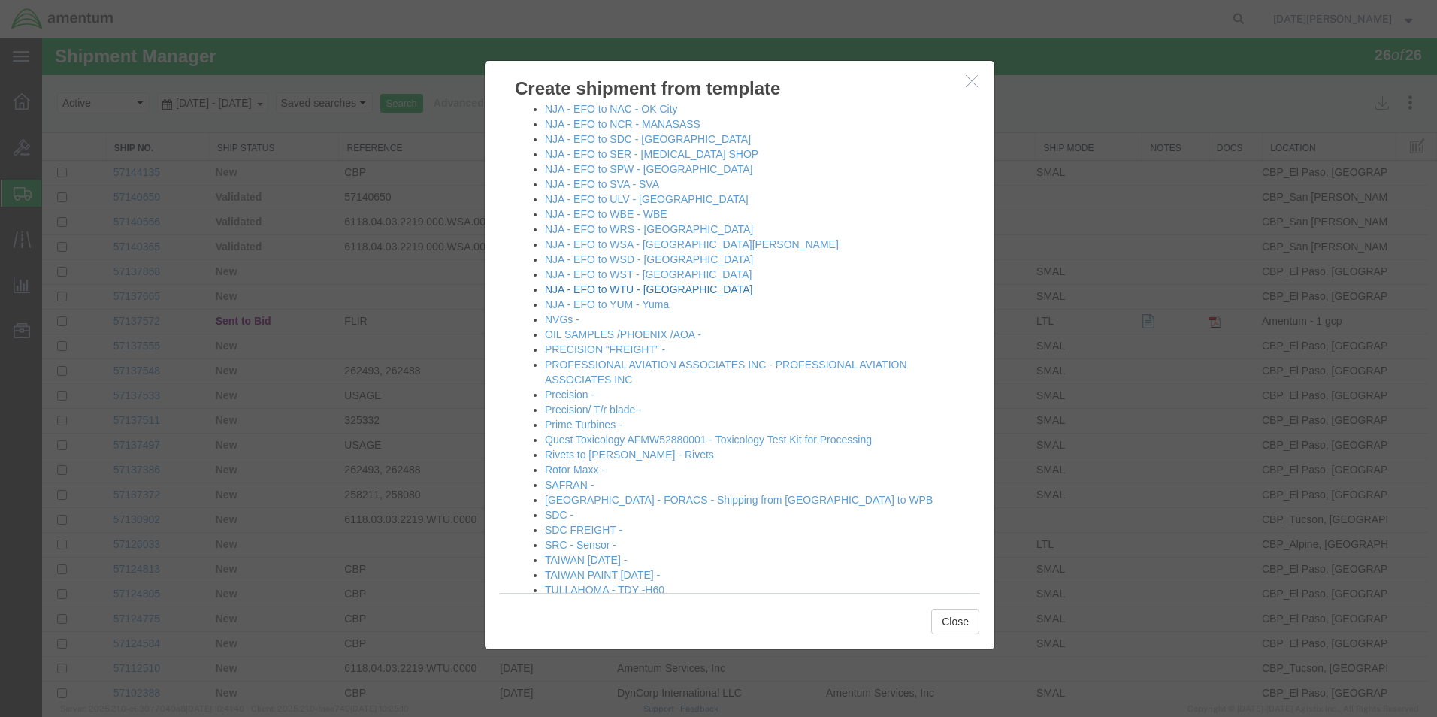
click at [592, 292] on link "NJA - EFO to WTU - [GEOGRAPHIC_DATA]" at bounding box center [648, 289] width 207 height 12
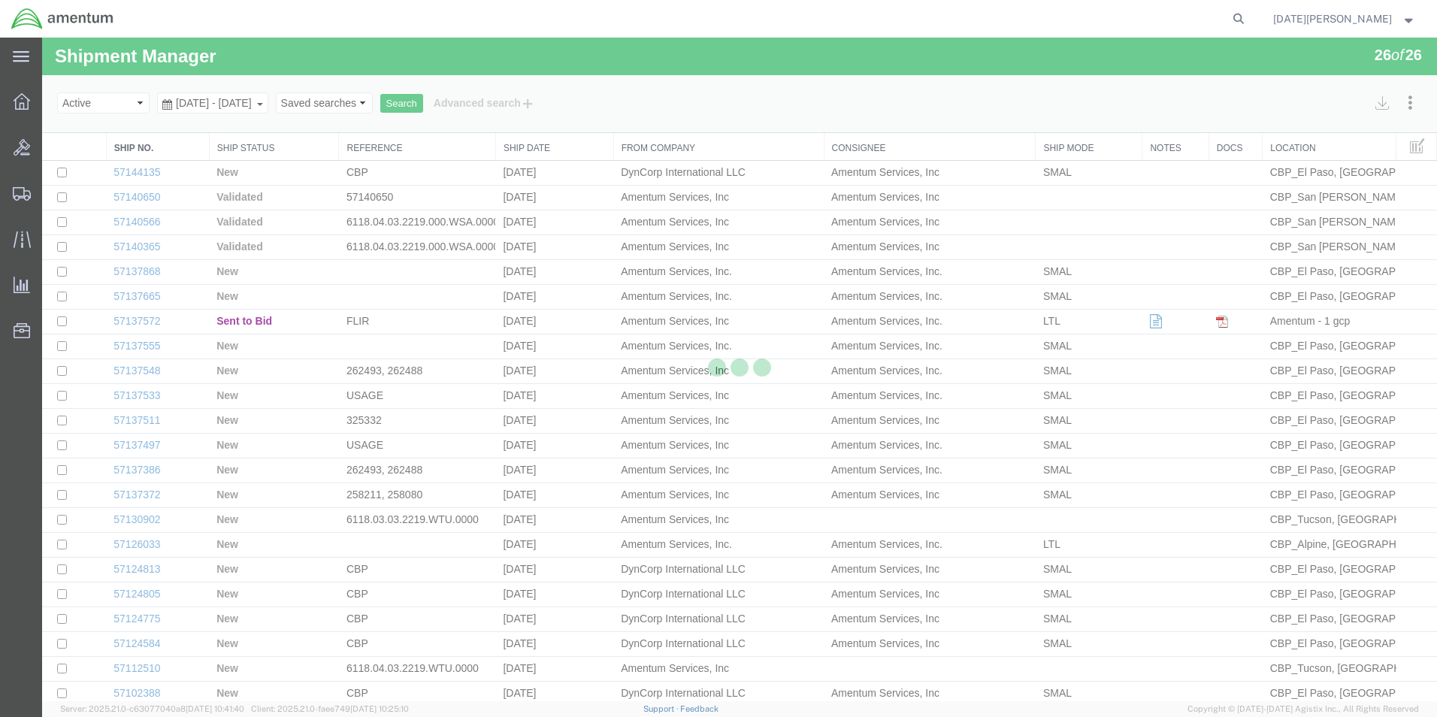
select select "49939"
select select "49949"
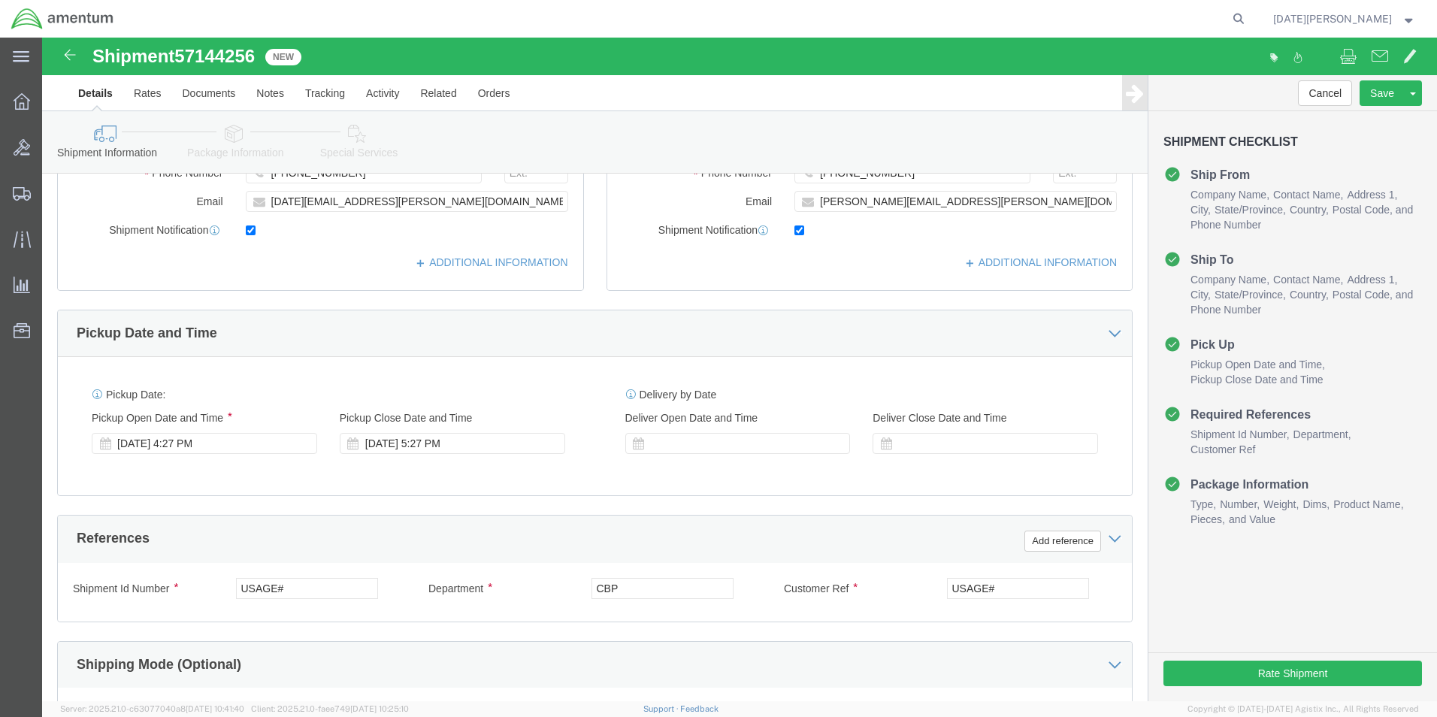
scroll to position [376, 0]
drag, startPoint x: 312, startPoint y: 545, endPoint x: 77, endPoint y: 558, distance: 234.8
click div "Shipment Id Number USAGE#"
type input "5"
type input "AIRCRAFT HARDWARE"
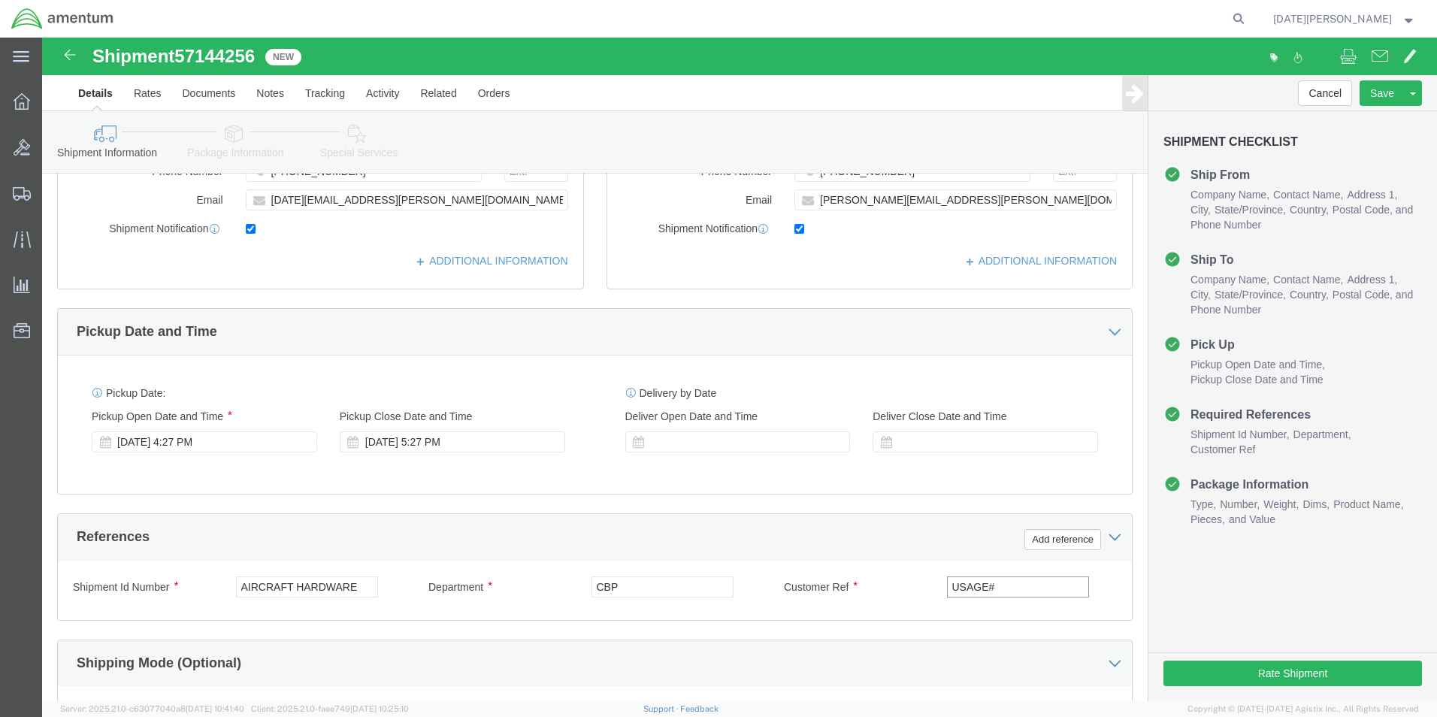
paste input "AIRCRAFT HARDWARE"
type input "AIRCRAFT HARDWARE"
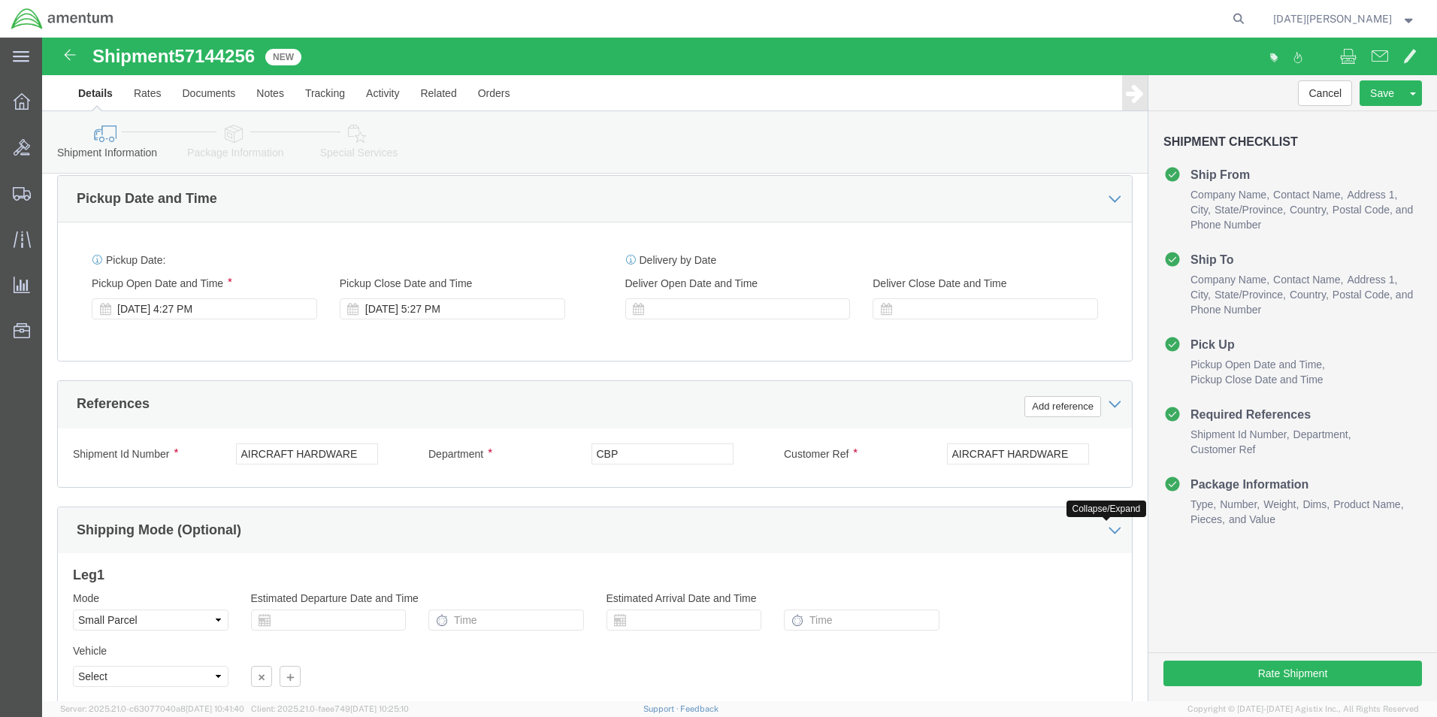
scroll to position [627, 0]
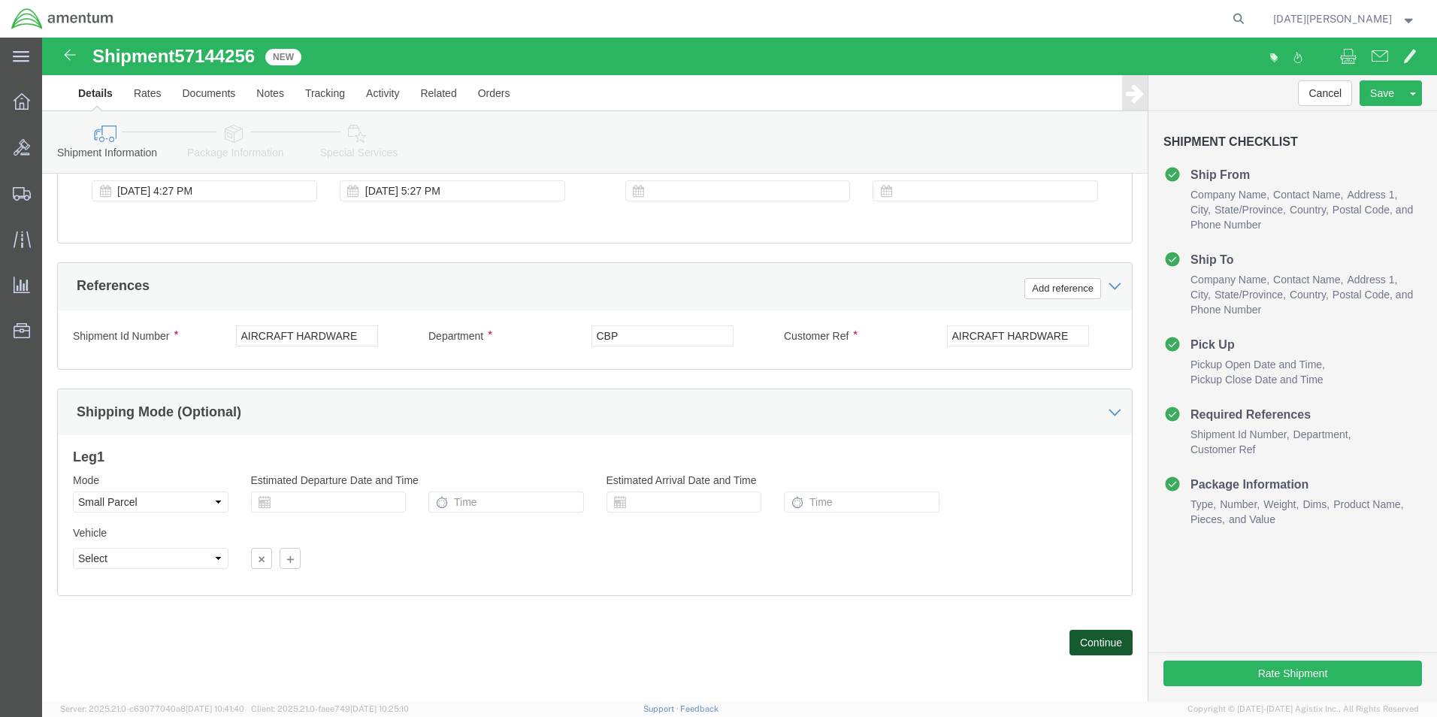
click button "Continue"
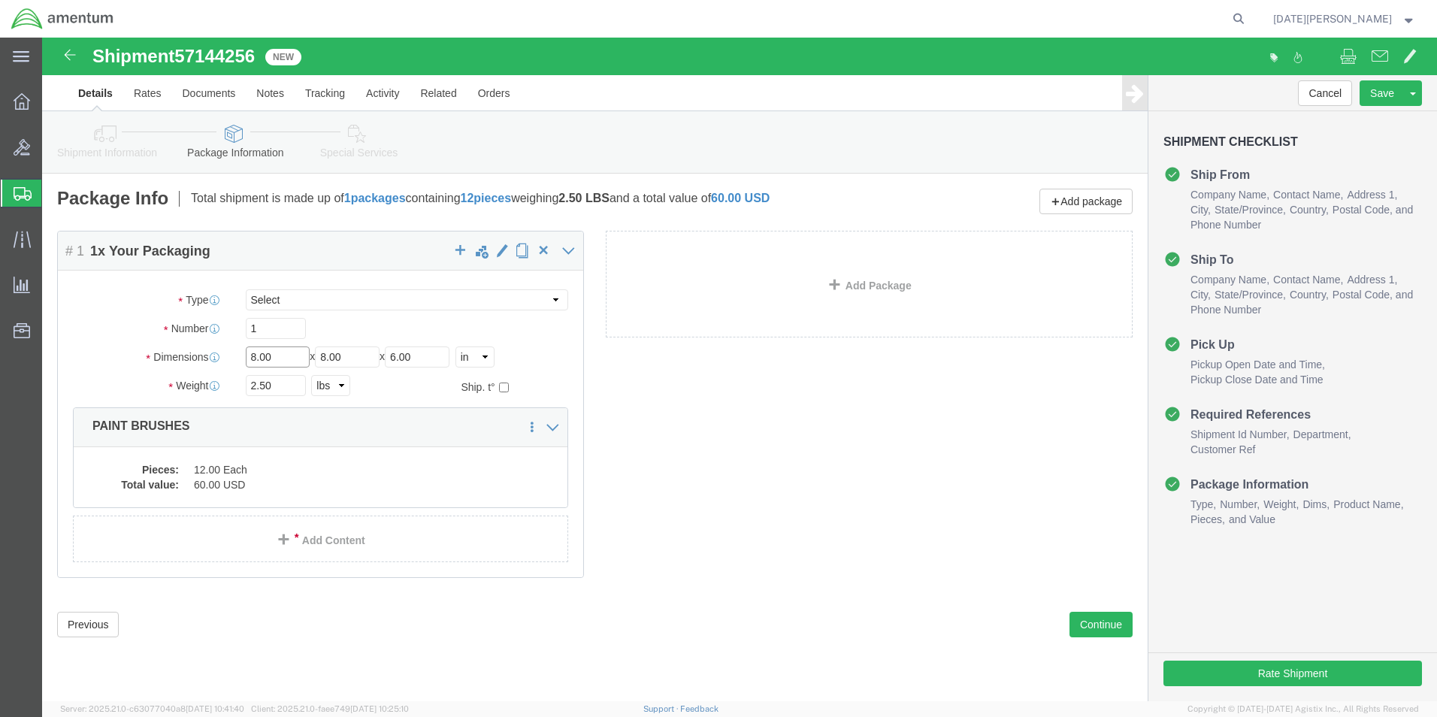
drag, startPoint x: 172, startPoint y: 319, endPoint x: 79, endPoint y: 319, distance: 93.2
click div "Dimensions Separate dimensions for each package, Length x Width x Height Length…"
click select "Select Bale(s) Basket(s) Bolt(s) Bottle(s) Buckets Bulk Bundle(s) Can(s) Cardbo…"
select select "PAK"
click select "Select Bale(s) Basket(s) Bolt(s) Bottle(s) Buckets Bulk Bundle(s) Can(s) Cardbo…"
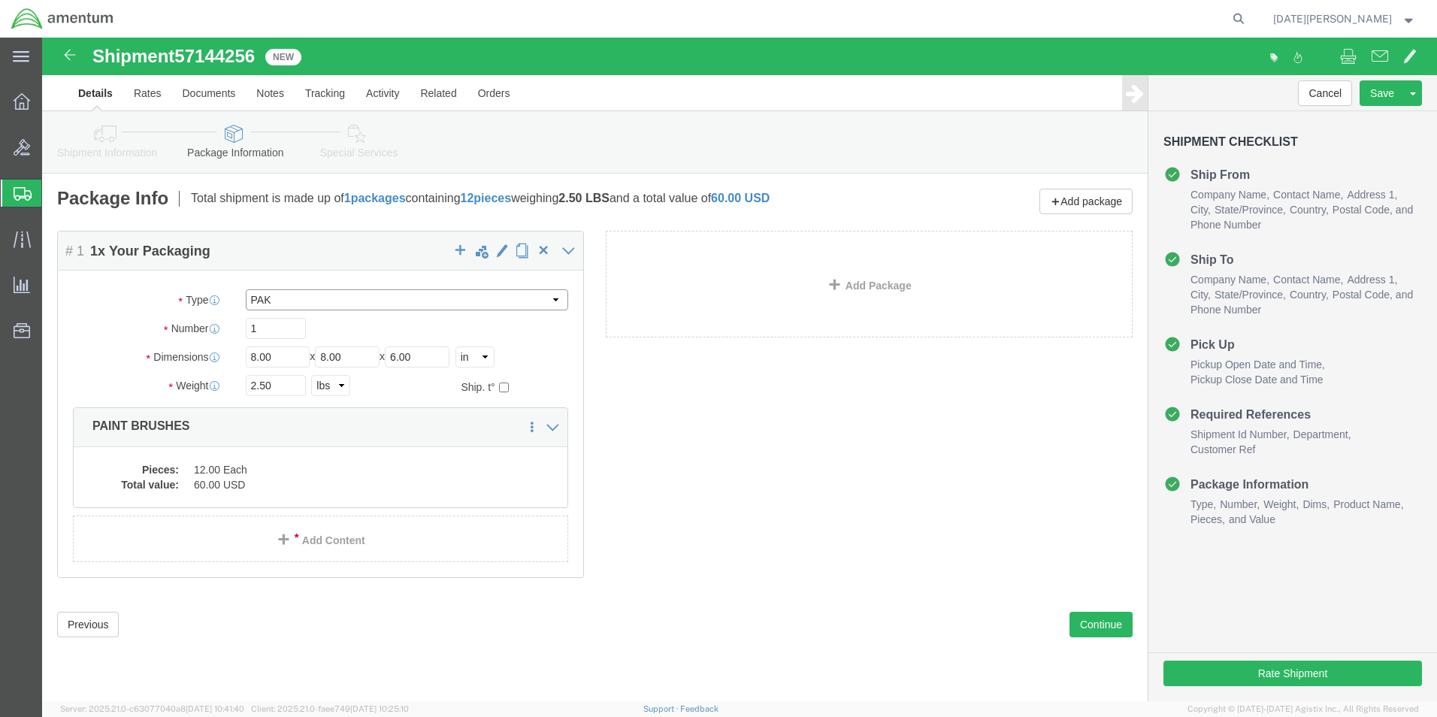
type input "10.25"
type input "12.75"
type input "1.00"
drag, startPoint x: 244, startPoint y: 351, endPoint x: -45, endPoint y: 370, distance: 289.9
click html "Shipment 57144256 New Details Rates Documents Notes Tracking Activity Related O…"
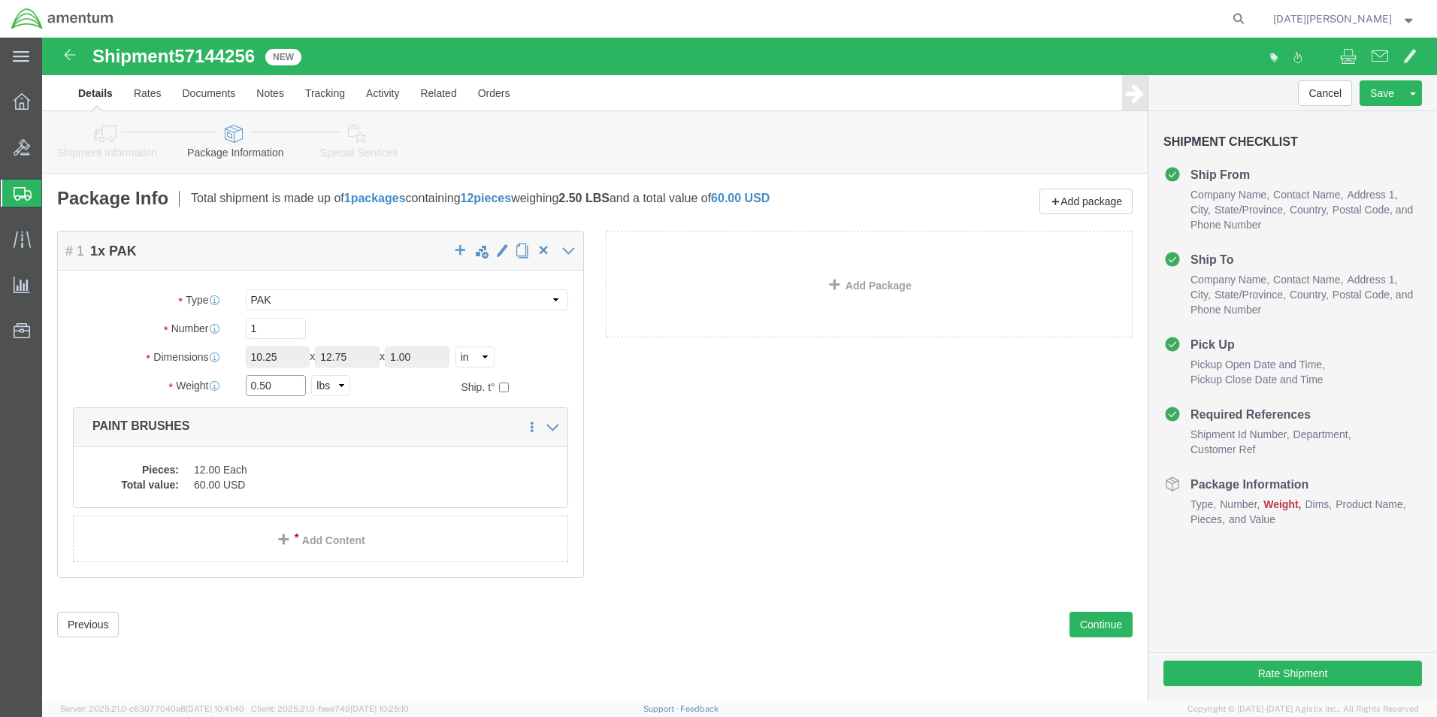
type input "0.50"
click dd "60.00 USD"
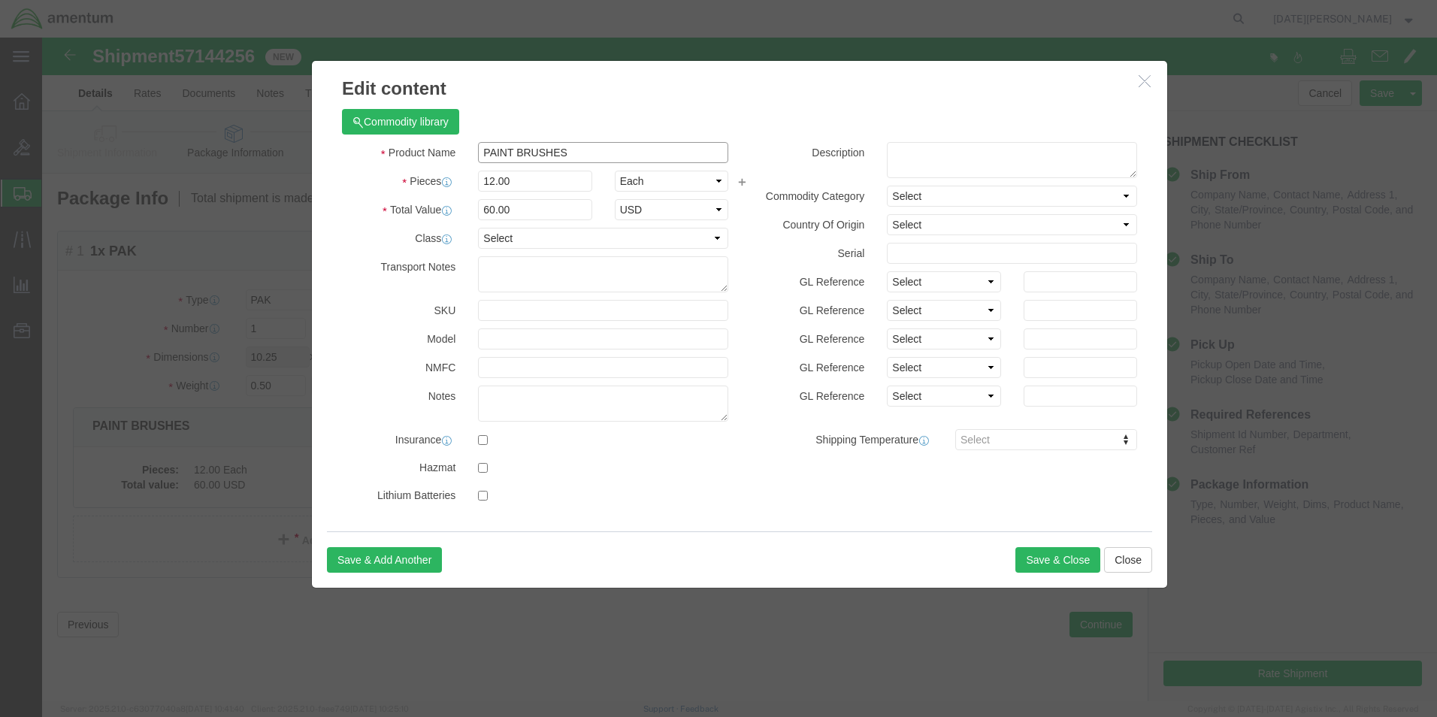
drag, startPoint x: 411, startPoint y: 126, endPoint x: 325, endPoint y: 137, distance: 86.4
click div "Product Name PAINT BRUSHES Pieces 12.00 Select Bag Barrels 100Board Feet Bottle…"
type input "NUTS"
type input "20"
type input "100"
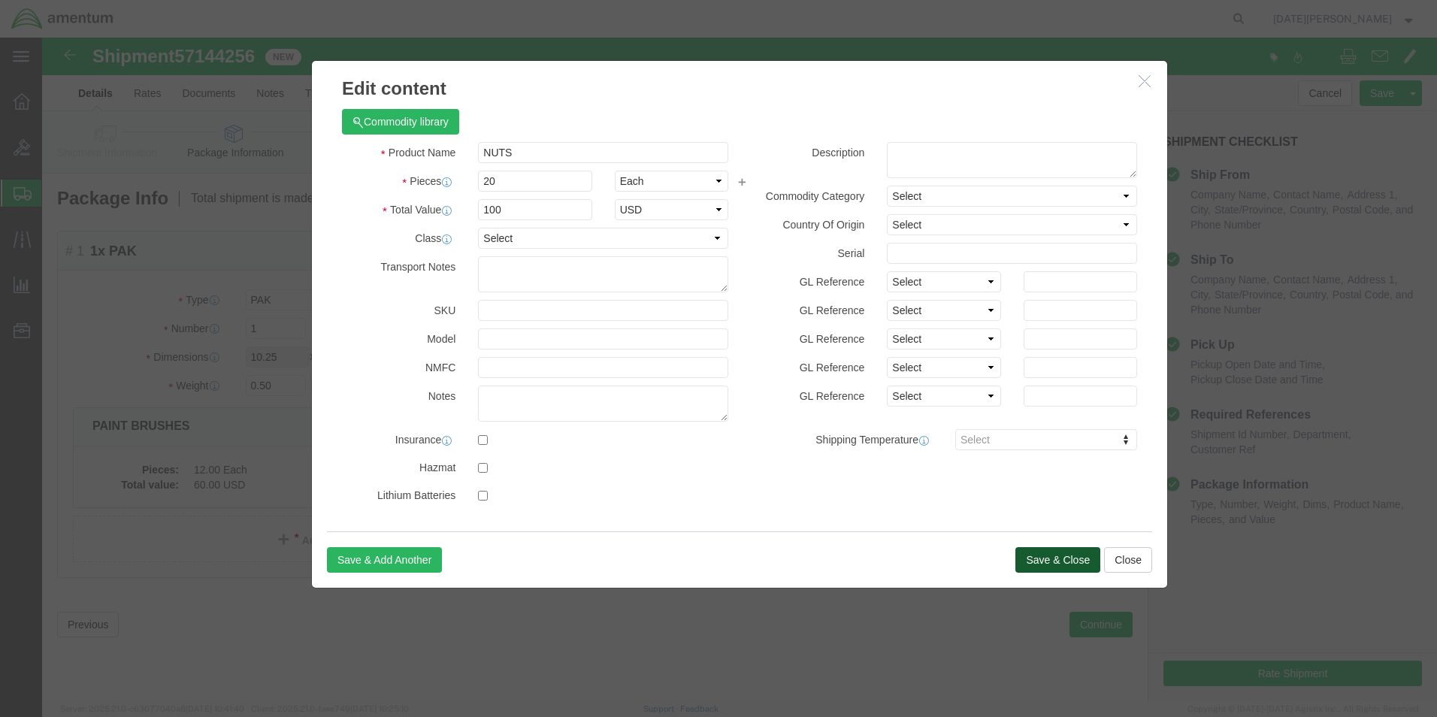
click button "Save & Close"
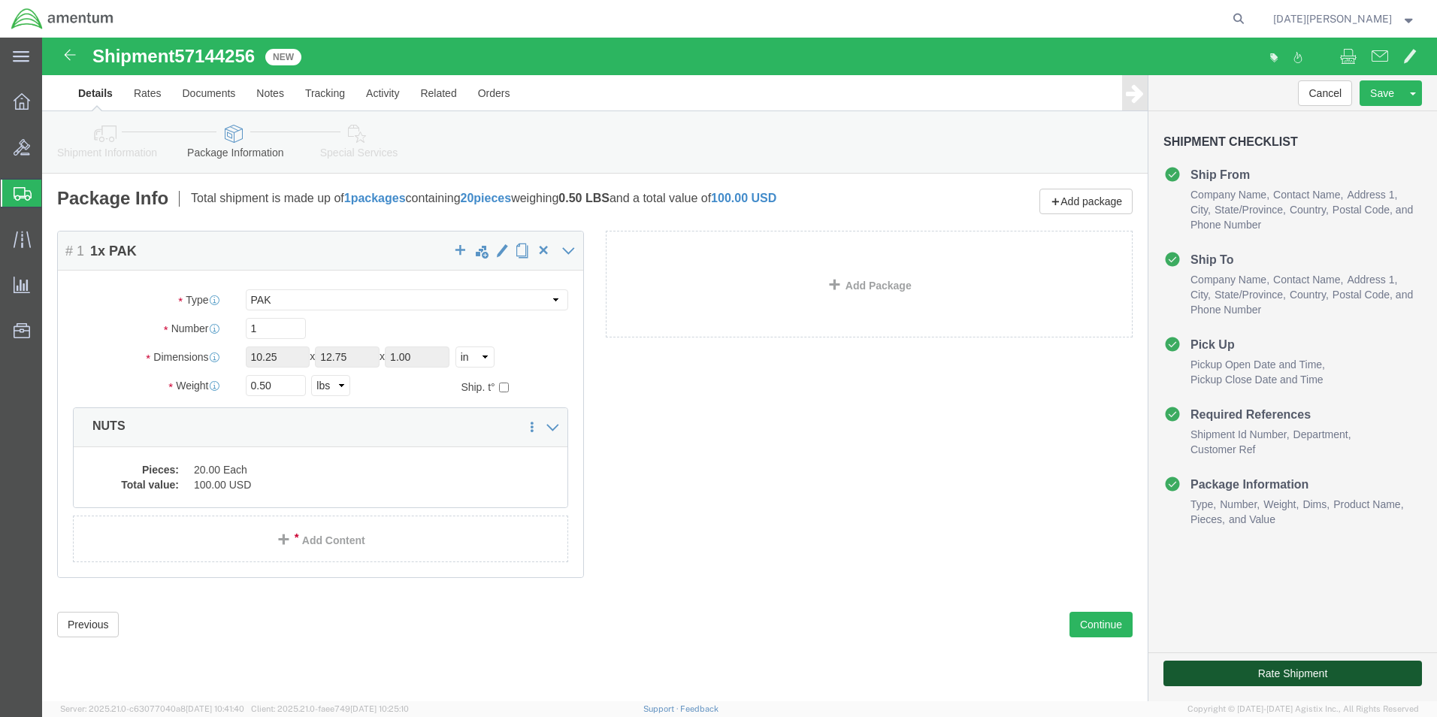
drag, startPoint x: 1288, startPoint y: 672, endPoint x: 1245, endPoint y: 636, distance: 56.0
click button "Rate Shipment"
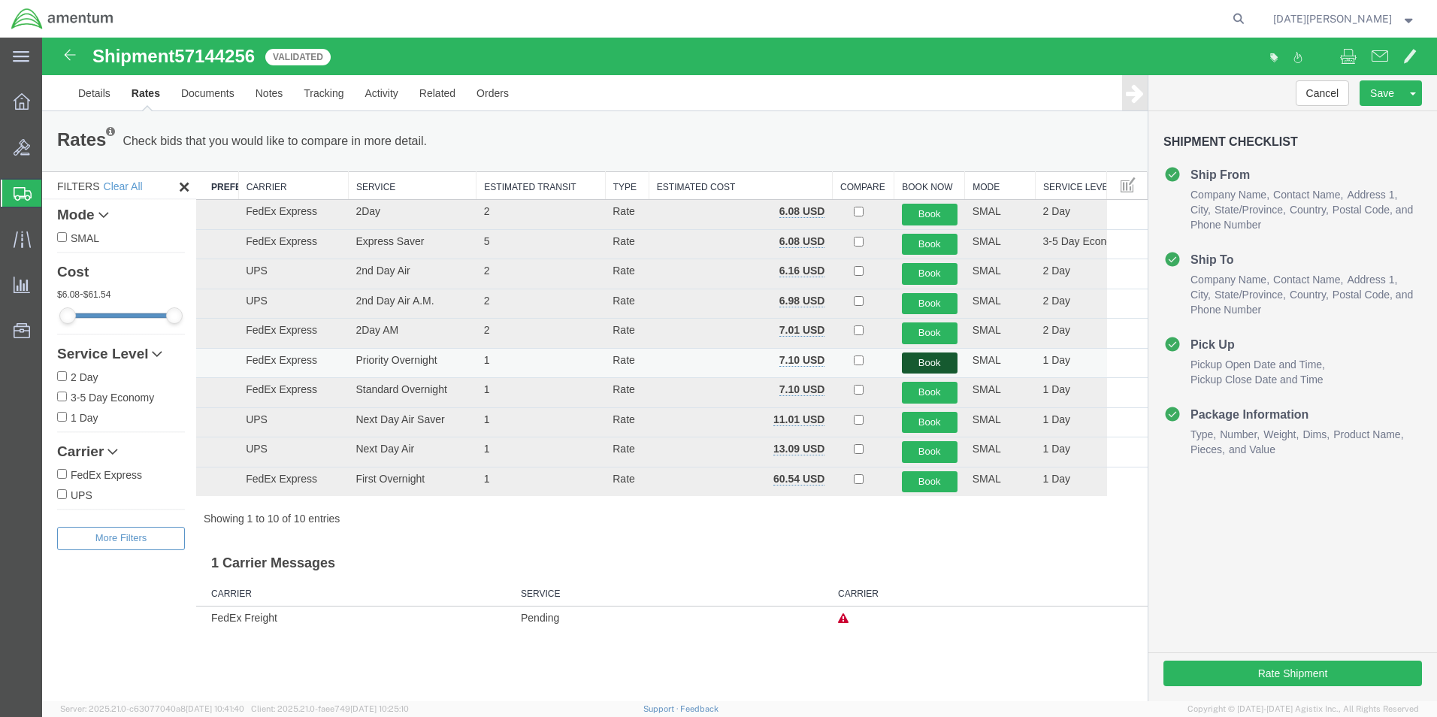
click at [911, 361] on button "Book" at bounding box center [930, 363] width 56 height 22
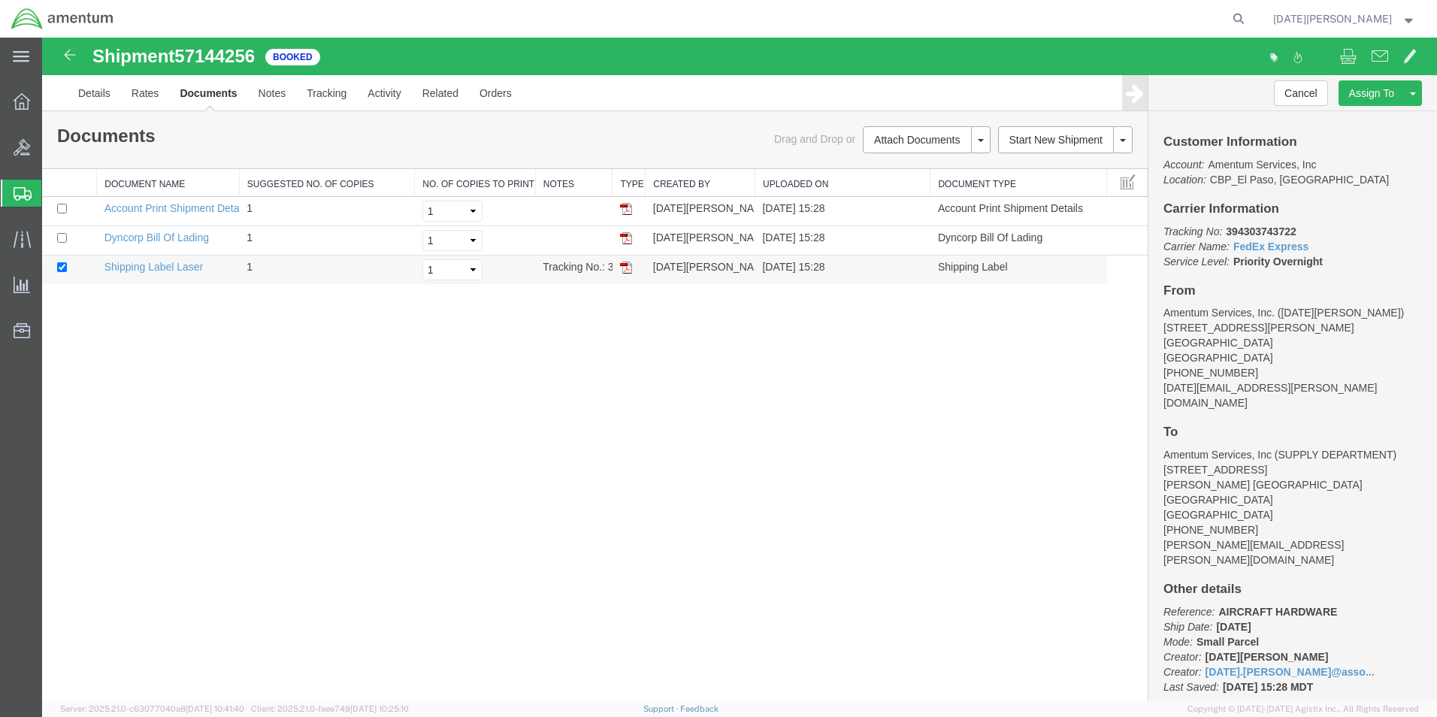
click at [629, 269] on img at bounding box center [626, 267] width 12 height 12
click at [0, 0] on span "Create from Template" at bounding box center [0, 0] width 0 height 0
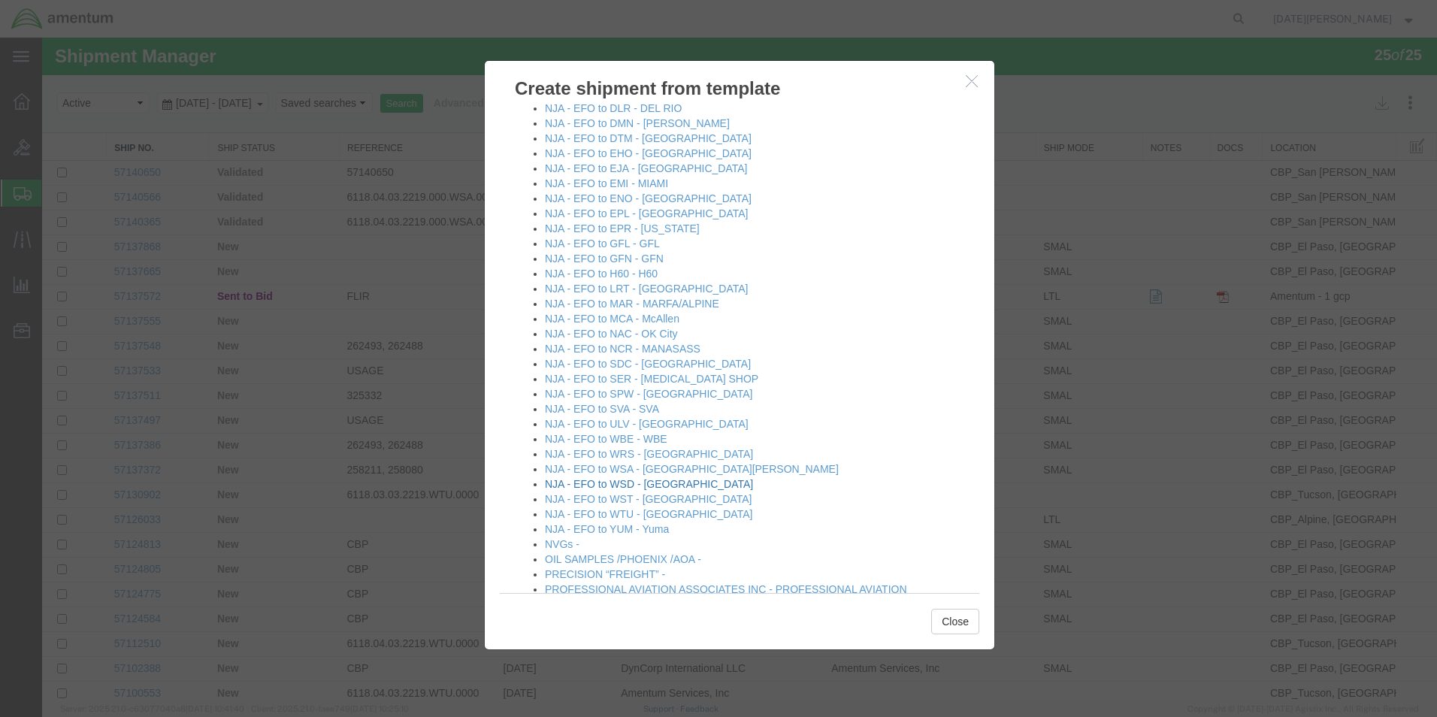
scroll to position [902, 0]
click at [633, 365] on link "NJA - EFO to SDC - [GEOGRAPHIC_DATA]" at bounding box center [648, 364] width 206 height 12
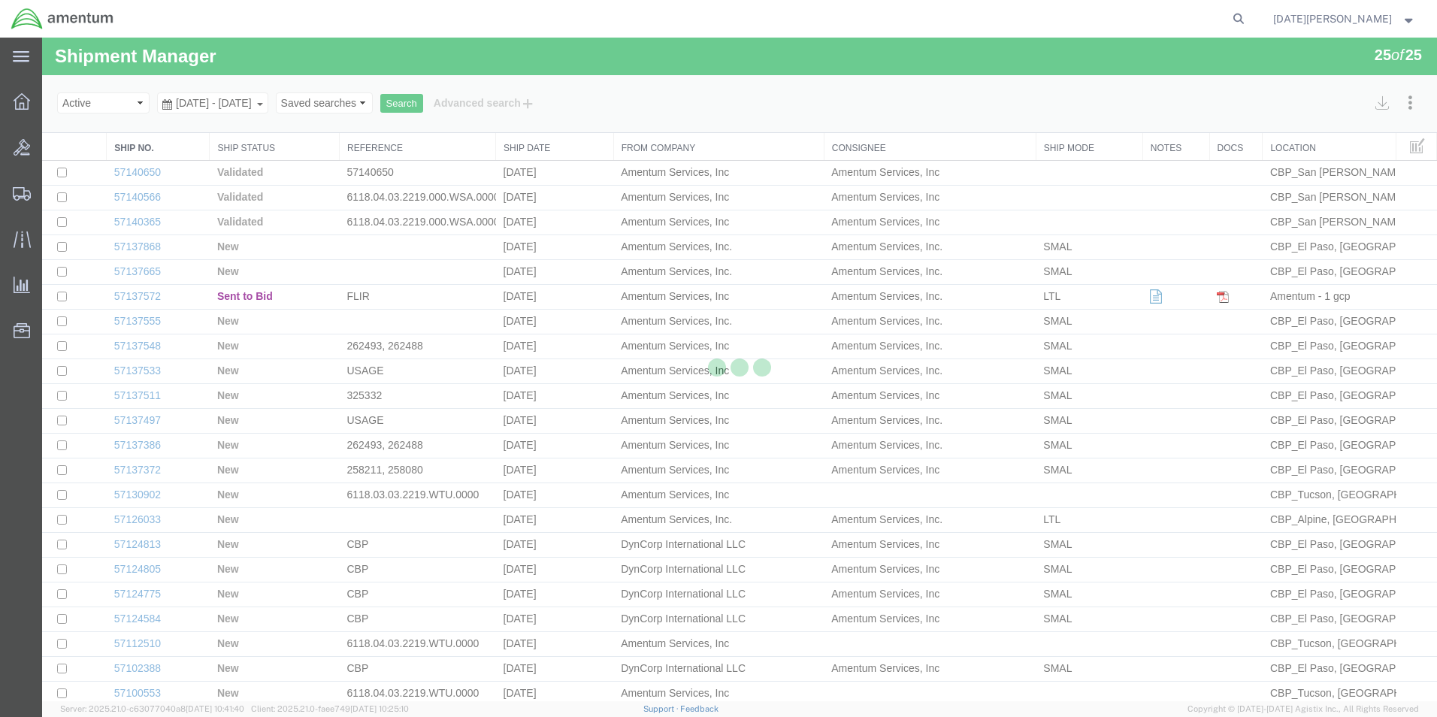
select select "49939"
select select "49947"
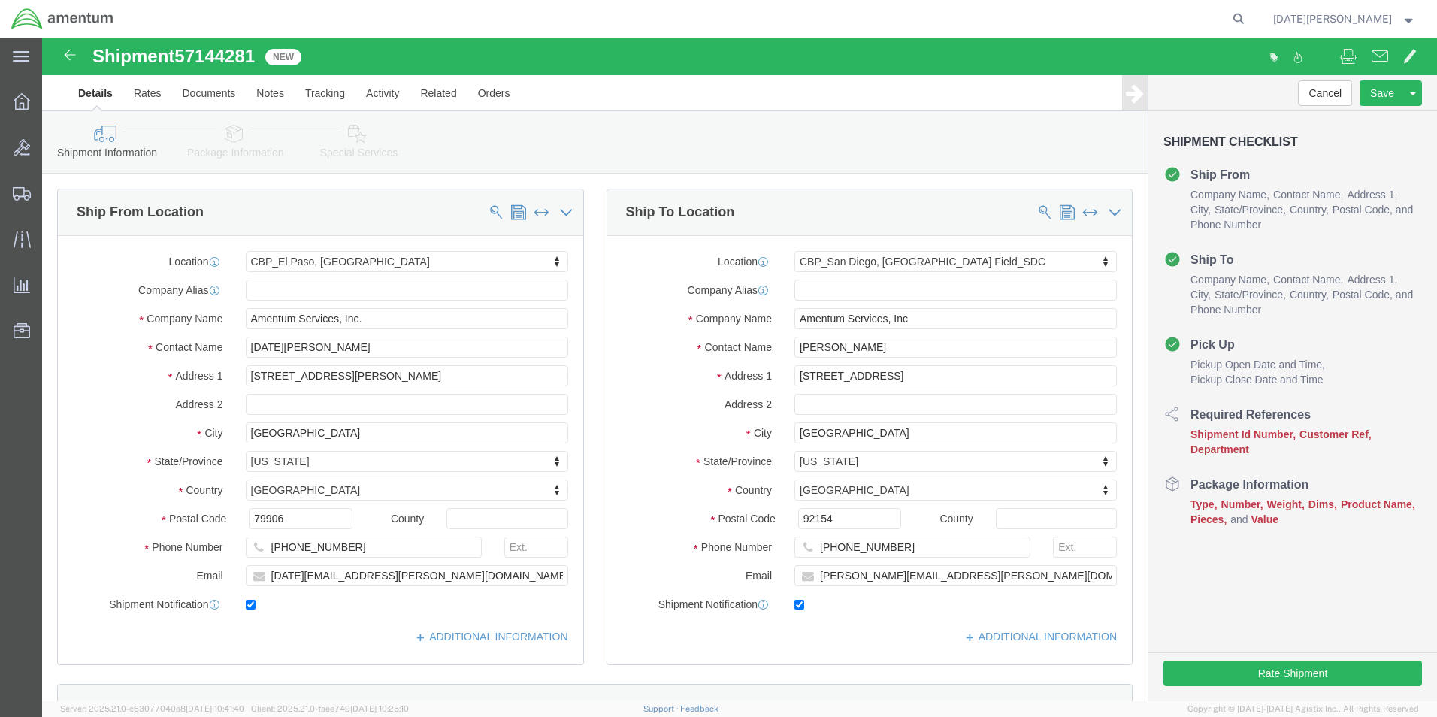
scroll to position [451, 0]
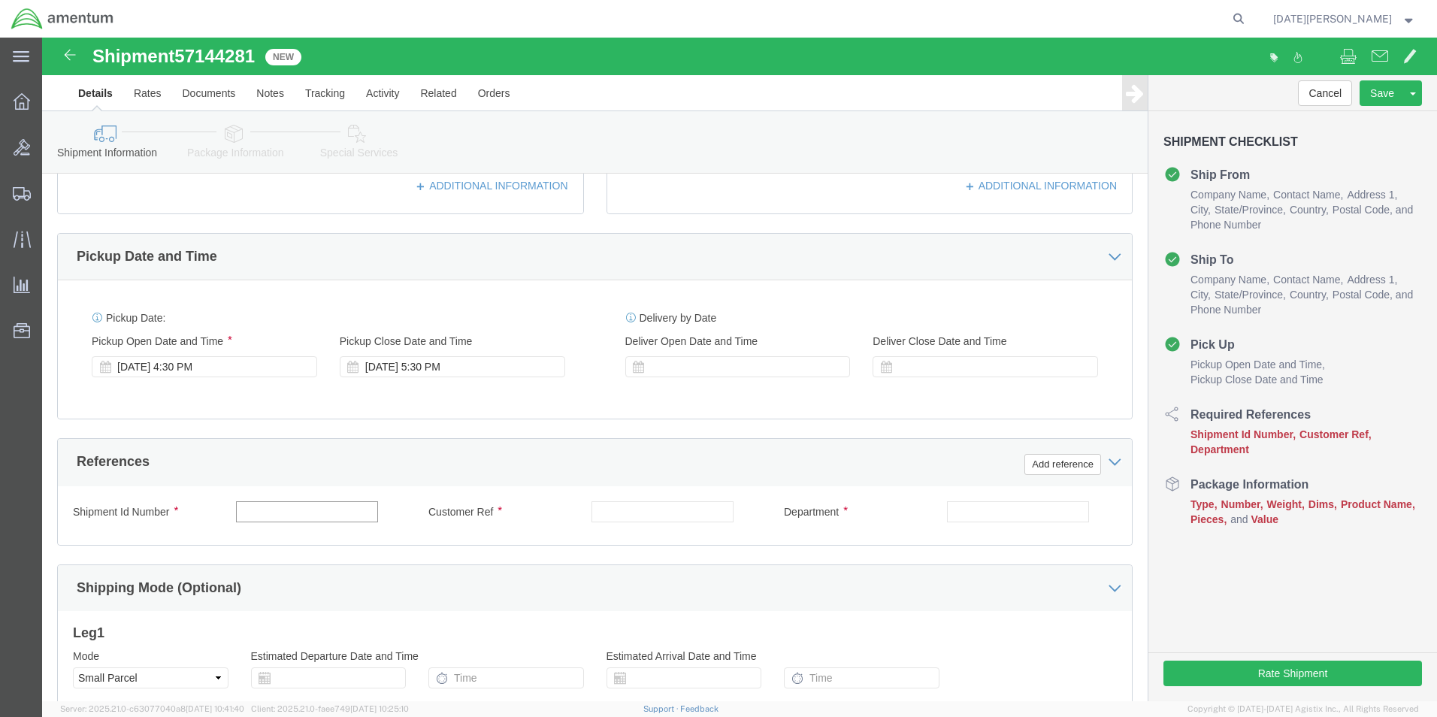
click input "text"
type input "A"
type input "SPOTLIGHT SDC"
type input "CBP"
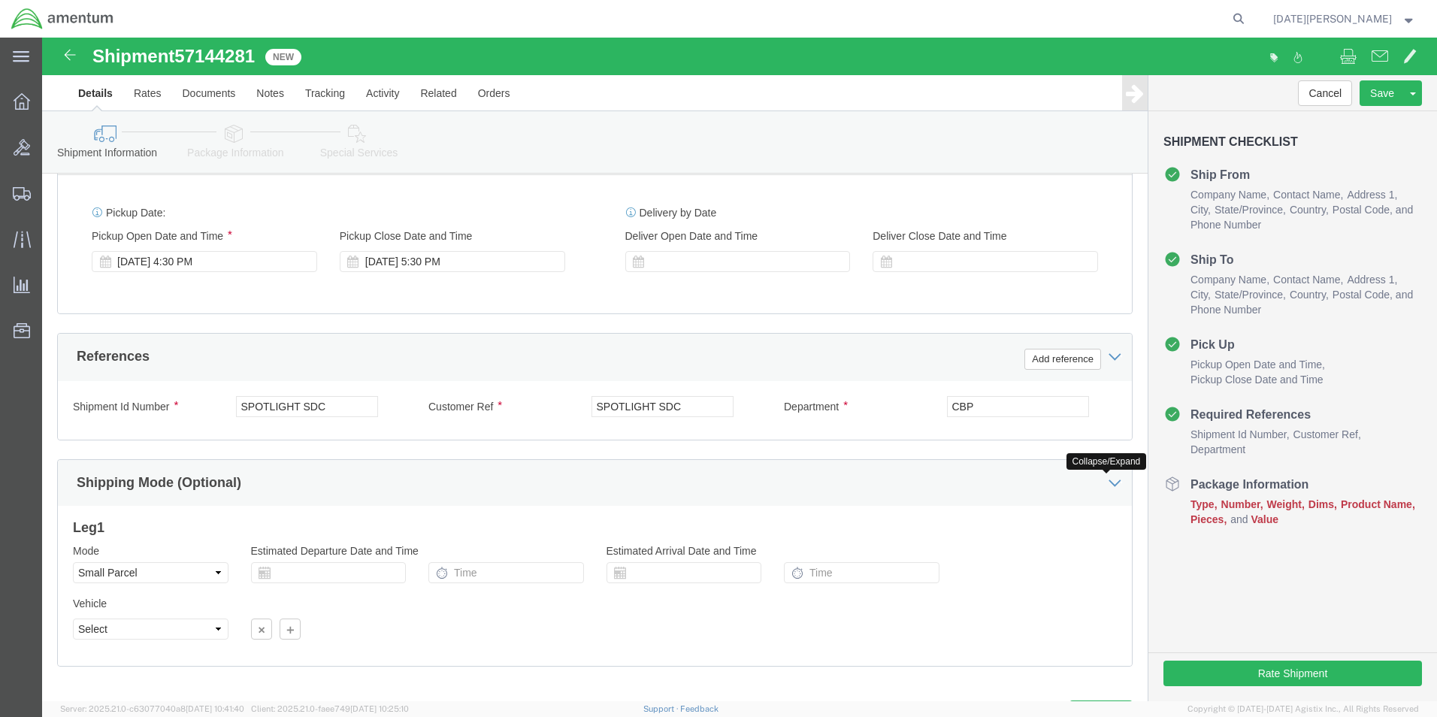
scroll to position [627, 0]
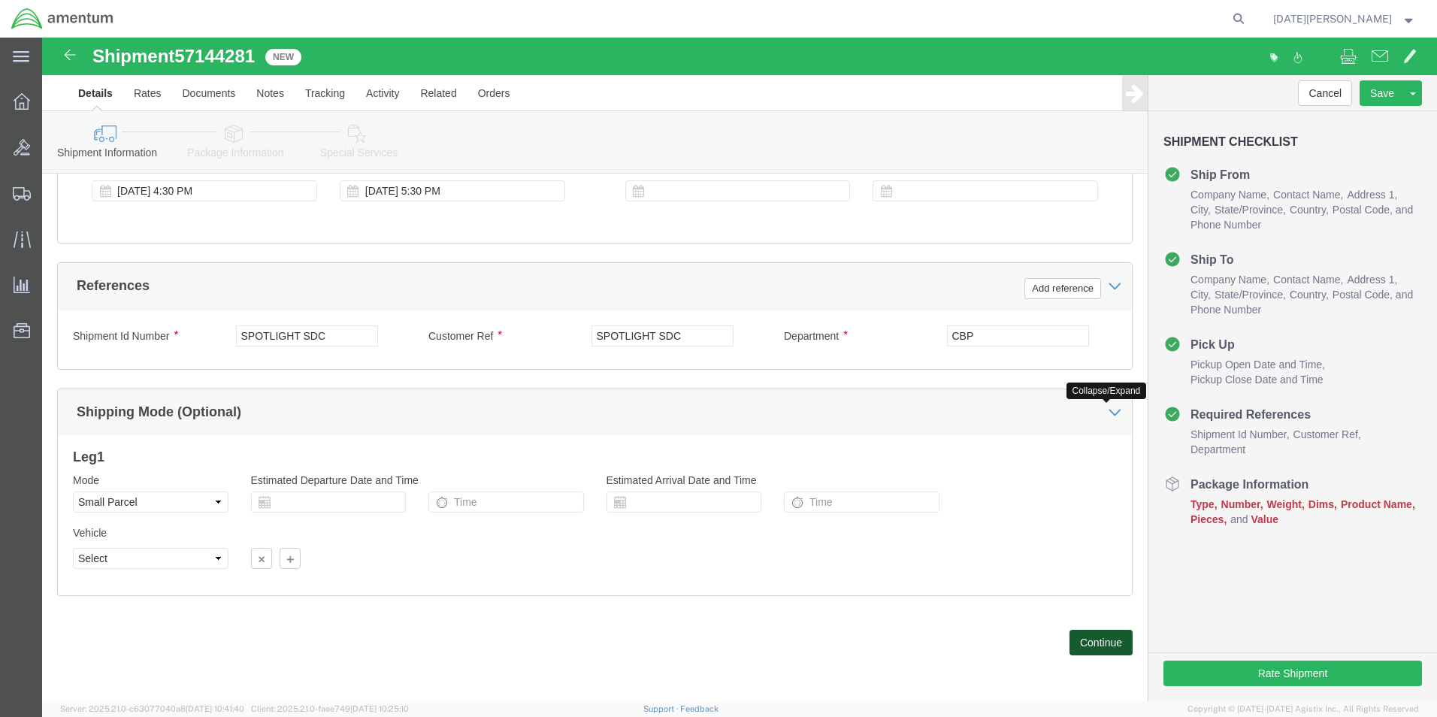
click button "Continue"
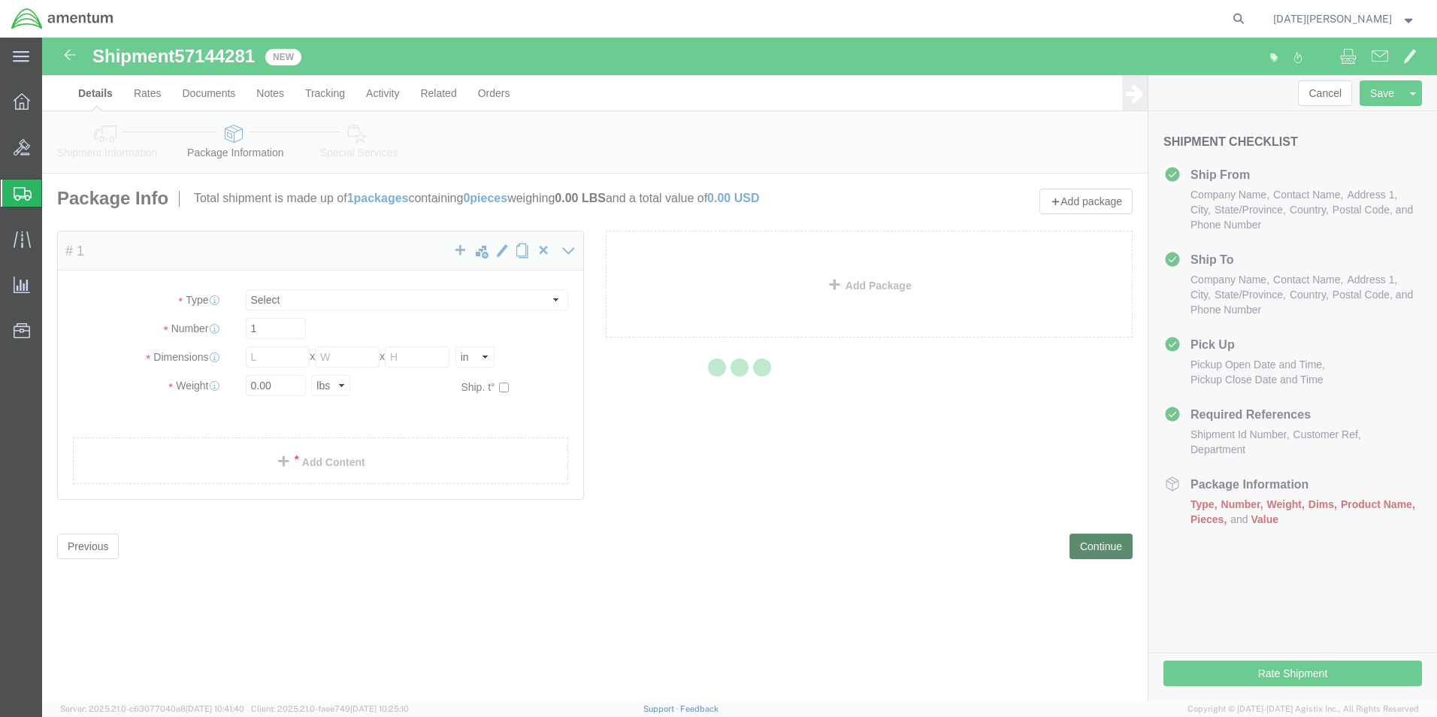
select select "YRPK"
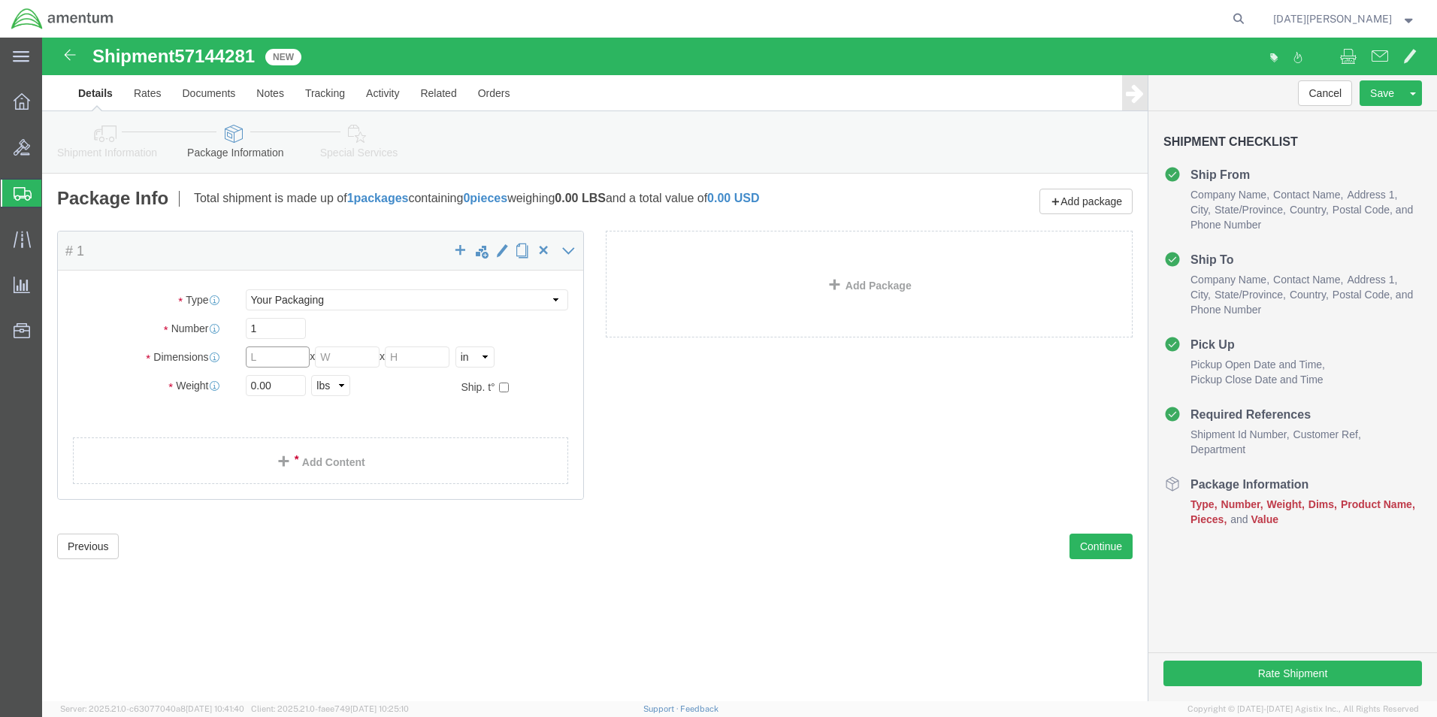
click input "text"
type input "1"
type input "24"
type input "12"
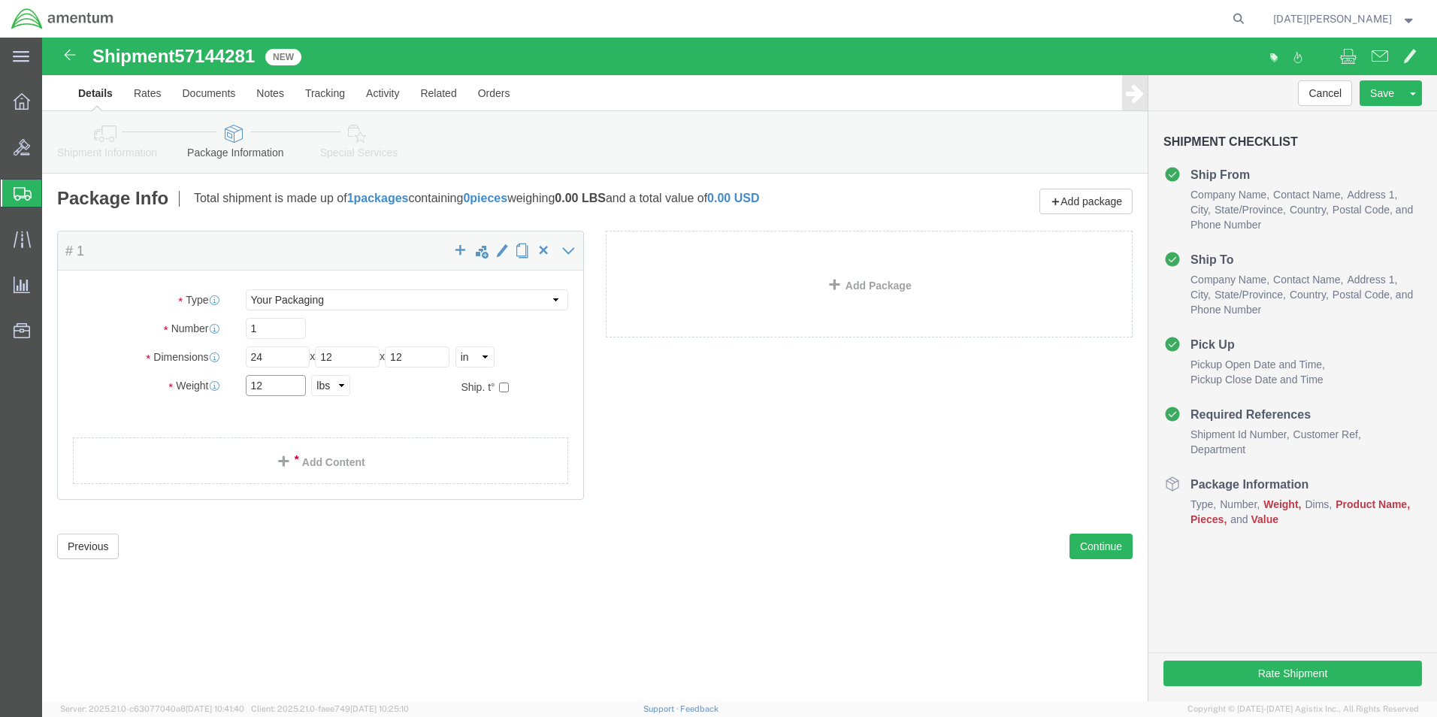
type input "12"
click span
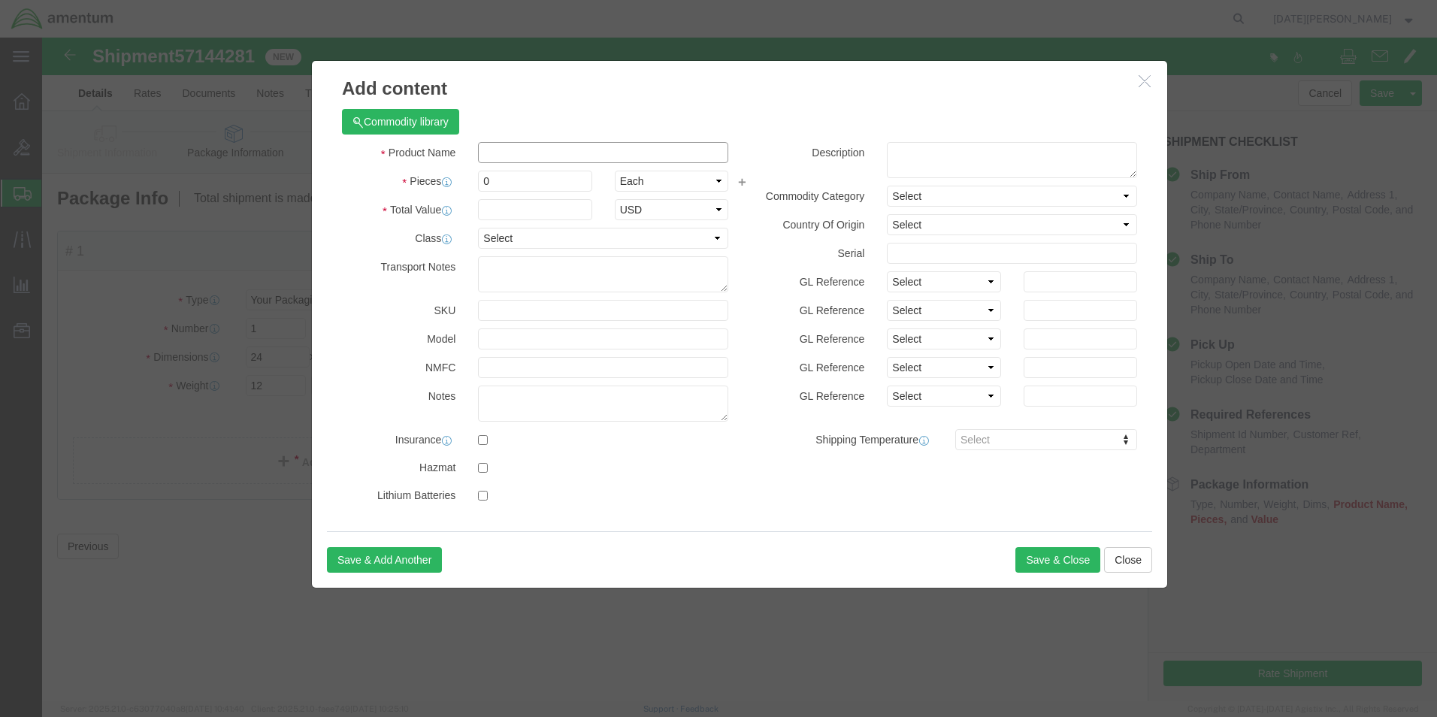
click input "text"
type input "SPOTLIGHT"
type input "4000"
drag, startPoint x: 498, startPoint y: 147, endPoint x: 195, endPoint y: 150, distance: 303.6
click div "Add content Commodity library Product Name SPOTLIGHT Pieces 4000 Select Bag Bar…"
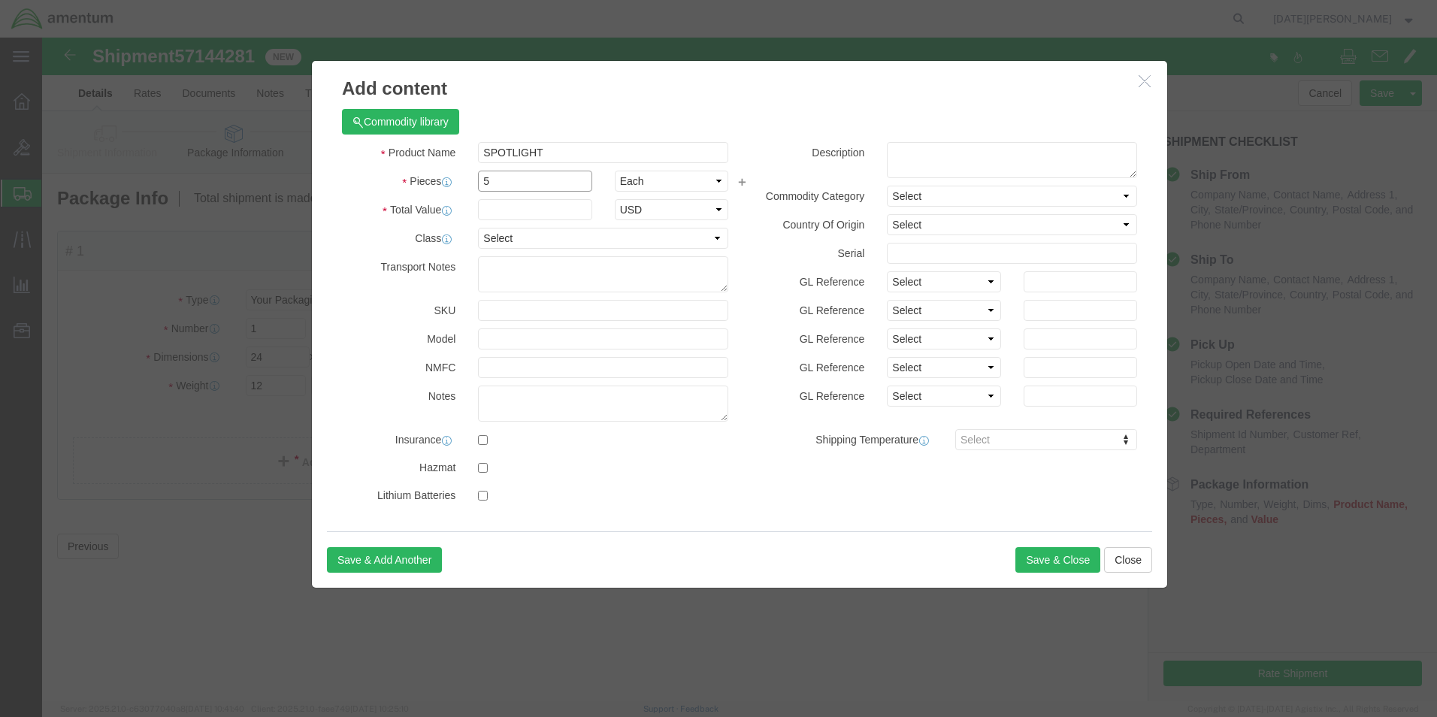
type input "5"
type input "4000"
select select "USD"
click button "Save & Close"
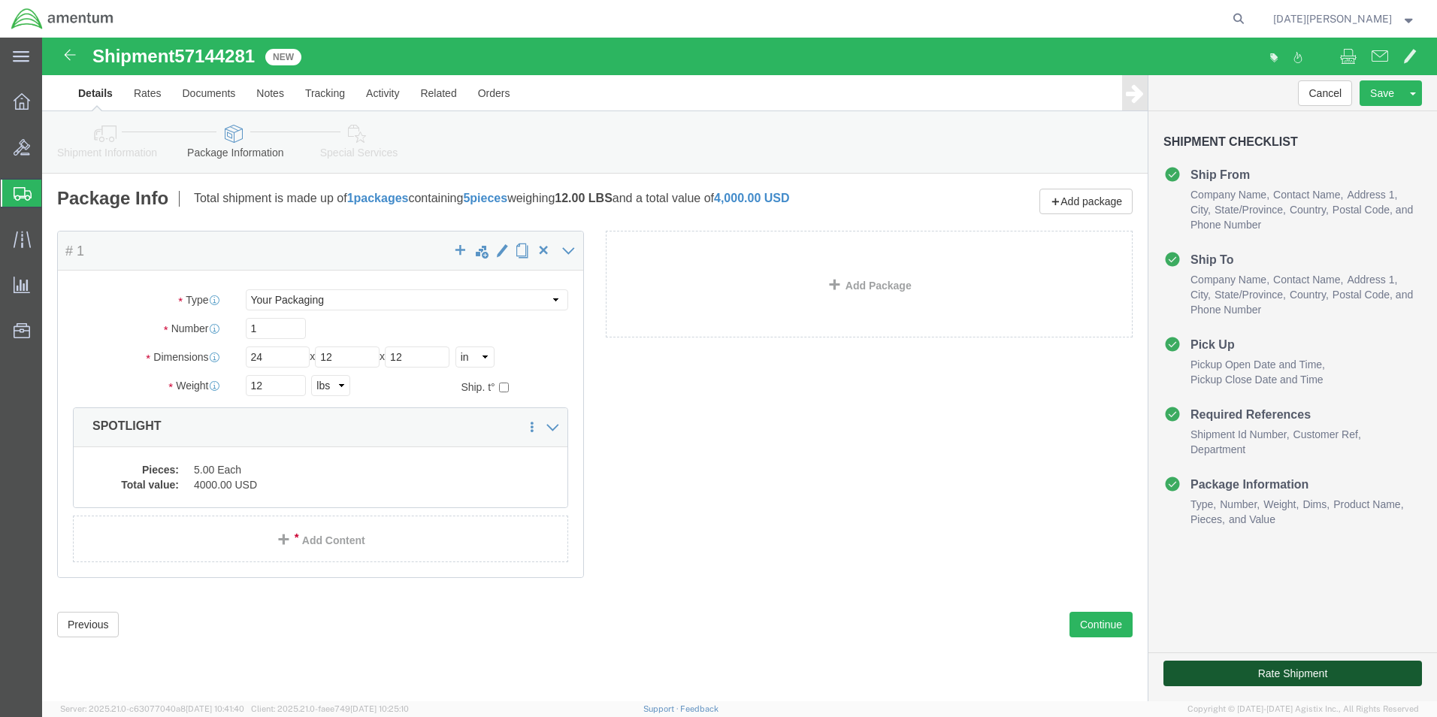
drag, startPoint x: 1253, startPoint y: 672, endPoint x: 1210, endPoint y: 636, distance: 55.9
click button "Rate Shipment"
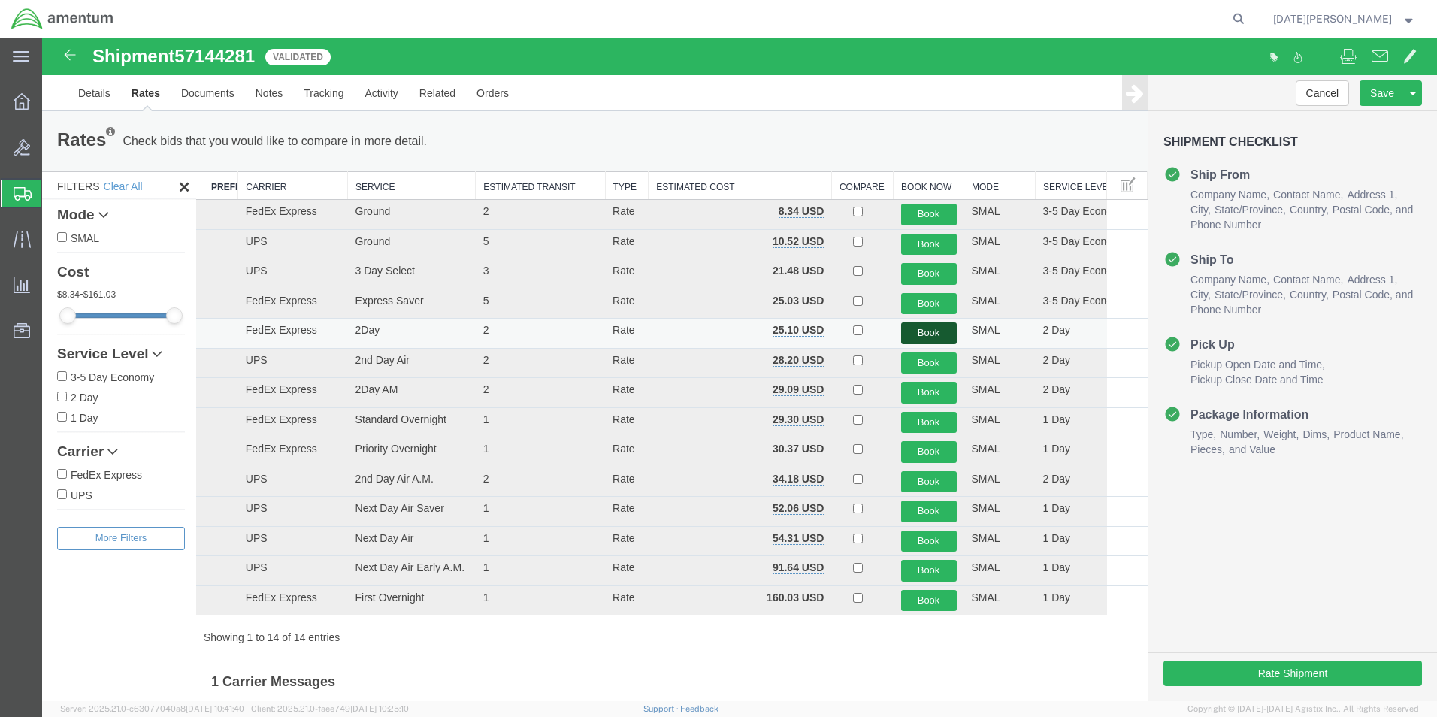
click at [933, 331] on button "Book" at bounding box center [929, 333] width 56 height 22
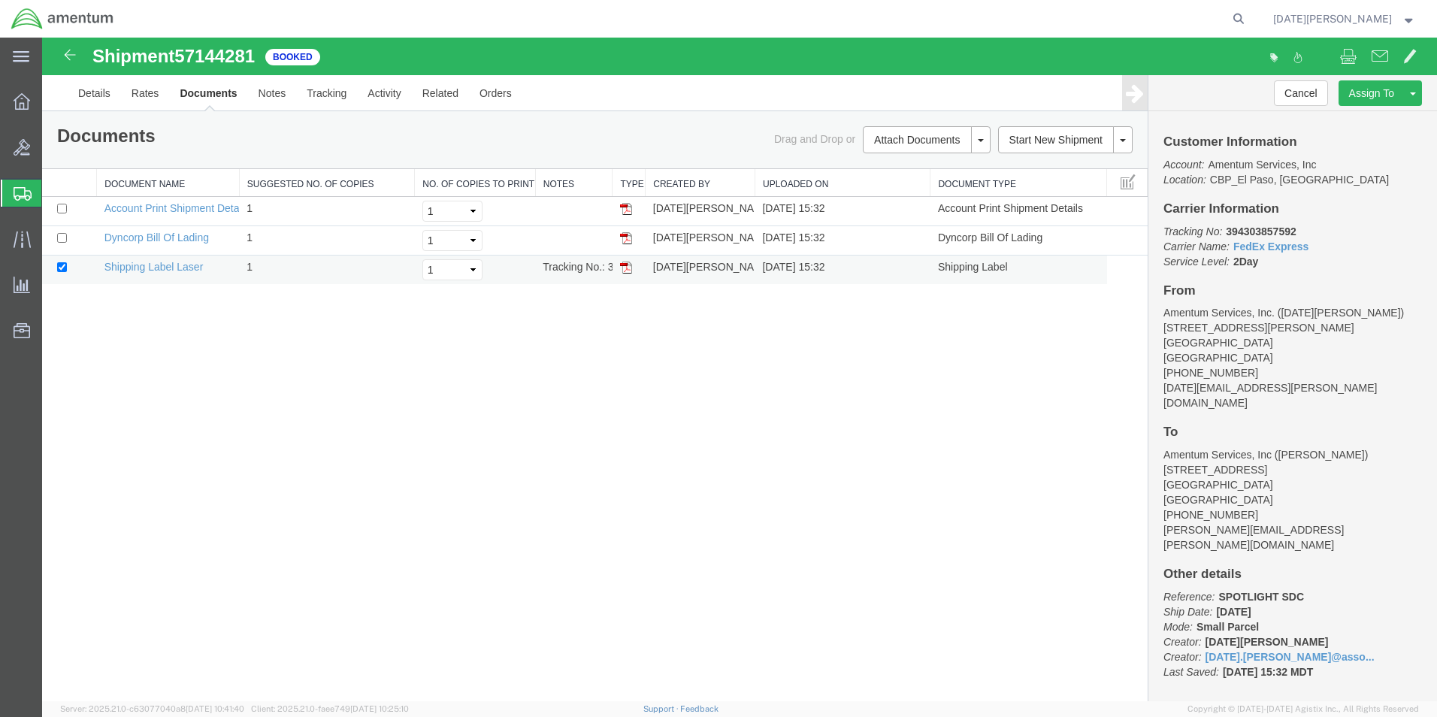
click at [627, 266] on img at bounding box center [626, 267] width 12 height 12
